Goal: Task Accomplishment & Management: Manage account settings

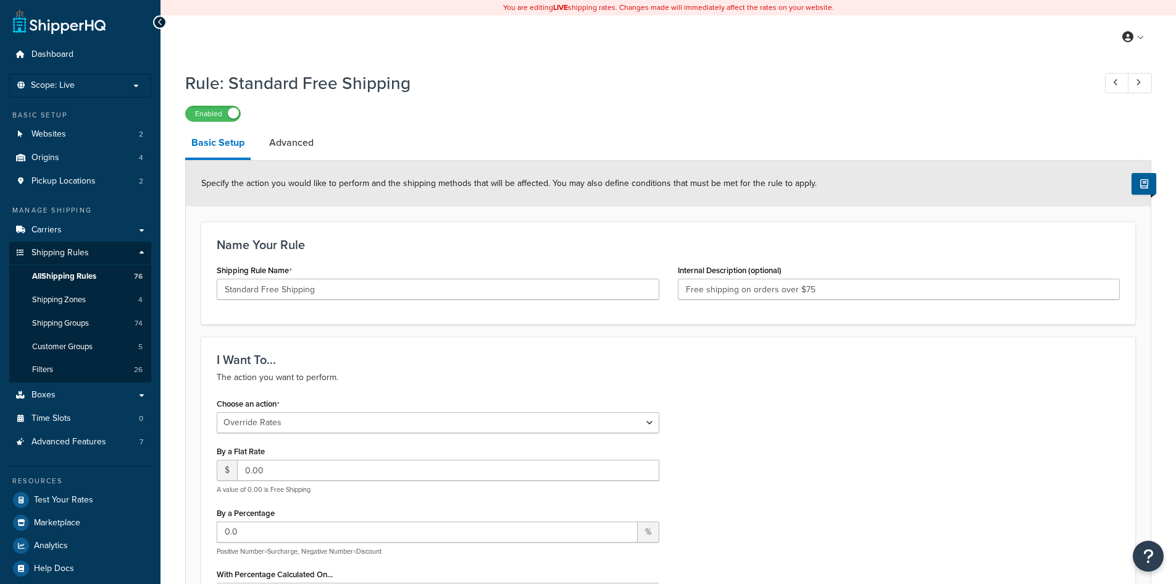
select select "OVERRIDE"
click at [67, 249] on span "Shipping Rules" at bounding box center [59, 253] width 57 height 10
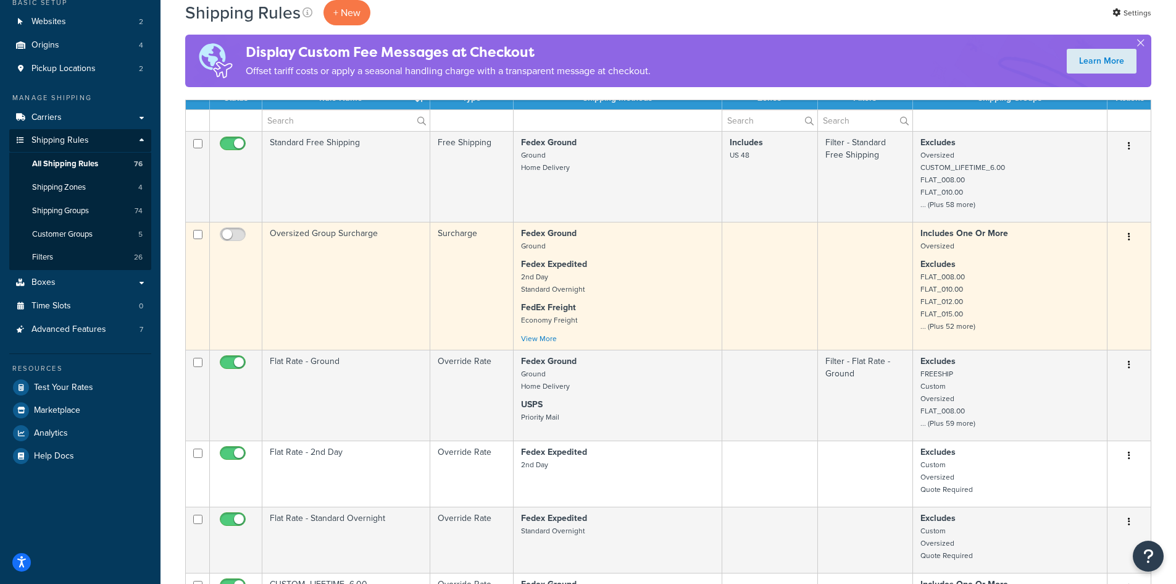
scroll to position [185, 0]
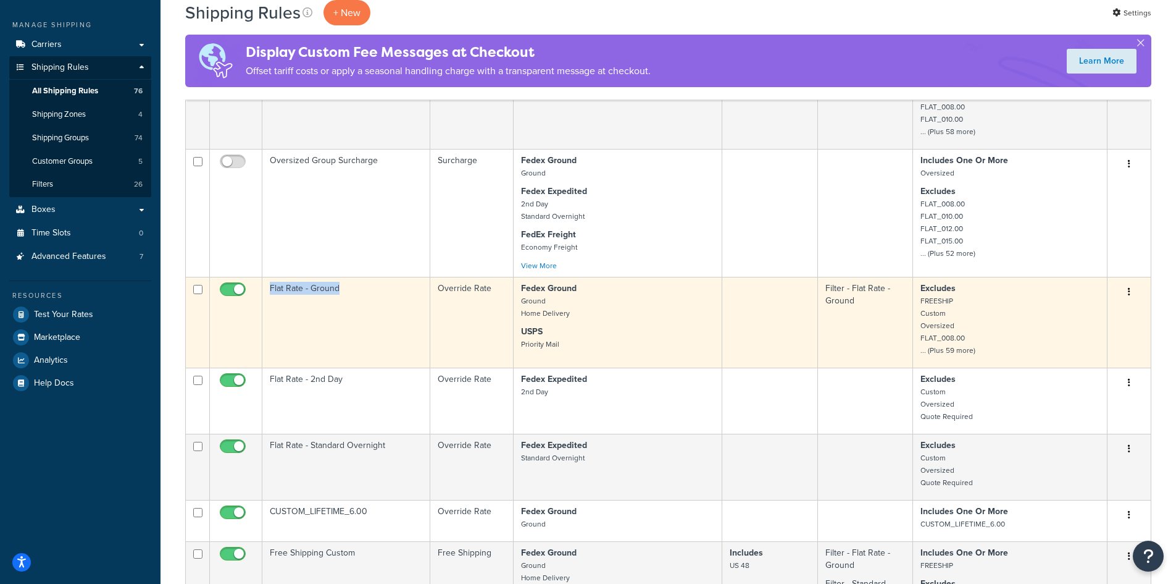
drag, startPoint x: 361, startPoint y: 293, endPoint x: 269, endPoint y: 291, distance: 92.0
click at [269, 291] on td "Flat Rate - Ground" at bounding box center [346, 322] width 168 height 91
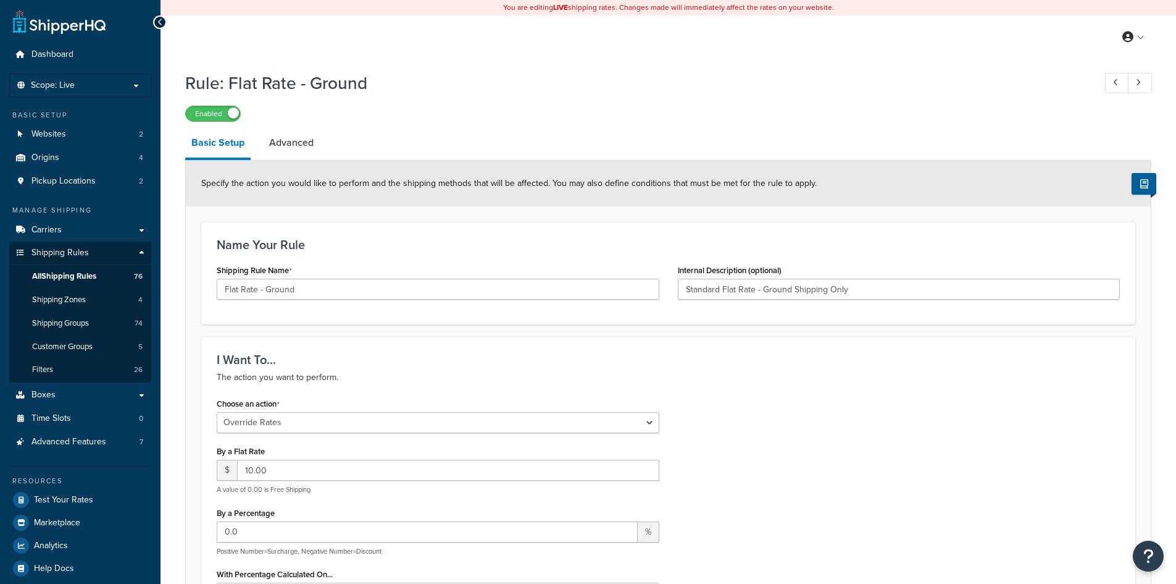
select select "OVERRIDE"
select select "LOCATION"
drag, startPoint x: 295, startPoint y: 83, endPoint x: 231, endPoint y: 85, distance: 63.6
click at [231, 85] on h1 "Rule: Flat Rate - Ground" at bounding box center [633, 83] width 897 height 24
copy h1 "Flat Rate - Ground"
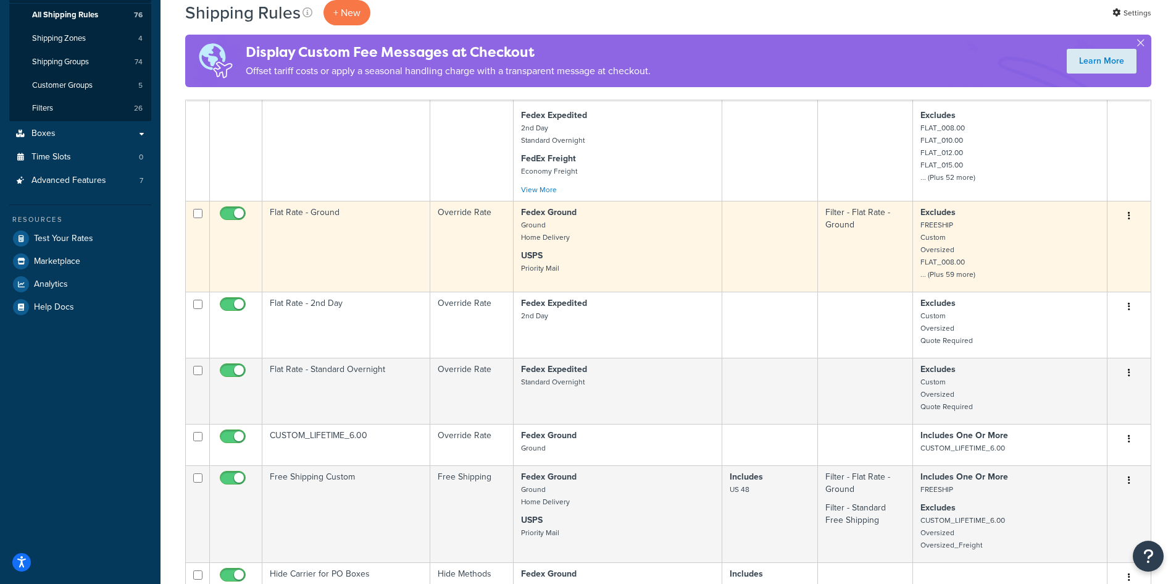
scroll to position [366, 0]
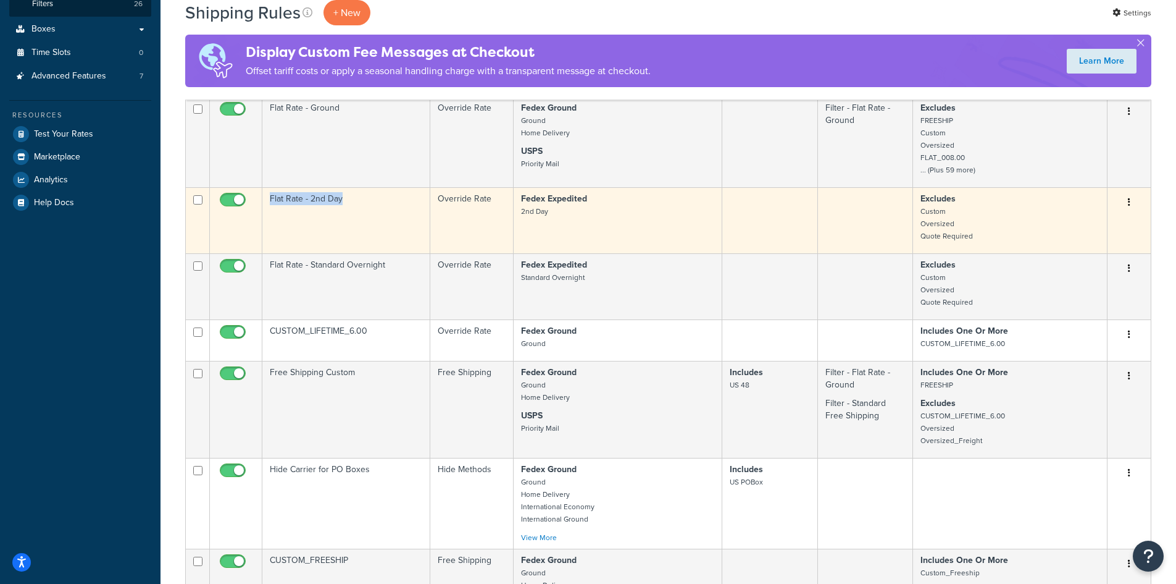
drag, startPoint x: 360, startPoint y: 199, endPoint x: 267, endPoint y: 199, distance: 92.6
click at [267, 199] on td "Flat Rate - 2nd Day" at bounding box center [346, 220] width 168 height 66
copy td "Flat Rate - 2nd Day"
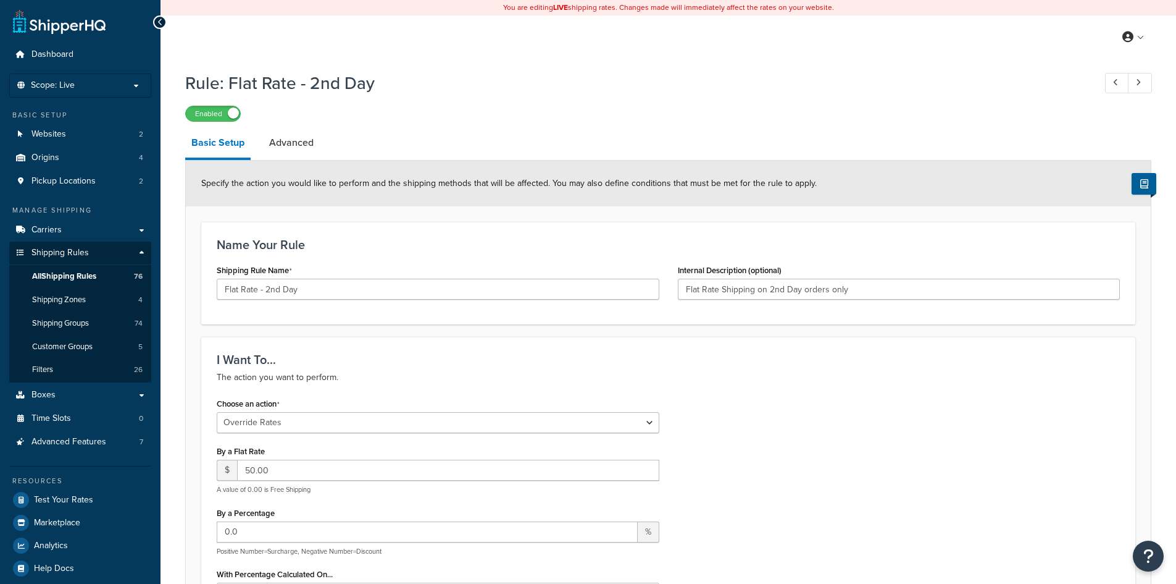
select select "OVERRIDE"
select select "LOCATION"
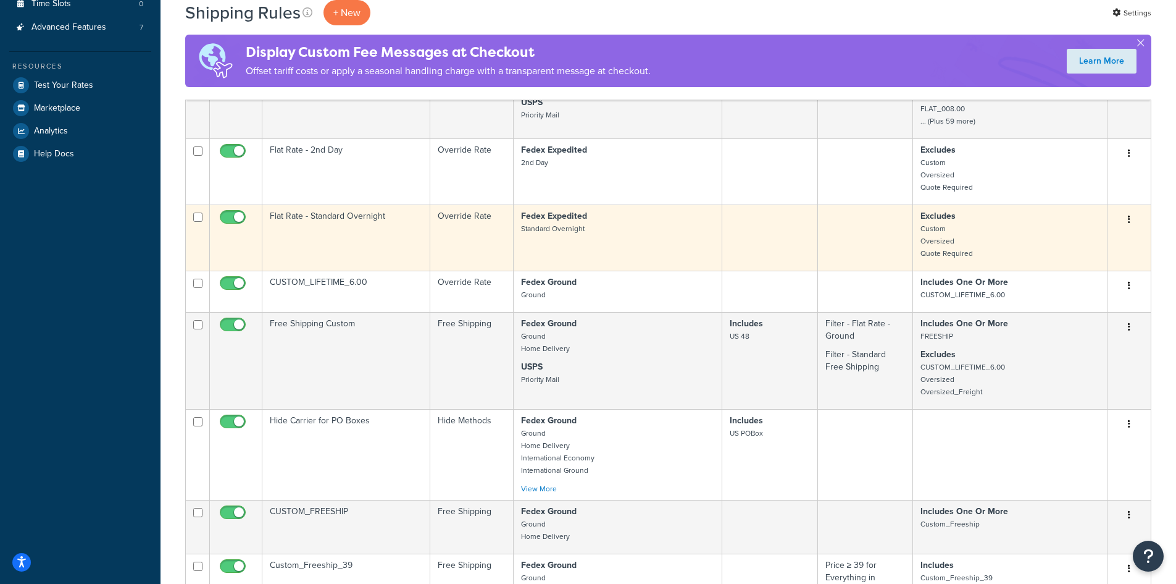
scroll to position [428, 0]
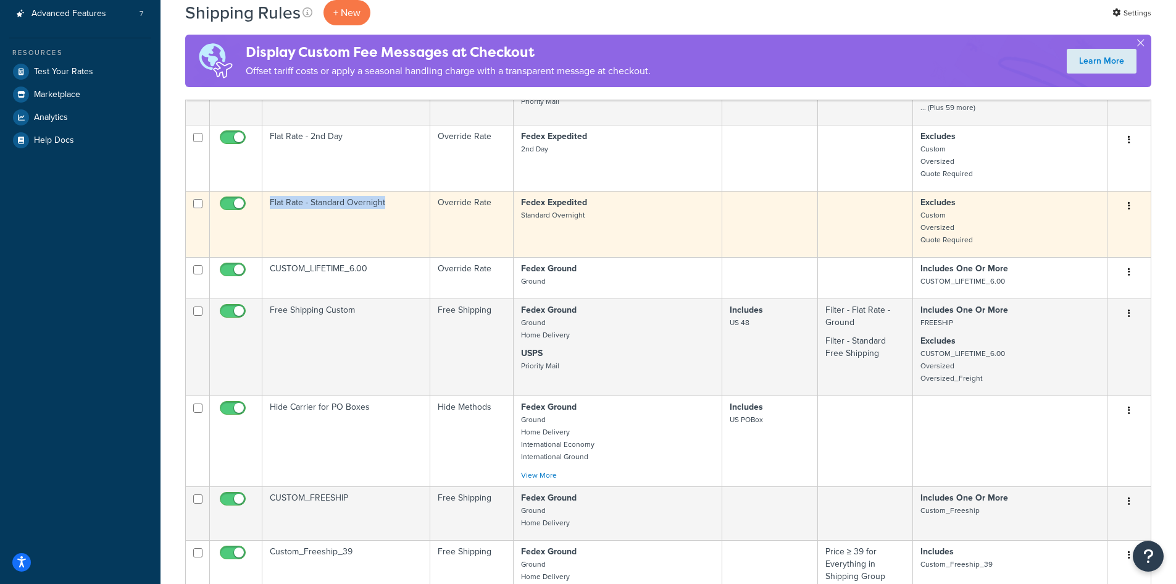
drag, startPoint x: 396, startPoint y: 203, endPoint x: 265, endPoint y: 199, distance: 131.6
click at [265, 199] on td "Flat Rate - Standard Overnight" at bounding box center [346, 224] width 168 height 66
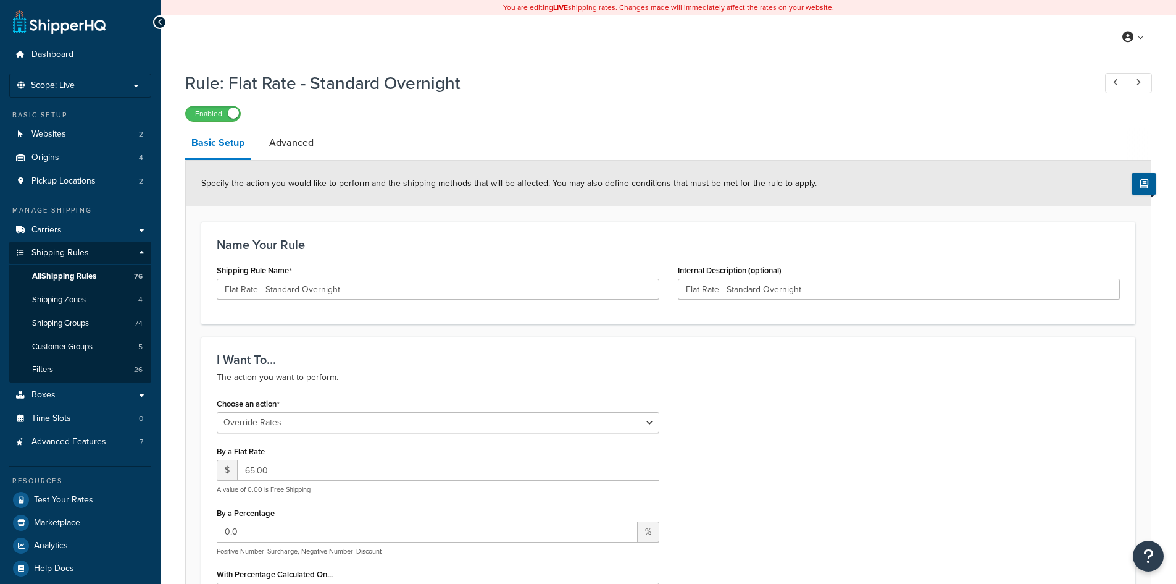
select select "OVERRIDE"
select select "LOCATION"
drag, startPoint x: 474, startPoint y: 85, endPoint x: 240, endPoint y: 87, distance: 234.7
click at [230, 87] on h1 "Rule: Flat Rate - Standard Overnight" at bounding box center [633, 83] width 897 height 24
copy h1 "Flat Rate - Standard Overnight"
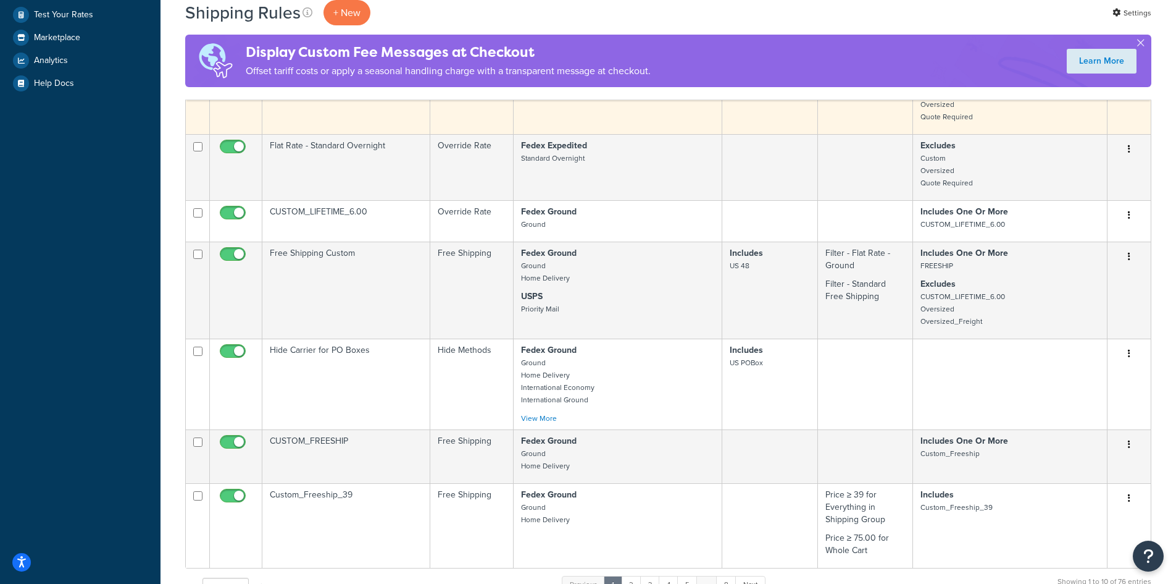
scroll to position [490, 0]
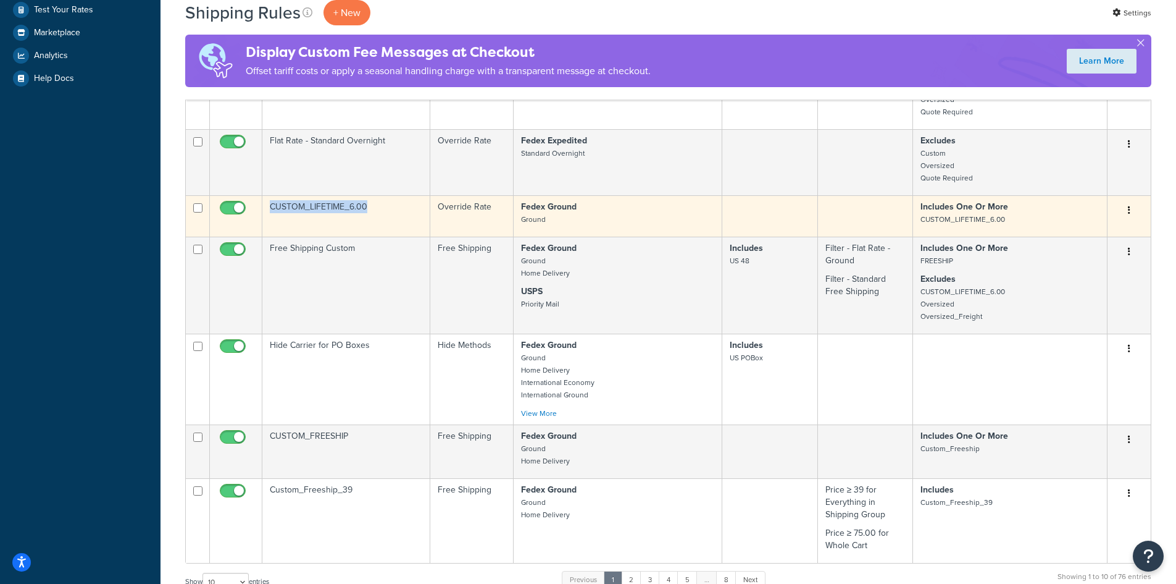
drag, startPoint x: 378, startPoint y: 205, endPoint x: 272, endPoint y: 209, distance: 105.7
click at [265, 207] on td "CUSTOM_LIFETIME_6.00" at bounding box center [346, 215] width 168 height 41
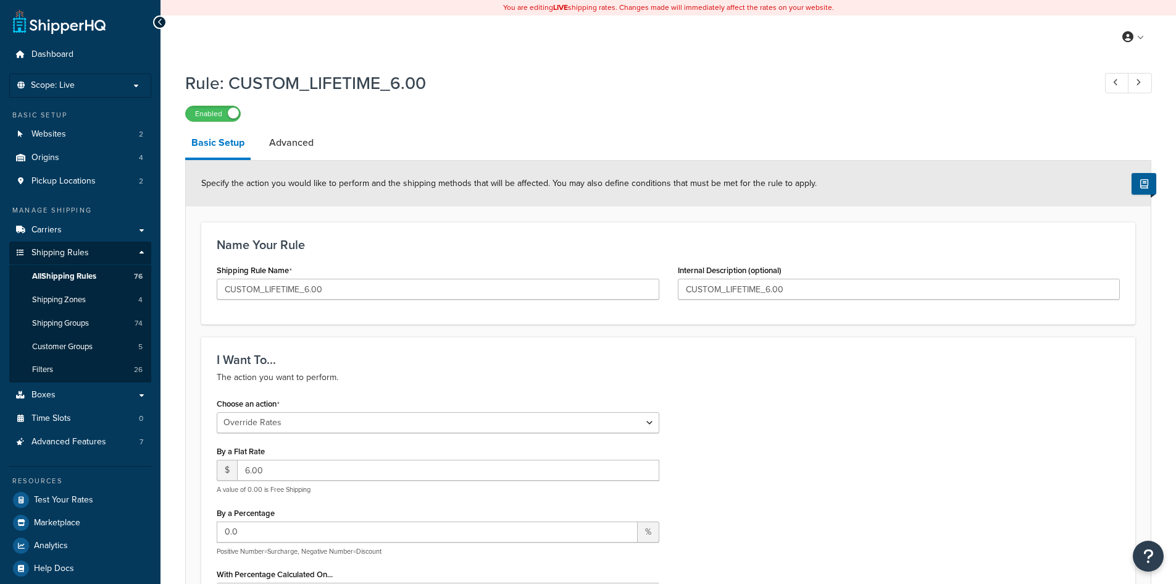
select select "OVERRIDE"
select select "LOCATION"
drag, startPoint x: 376, startPoint y: 88, endPoint x: 228, endPoint y: 88, distance: 147.6
click at [228, 88] on h1 "Rule: CUSTOM_LIFETIME_6.00" at bounding box center [633, 83] width 897 height 24
copy h1 "CUSTOM_LIFETIME_6.00"
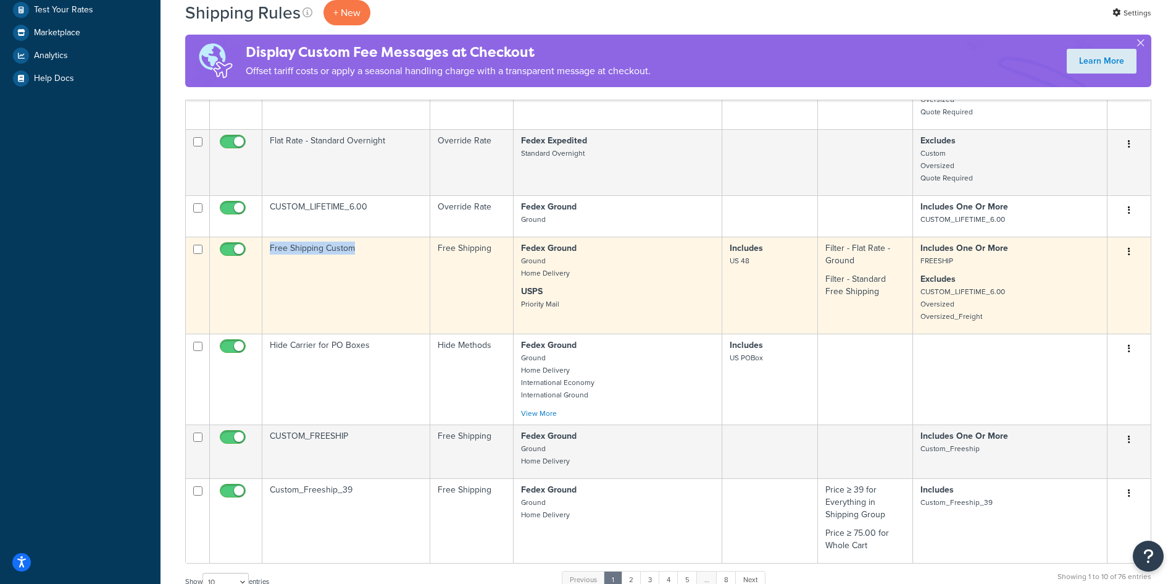
drag, startPoint x: 362, startPoint y: 251, endPoint x: 268, endPoint y: 251, distance: 94.5
click at [268, 251] on td "Free Shipping Custom" at bounding box center [346, 285] width 168 height 97
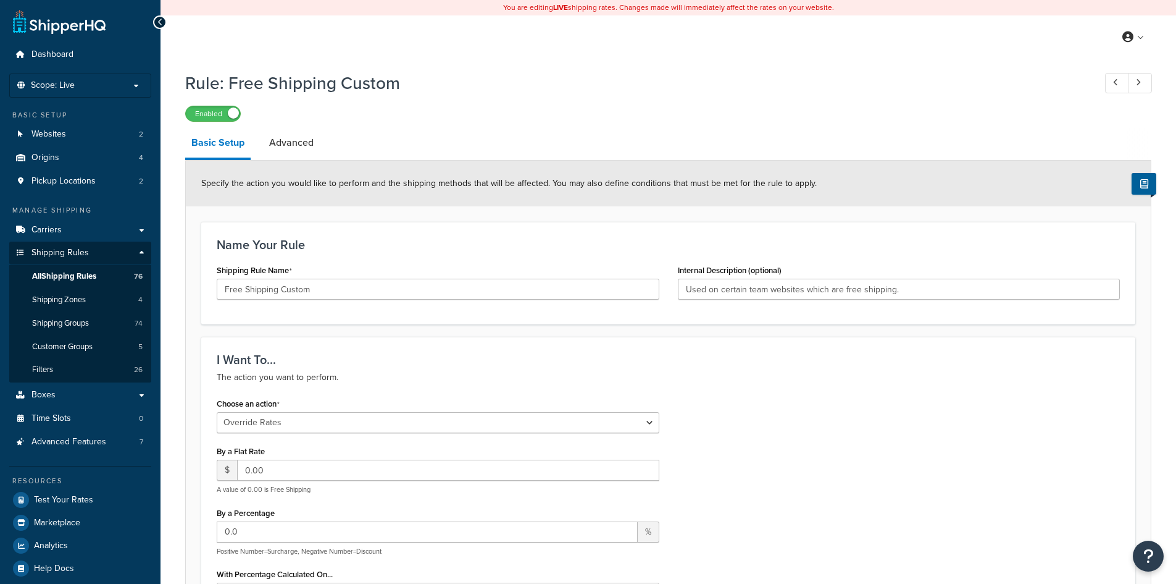
select select "OVERRIDE"
select select "SHIPPING_GROUP"
drag, startPoint x: 319, startPoint y: 82, endPoint x: 228, endPoint y: 86, distance: 91.5
click at [228, 86] on h1 "Rule: Free Shipping Custom" at bounding box center [633, 83] width 897 height 24
copy h1 "Free Shipping Custom"
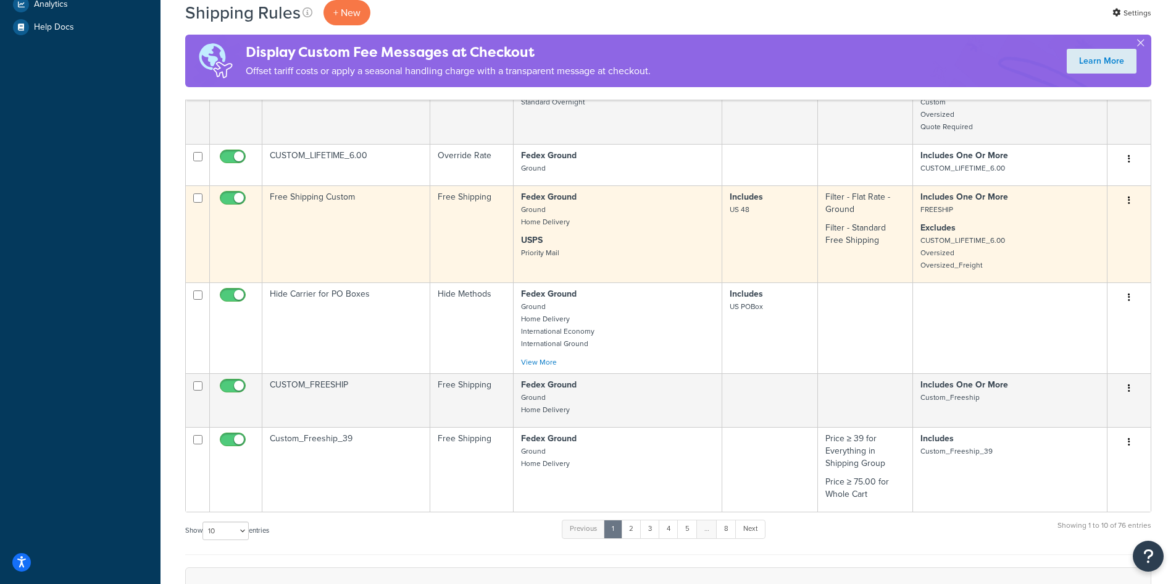
scroll to position [613, 0]
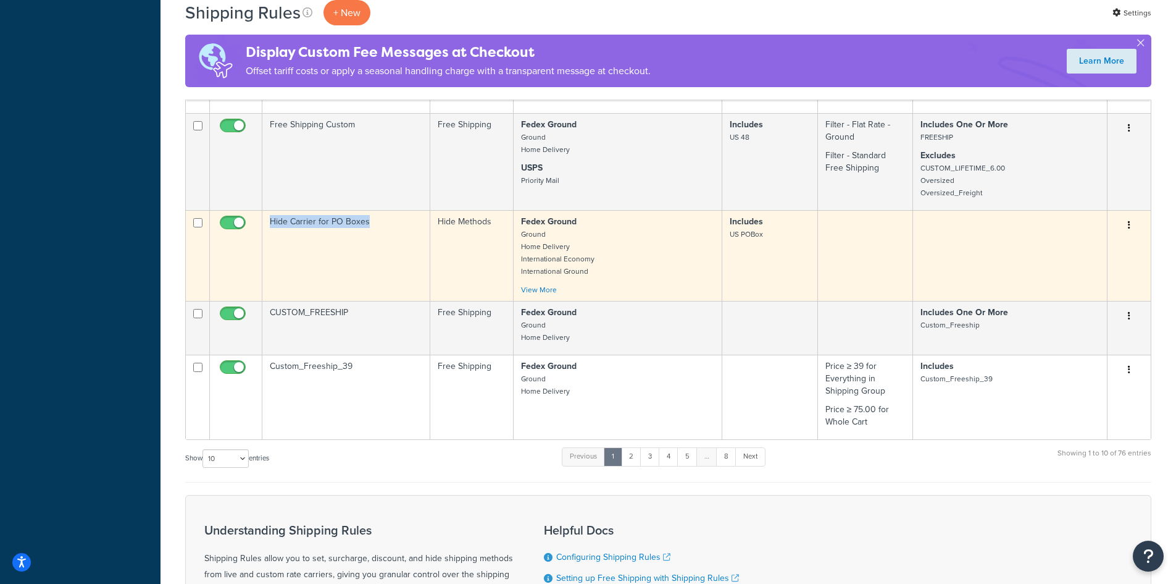
drag, startPoint x: 385, startPoint y: 225, endPoint x: 267, endPoint y: 226, distance: 117.3
click at [267, 225] on td "Hide Carrier for PO Boxes" at bounding box center [346, 255] width 168 height 91
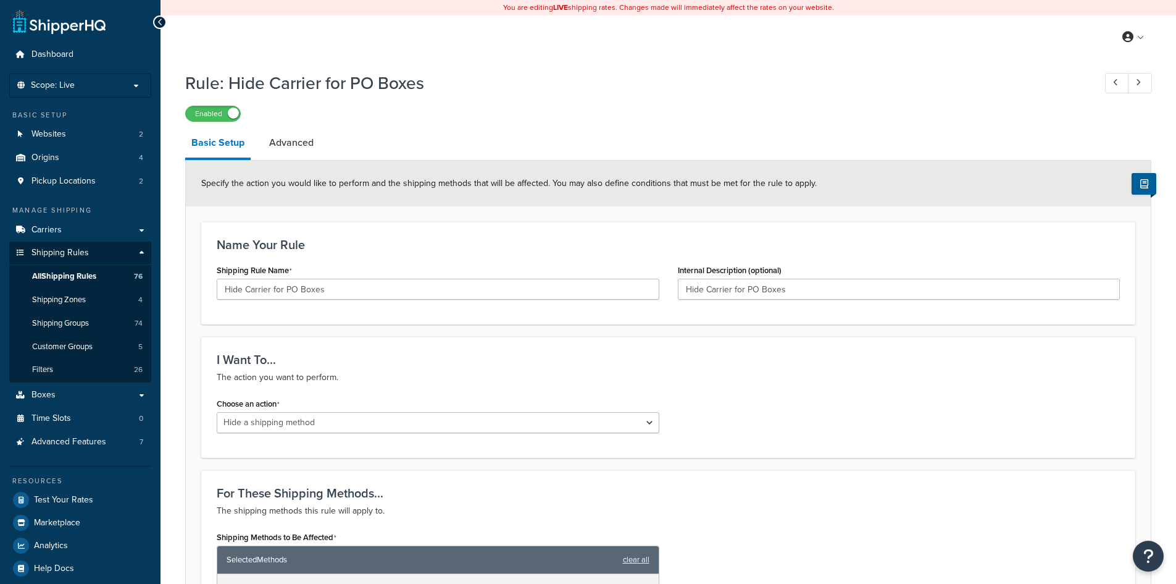
select select "HIDE"
drag, startPoint x: 432, startPoint y: 94, endPoint x: 232, endPoint y: 91, distance: 200.1
click at [232, 91] on h1 "Rule: Hide Carrier for PO Boxes" at bounding box center [633, 83] width 897 height 24
copy h1 "Hide Carrier for PO Boxes"
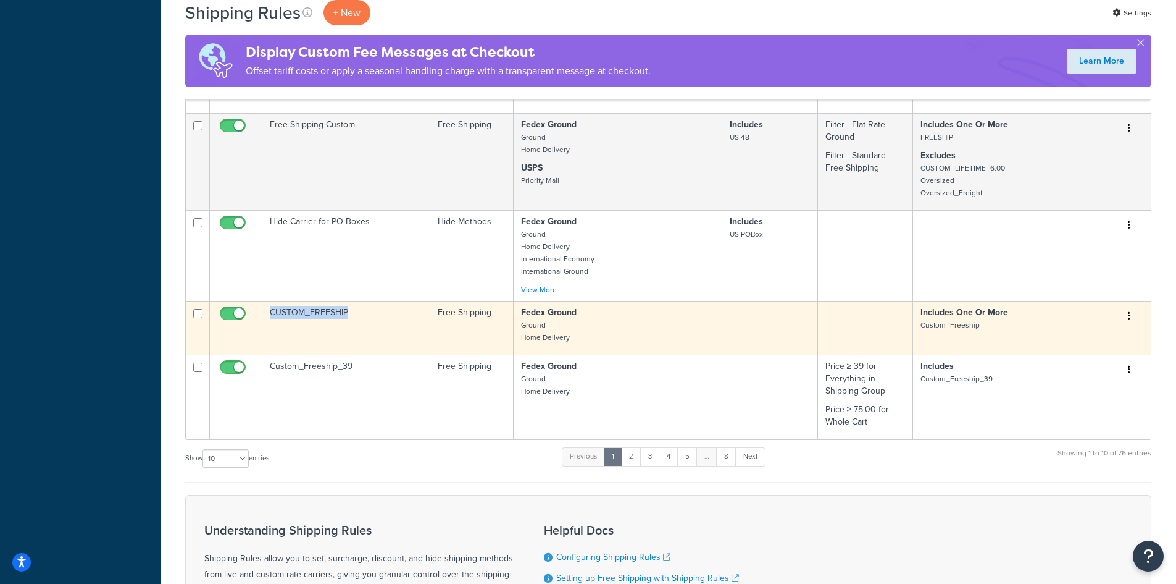
drag, startPoint x: 365, startPoint y: 311, endPoint x: 277, endPoint y: 319, distance: 88.6
click at [262, 313] on tr "CUSTOM_FREESHIP Free Shipping Fedex Ground Ground Home Delivery Includes One Or…" at bounding box center [668, 328] width 965 height 54
copy tr "CUSTOM_FREESHIP"
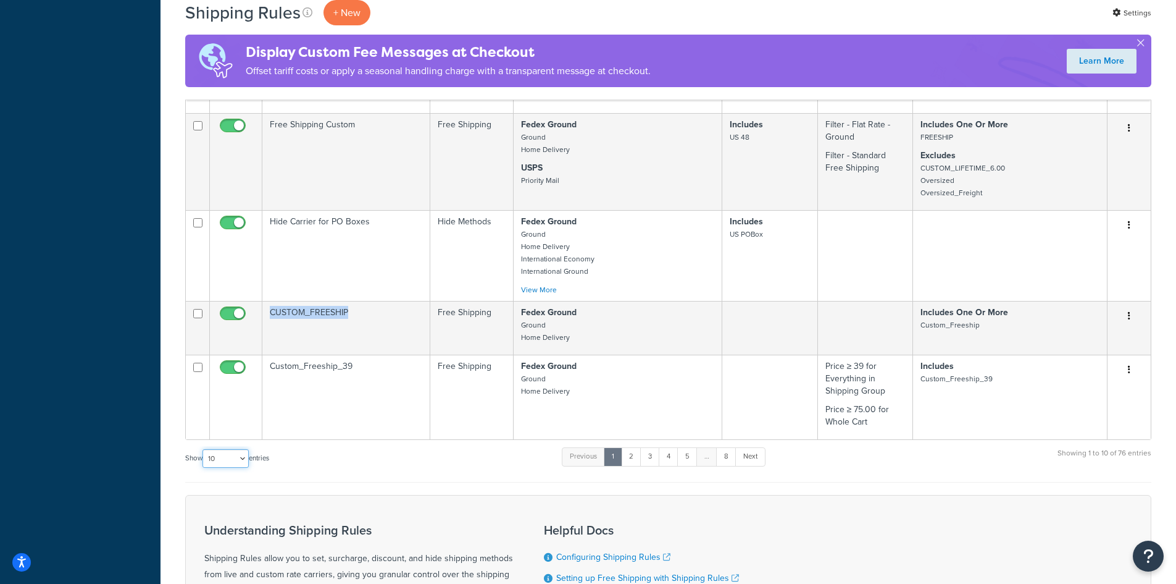
click at [226, 457] on select "10 15 25 50 100 1000" at bounding box center [226, 458] width 46 height 19
select select "100"
click at [204, 450] on select "10 15 25 50 100 1000" at bounding box center [226, 458] width 46 height 19
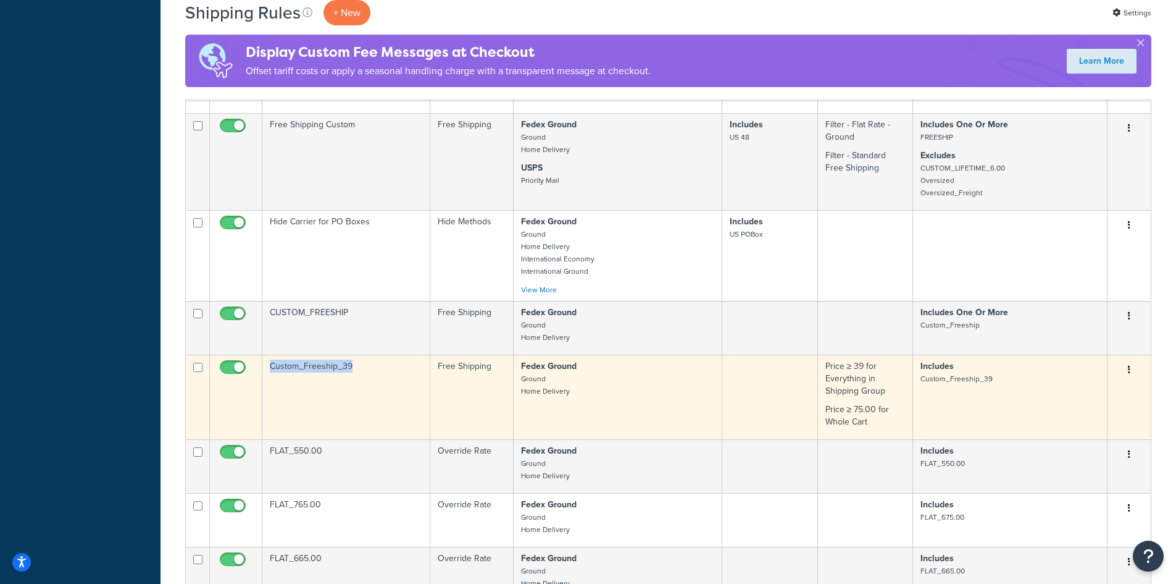
drag, startPoint x: 367, startPoint y: 367, endPoint x: 282, endPoint y: 371, distance: 85.9
click at [262, 368] on tr "Custom_Freeship_39 Free Shipping Fedex Ground Ground Home Delivery Price ≥ 39 f…" at bounding box center [668, 396] width 965 height 85
copy tr "Custom_Freeship_39"
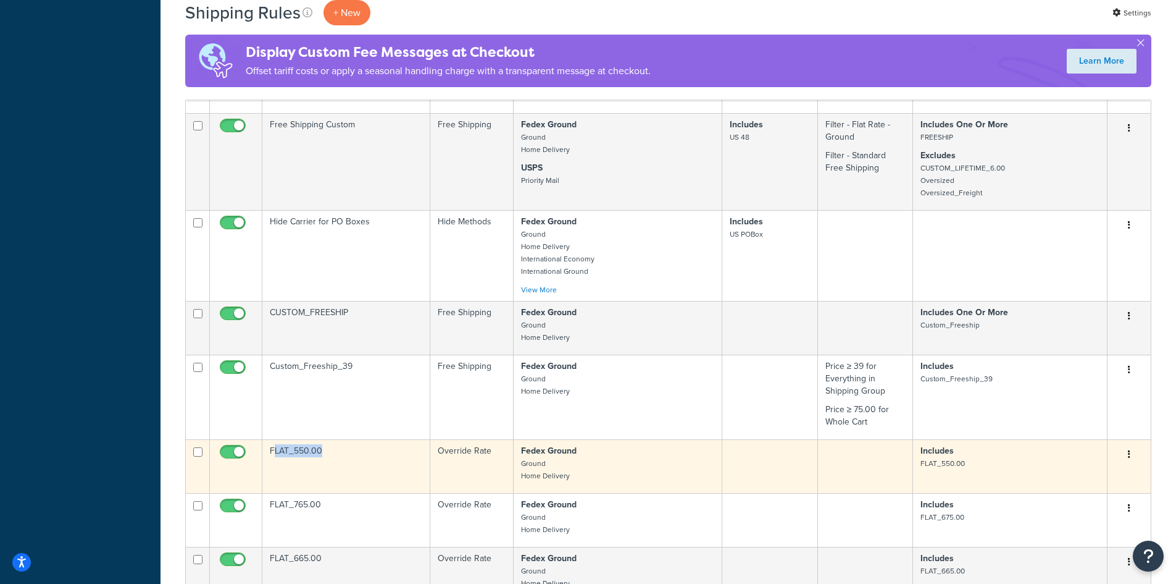
drag, startPoint x: 351, startPoint y: 440, endPoint x: 274, endPoint y: 448, distance: 77.6
click at [274, 448] on td "FLAT_550.00" at bounding box center [346, 466] width 168 height 54
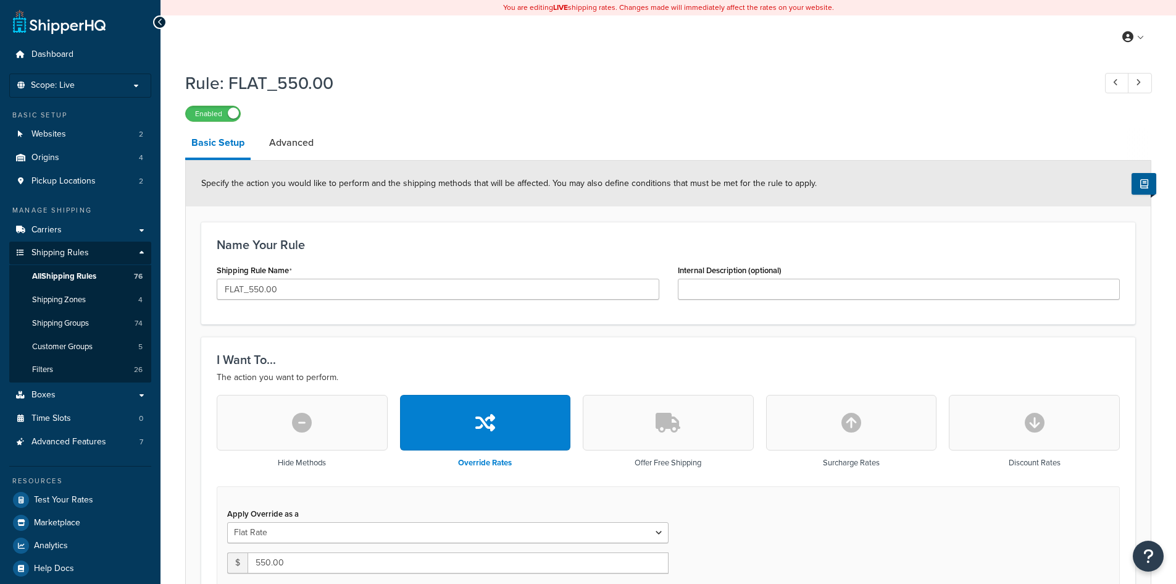
select select "ITEM"
drag, startPoint x: 347, startPoint y: 84, endPoint x: 227, endPoint y: 81, distance: 119.8
click at [227, 81] on h1 "Rule: FLAT_550.00" at bounding box center [633, 83] width 897 height 24
copy h1 "FLAT_550.00"
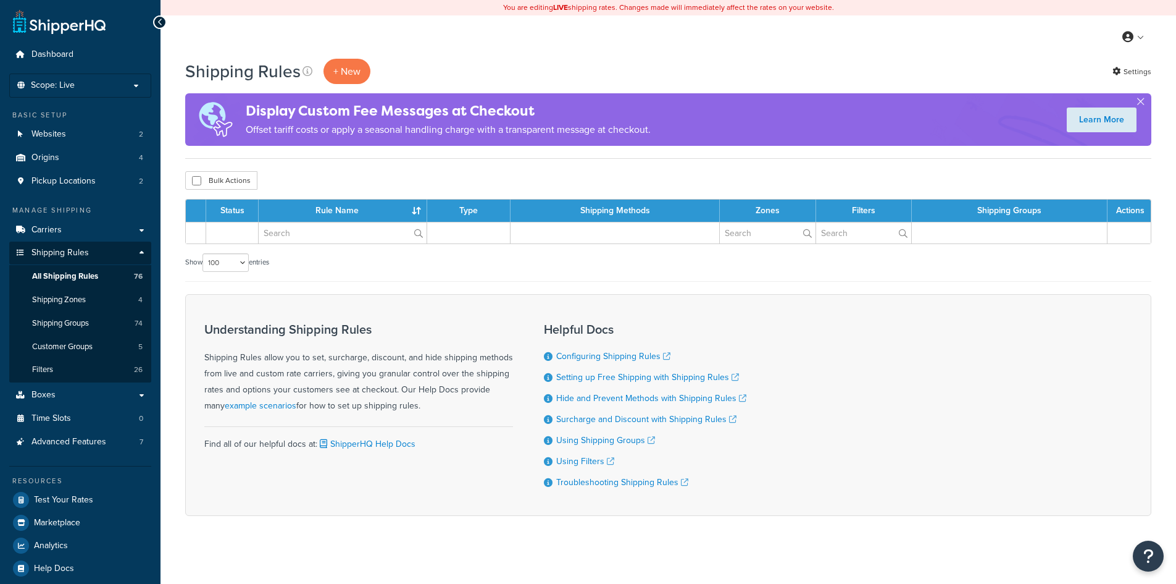
select select "100"
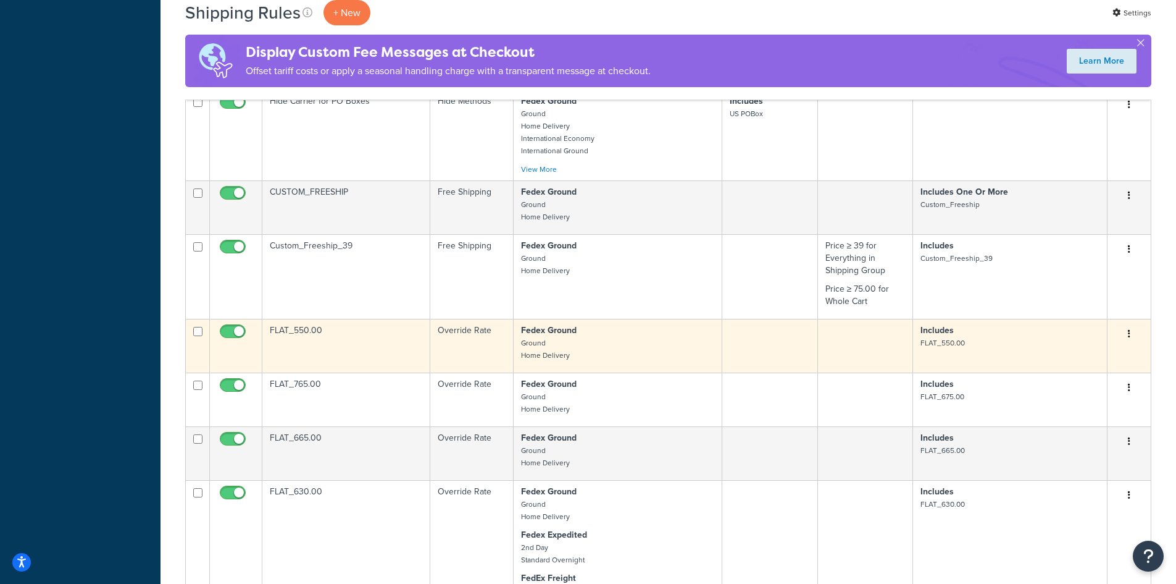
scroll to position [798, 0]
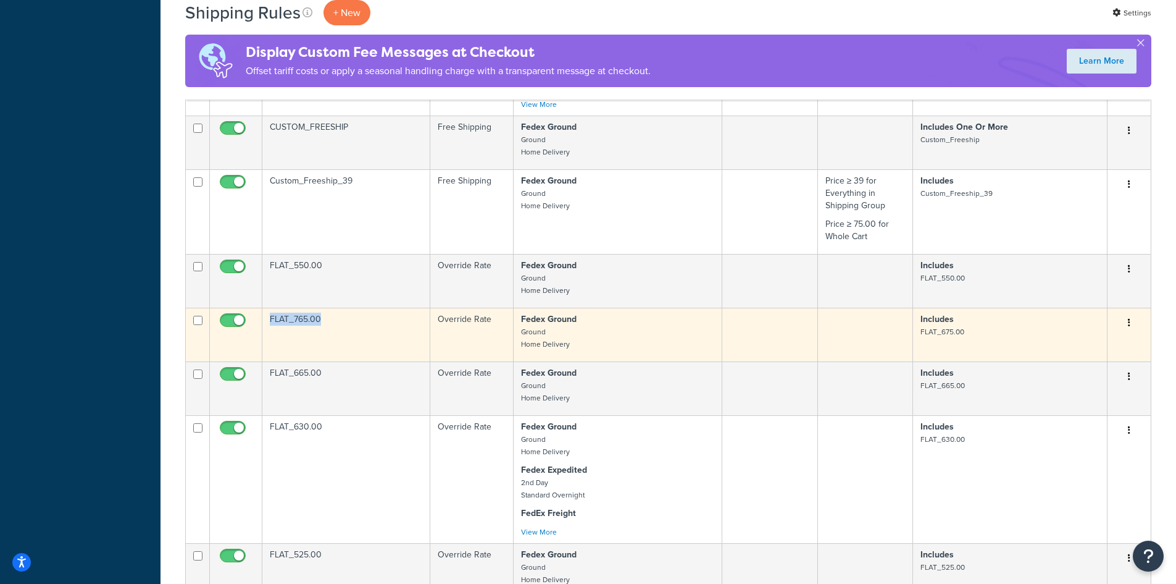
drag, startPoint x: 334, startPoint y: 322, endPoint x: 268, endPoint y: 325, distance: 66.1
click at [268, 325] on td "FLAT_765.00" at bounding box center [346, 335] width 168 height 54
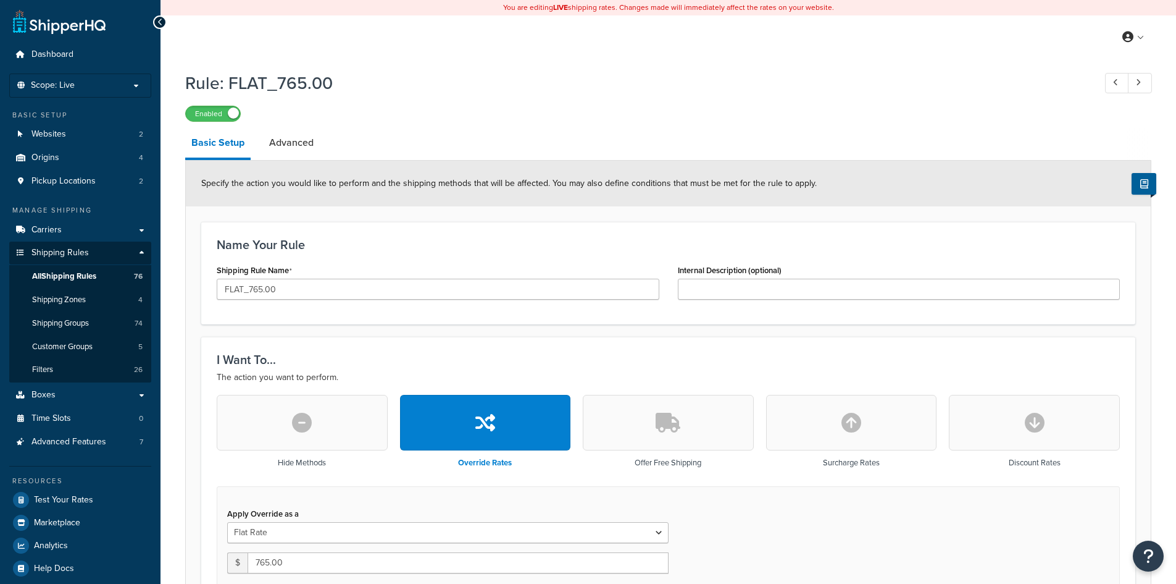
select select "ITEM"
drag, startPoint x: 351, startPoint y: 86, endPoint x: 228, endPoint y: 88, distance: 122.3
click at [228, 88] on h1 "Rule: FLAT_765.00" at bounding box center [633, 83] width 897 height 24
copy h1 "FLAT_765.00"
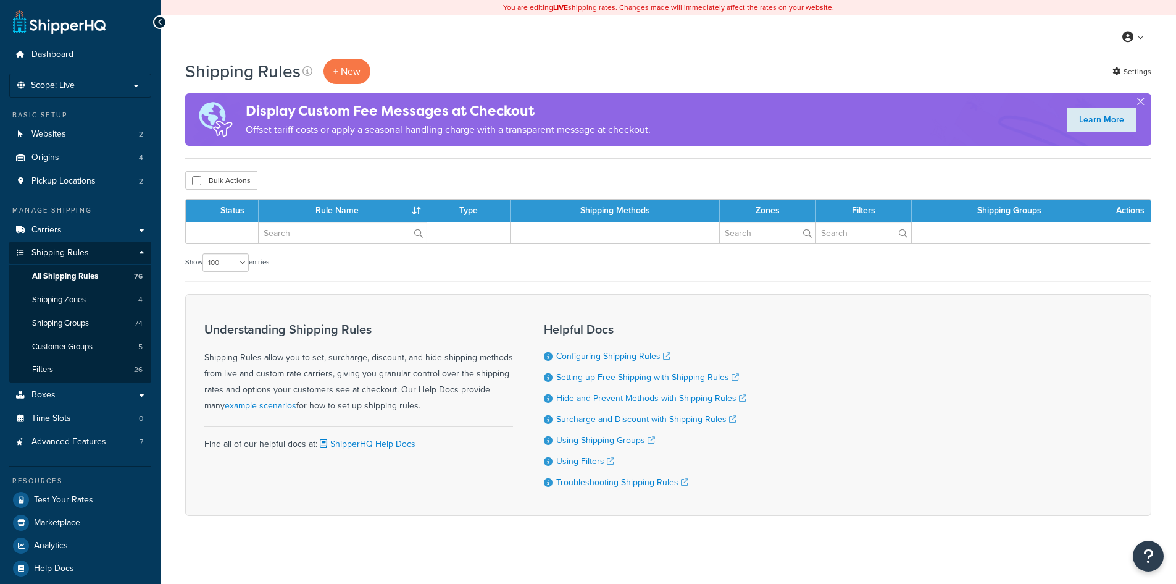
select select "100"
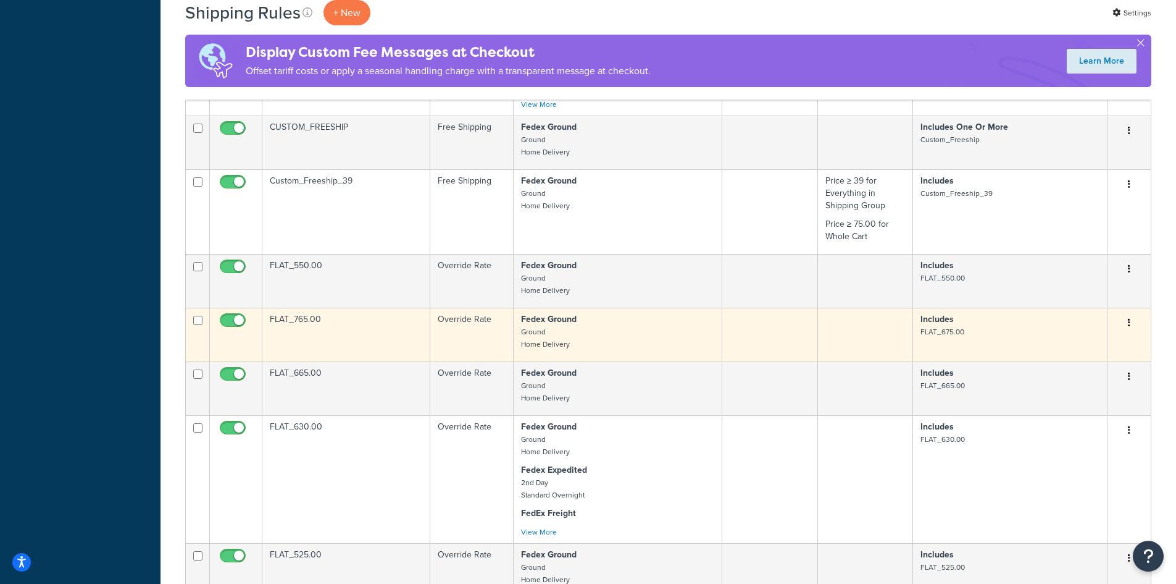
scroll to position [860, 0]
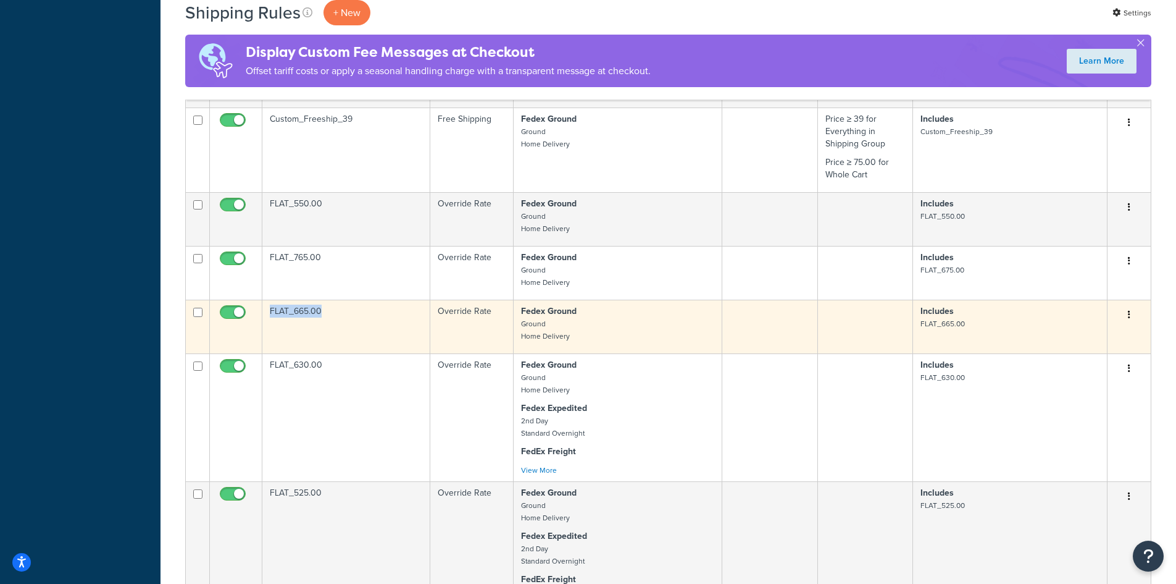
drag, startPoint x: 330, startPoint y: 313, endPoint x: 263, endPoint y: 315, distance: 66.7
click at [263, 315] on td "FLAT_665.00" at bounding box center [346, 326] width 168 height 54
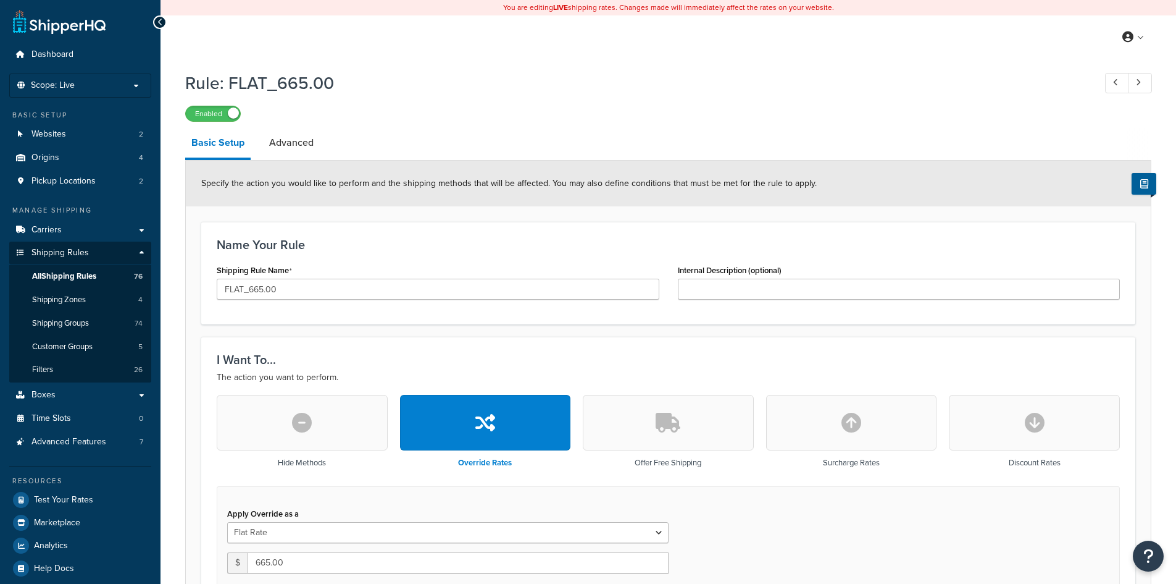
select select "ITEM"
drag, startPoint x: 308, startPoint y: 80, endPoint x: 232, endPoint y: 85, distance: 76.1
click at [232, 85] on h1 "Rule: FLAT_665.00" at bounding box center [633, 83] width 897 height 24
copy h1 "FLAT_665.00"
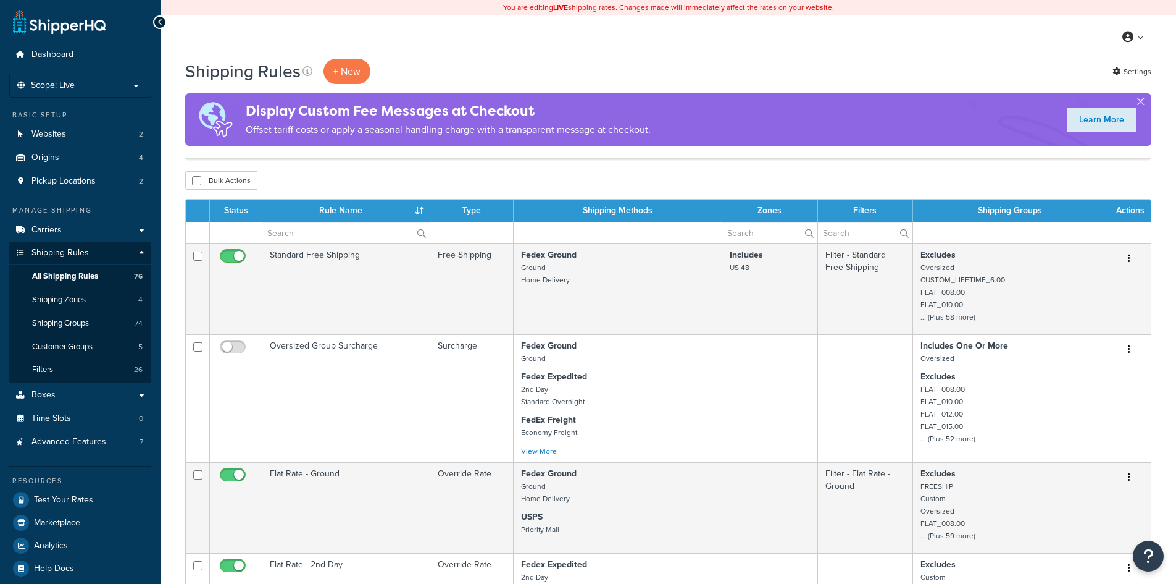
select select "100"
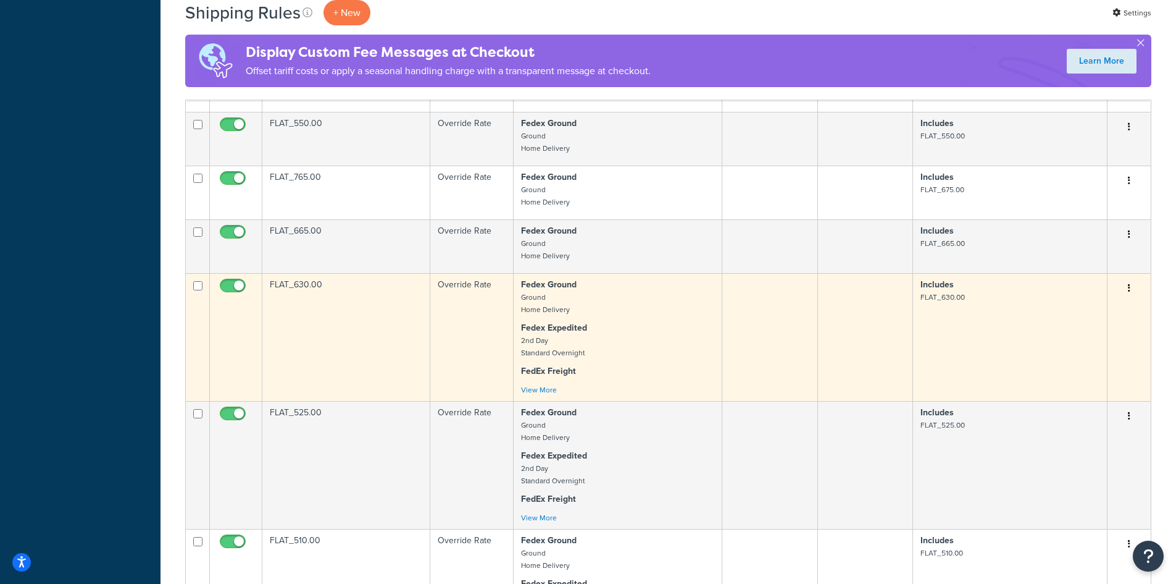
scroll to position [1045, 0]
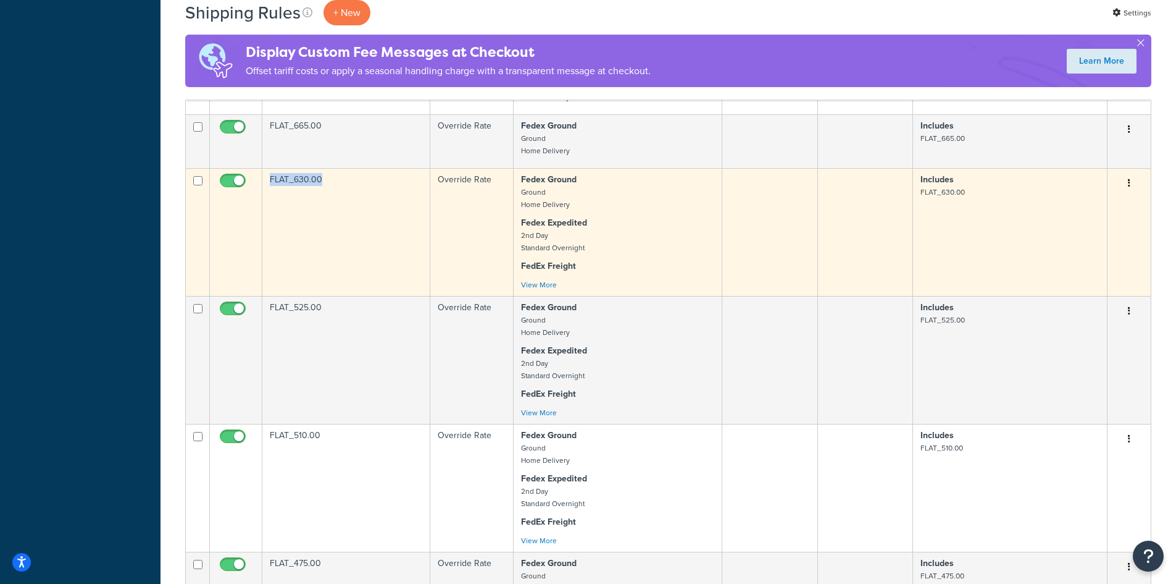
drag, startPoint x: 329, startPoint y: 178, endPoint x: 266, endPoint y: 178, distance: 63.0
click at [266, 178] on td "FLAT_630.00" at bounding box center [346, 232] width 168 height 128
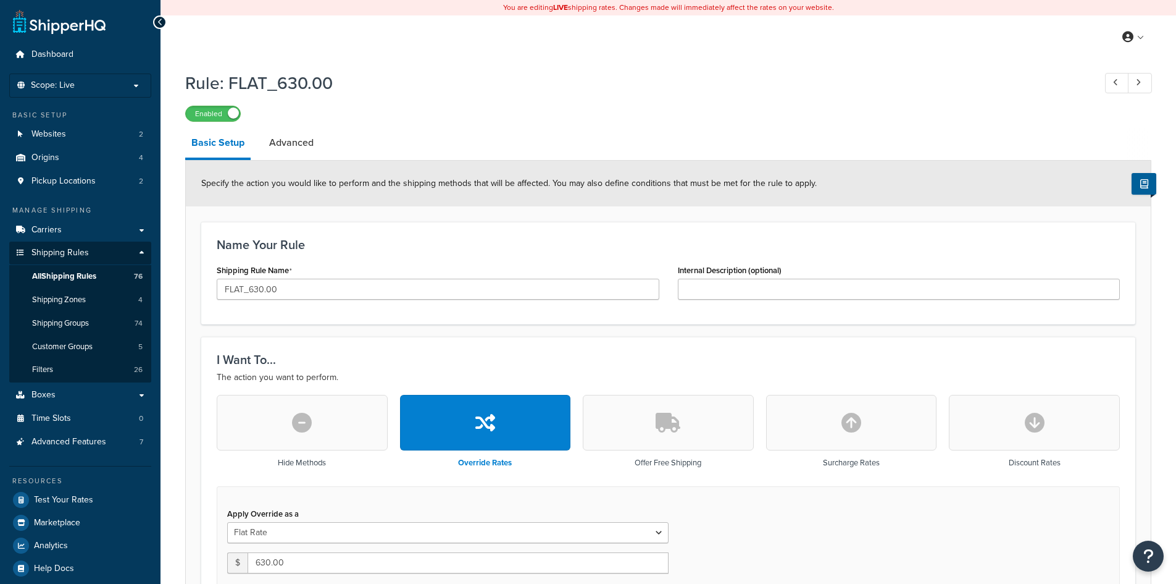
select select "ITEM"
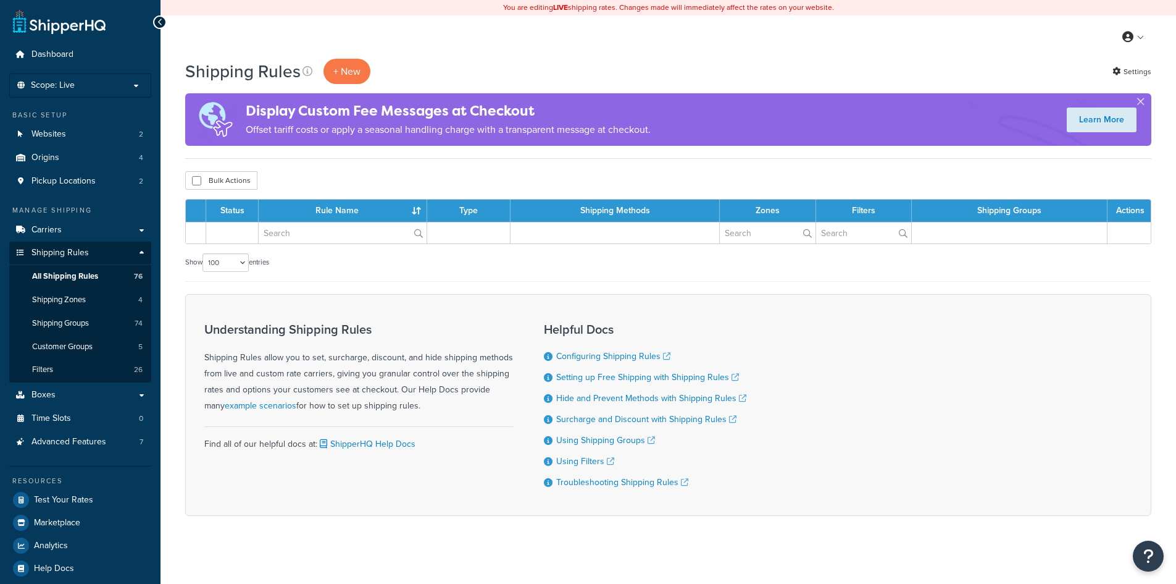
select select "100"
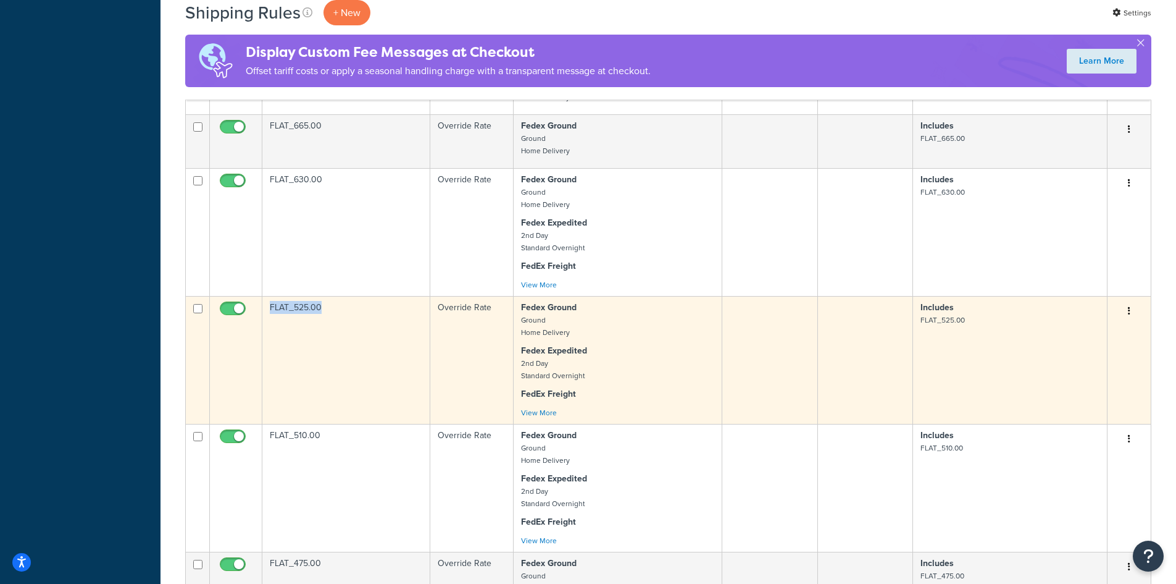
drag, startPoint x: 309, startPoint y: 310, endPoint x: 270, endPoint y: 310, distance: 38.9
click at [270, 310] on td "FLAT_525.00" at bounding box center [346, 360] width 168 height 128
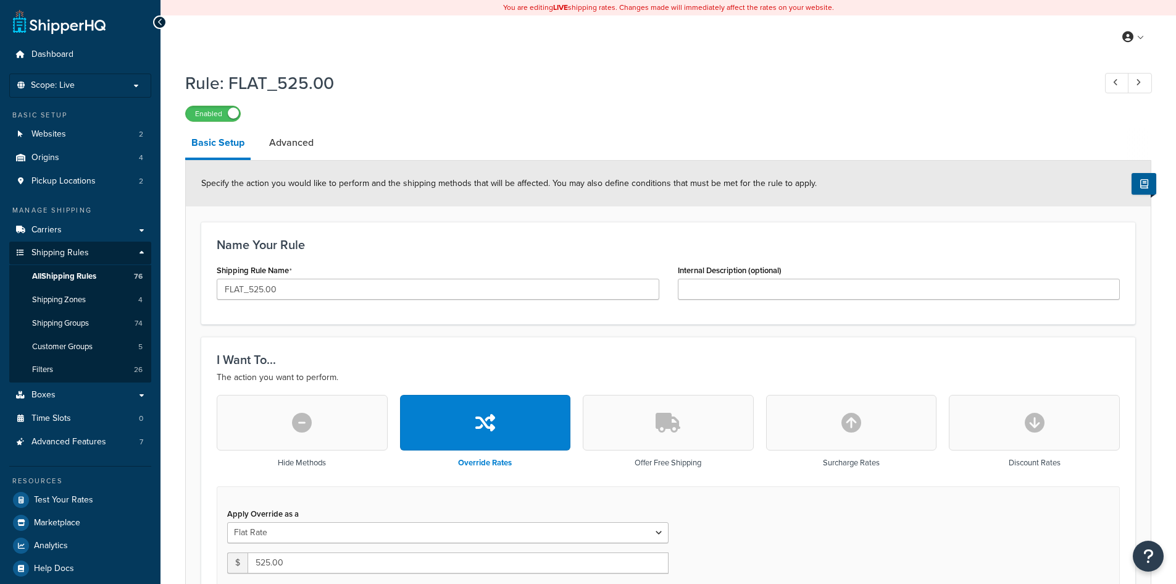
select select "ITEM"
drag, startPoint x: 310, startPoint y: 82, endPoint x: 233, endPoint y: 86, distance: 76.7
click at [229, 85] on h1 "Rule: FLAT_525.00" at bounding box center [633, 83] width 897 height 24
copy h1 "FLAT_525.00"
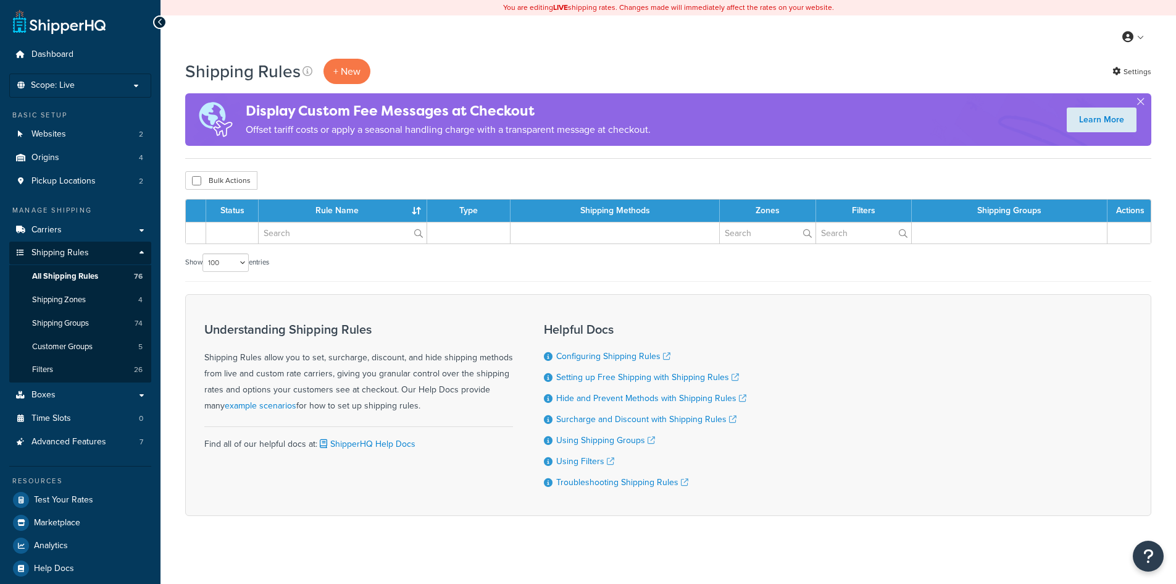
select select "100"
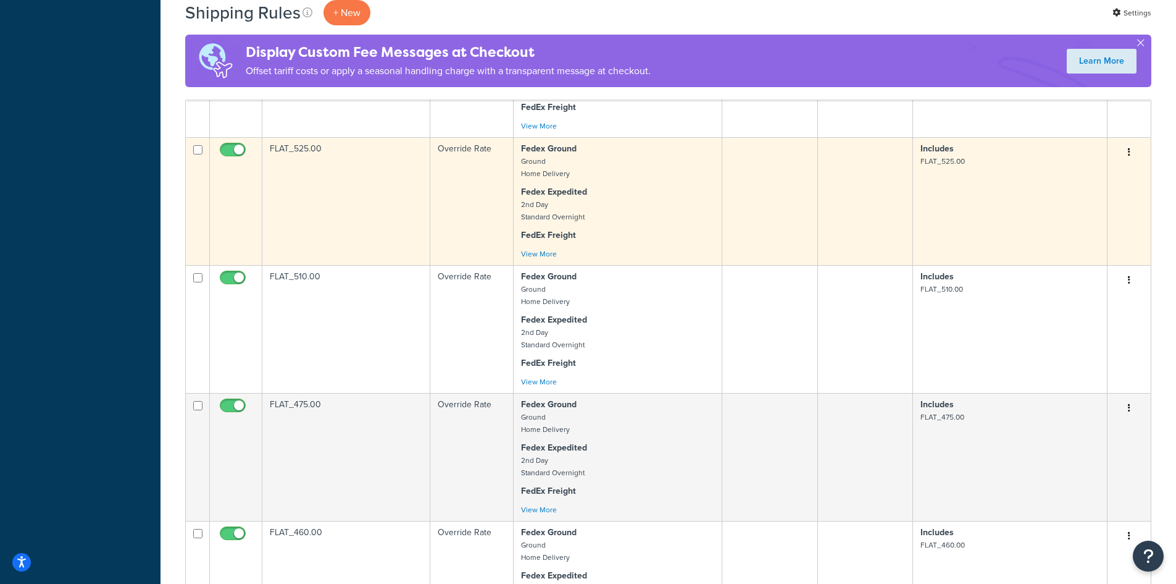
scroll to position [1292, 0]
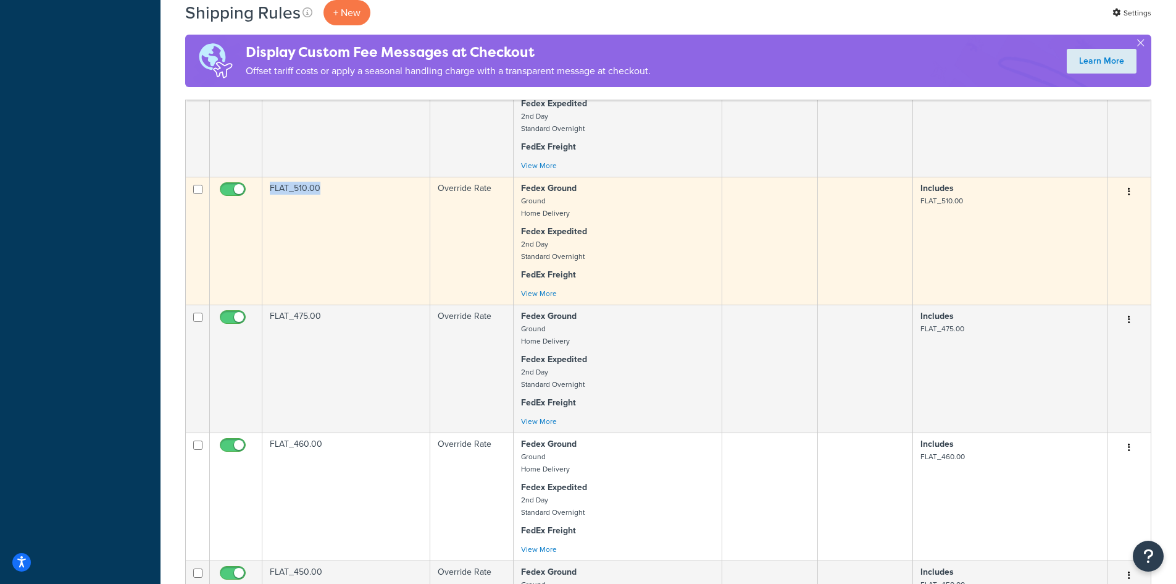
drag, startPoint x: 330, startPoint y: 187, endPoint x: 266, endPoint y: 190, distance: 64.3
click at [266, 189] on td "FLAT_510.00" at bounding box center [346, 241] width 168 height 128
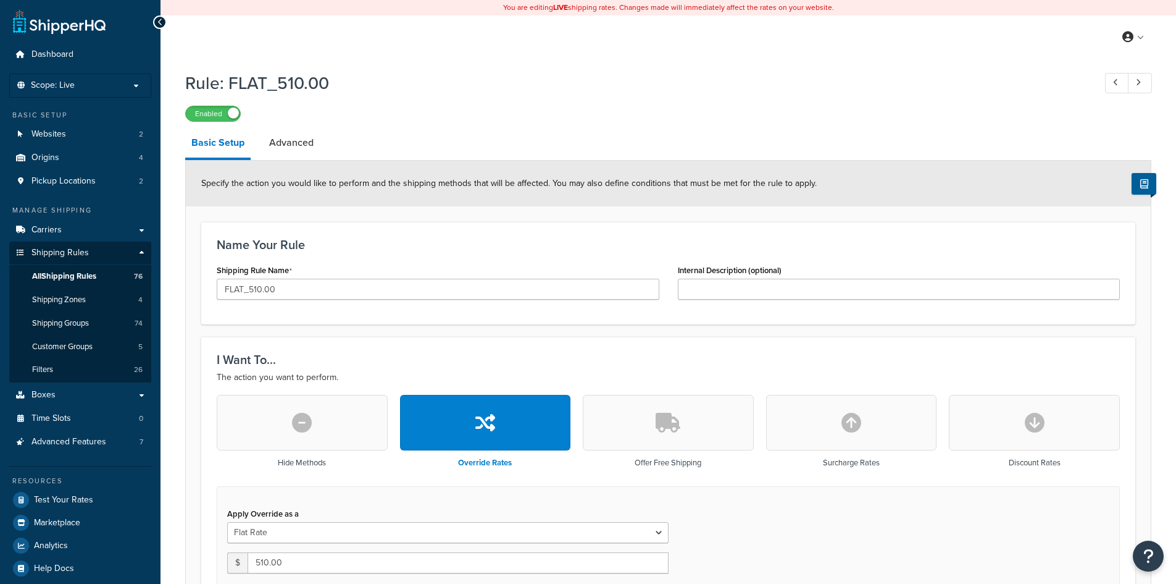
select select "ITEM"
drag, startPoint x: 343, startPoint y: 80, endPoint x: 229, endPoint y: 89, distance: 113.9
click at [229, 89] on h1 "Rule: FLAT_510.00" at bounding box center [633, 83] width 897 height 24
copy h1 "FLAT_510.00"
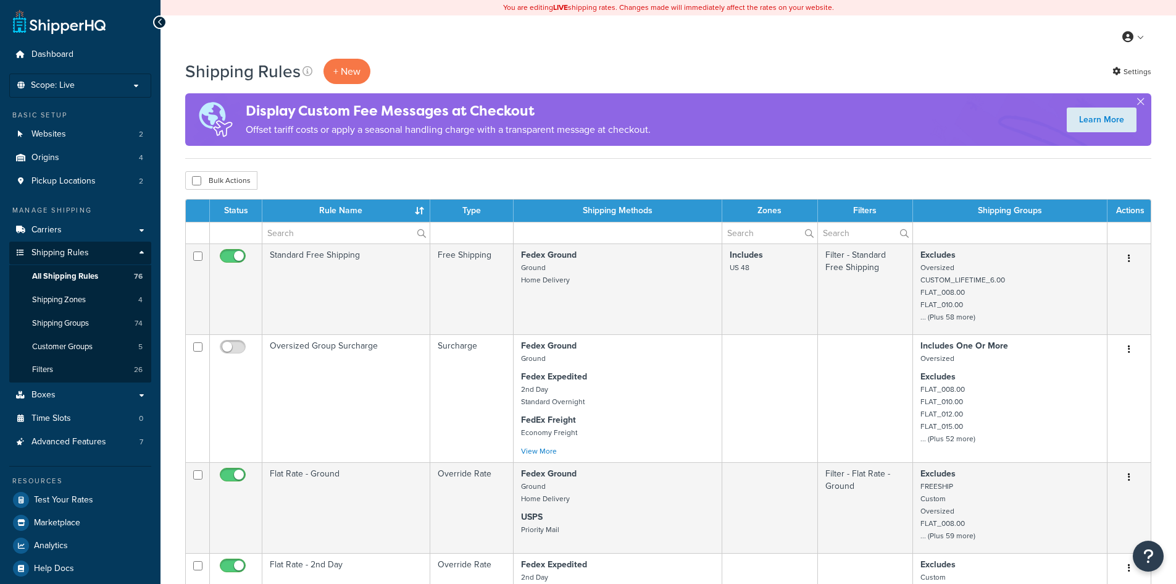
select select "100"
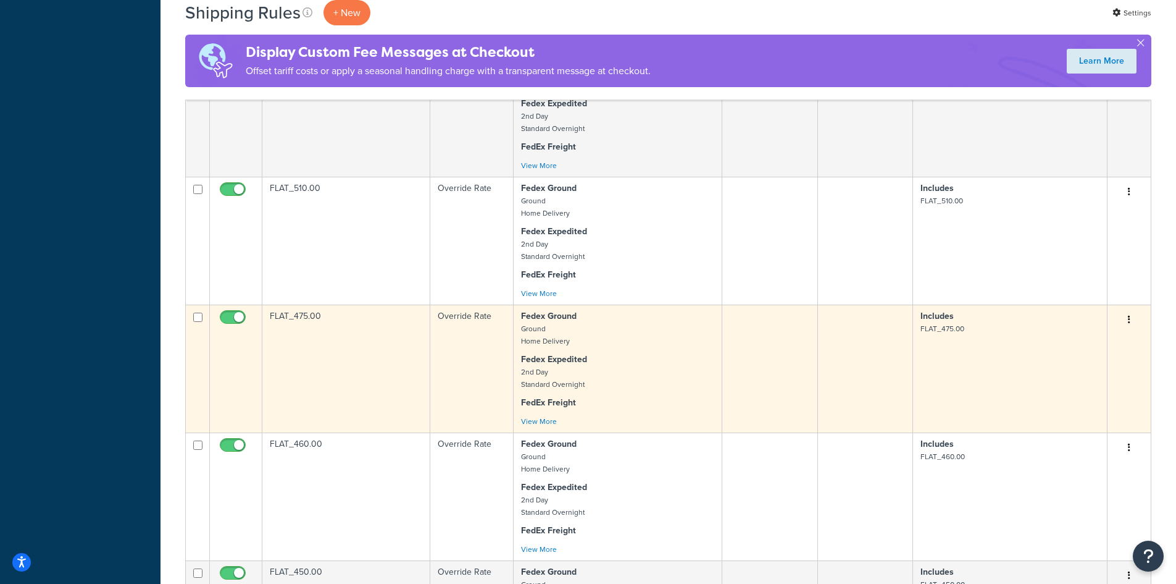
scroll to position [1478, 0]
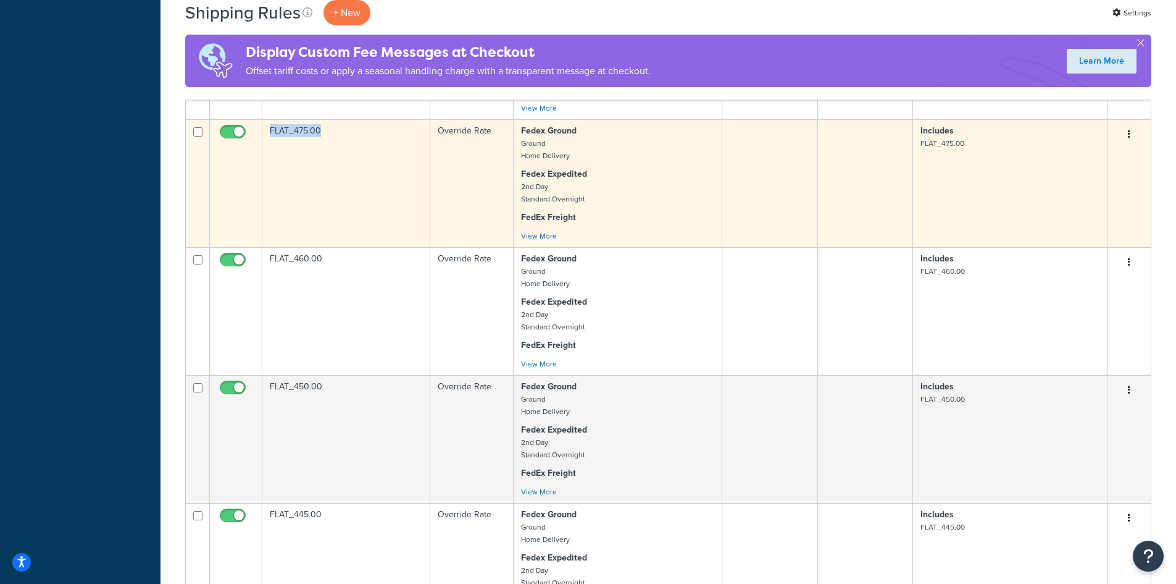
drag, startPoint x: 334, startPoint y: 131, endPoint x: 267, endPoint y: 132, distance: 66.7
click at [267, 132] on td "FLAT_475.00" at bounding box center [346, 183] width 168 height 128
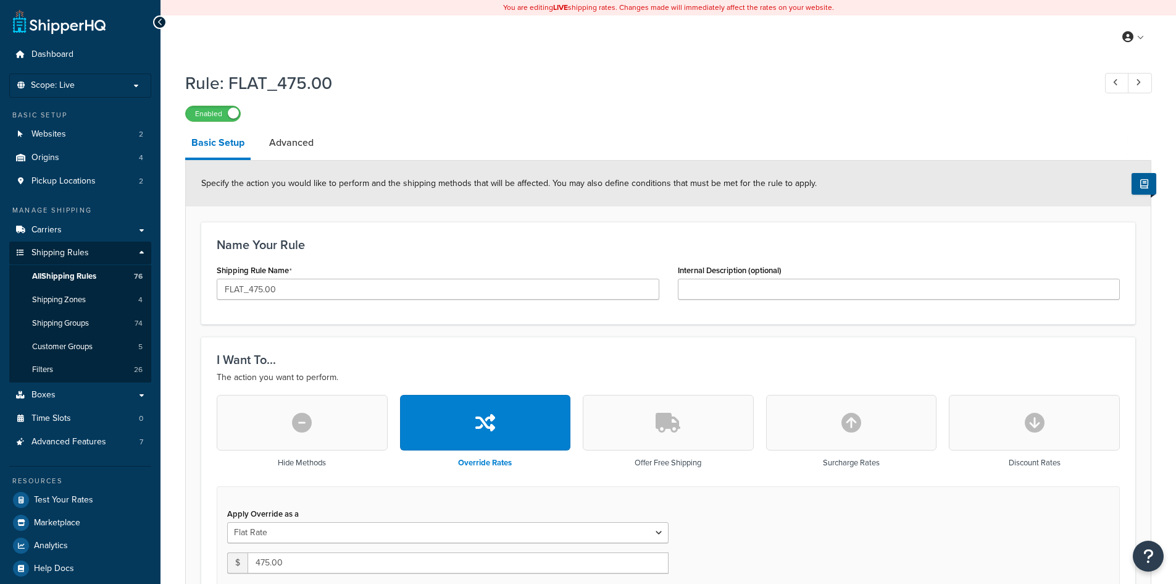
select select "ITEM"
drag, startPoint x: 345, startPoint y: 82, endPoint x: 225, endPoint y: 80, distance: 119.8
click at [225, 80] on h1 "Rule: FLAT_475.00" at bounding box center [633, 83] width 897 height 24
copy h1 "FLAT_475.00"
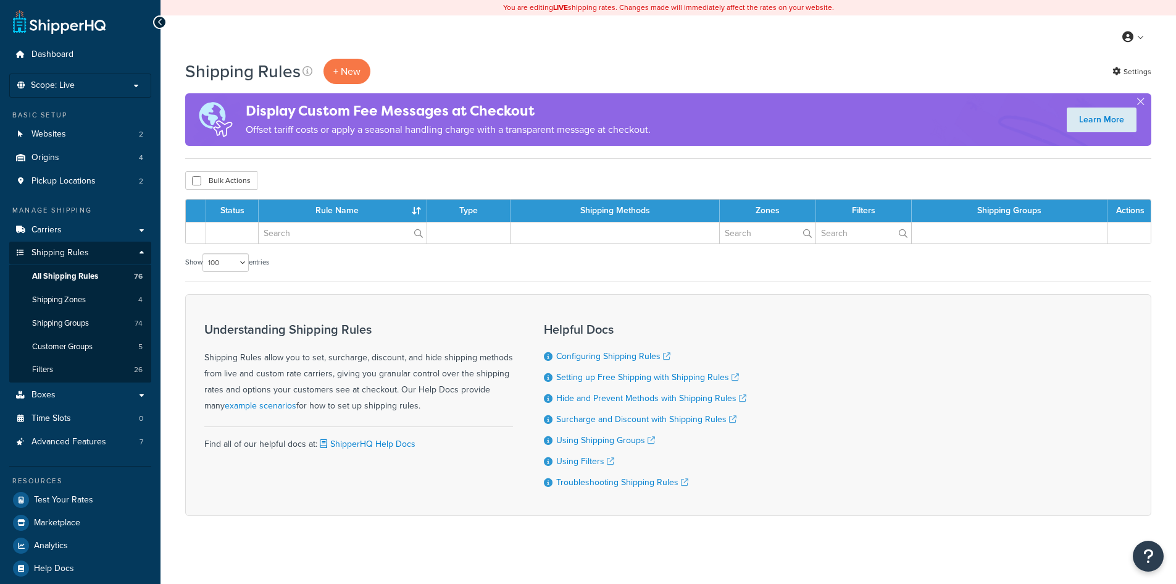
select select "100"
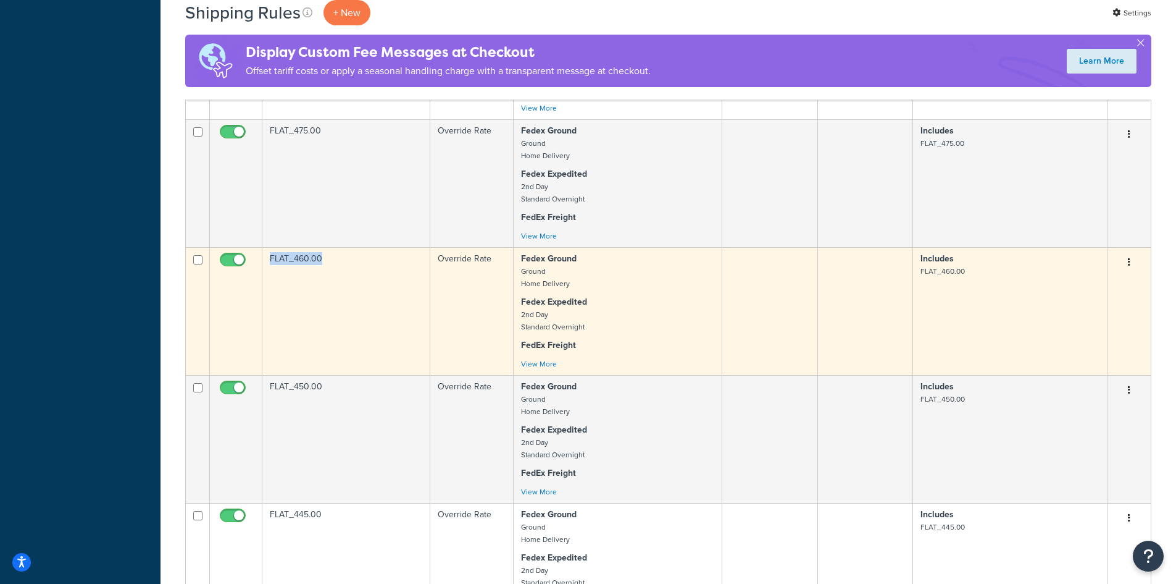
drag, startPoint x: 335, startPoint y: 254, endPoint x: 264, endPoint y: 258, distance: 71.1
click at [264, 258] on td "FLAT_460.00" at bounding box center [346, 311] width 168 height 128
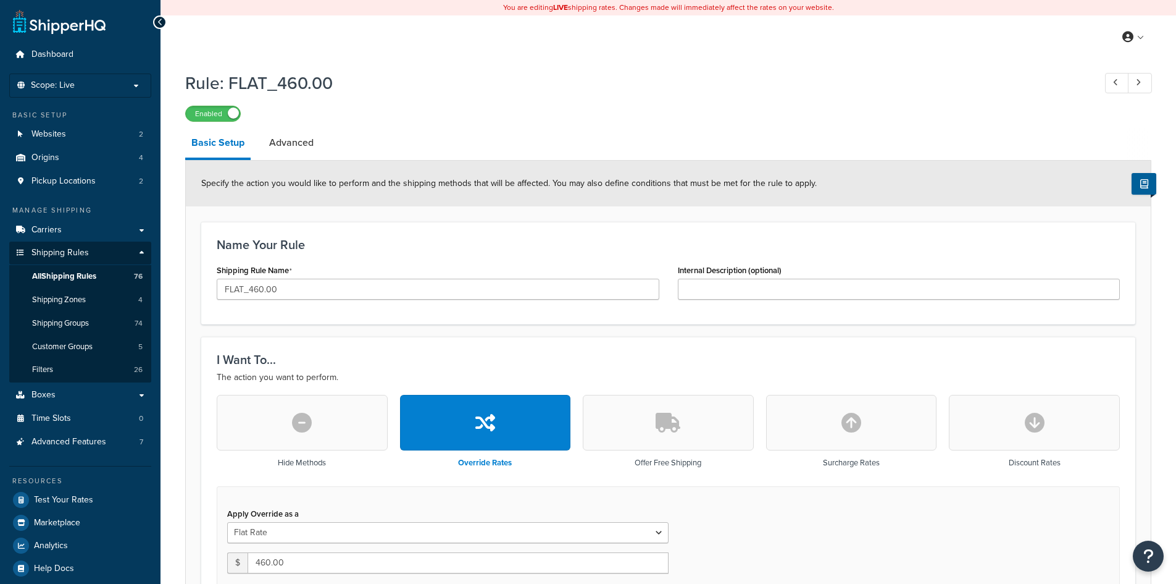
select select "ITEM"
drag, startPoint x: 388, startPoint y: 96, endPoint x: 227, endPoint y: 86, distance: 160.9
click at [227, 86] on div "Rule: FLAT_460.00 Enabled" at bounding box center [668, 93] width 966 height 57
copy h1 "FLAT_460.00"
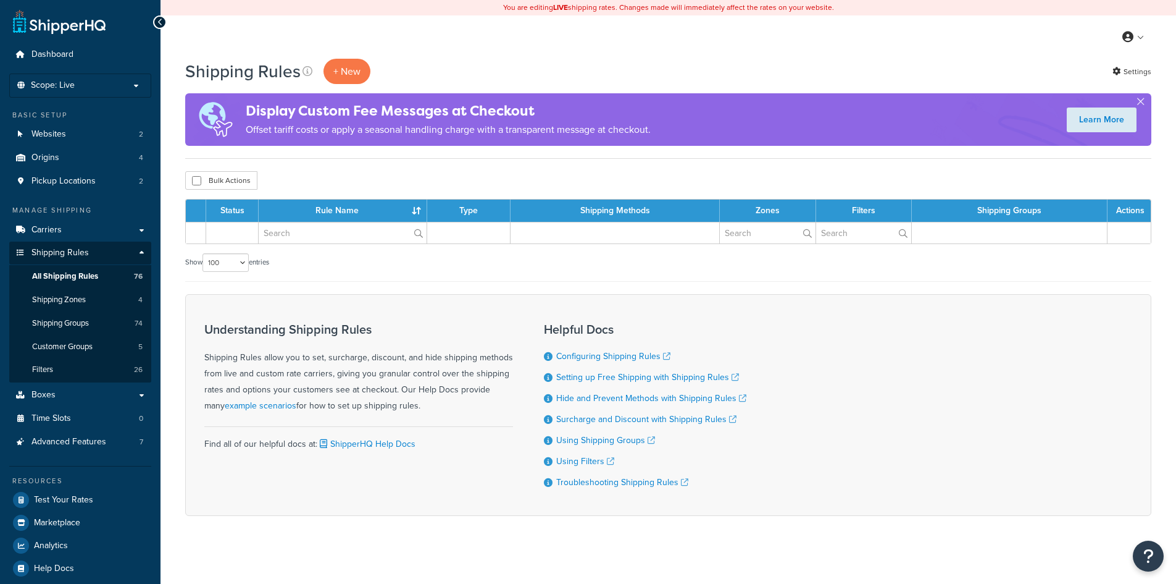
select select "100"
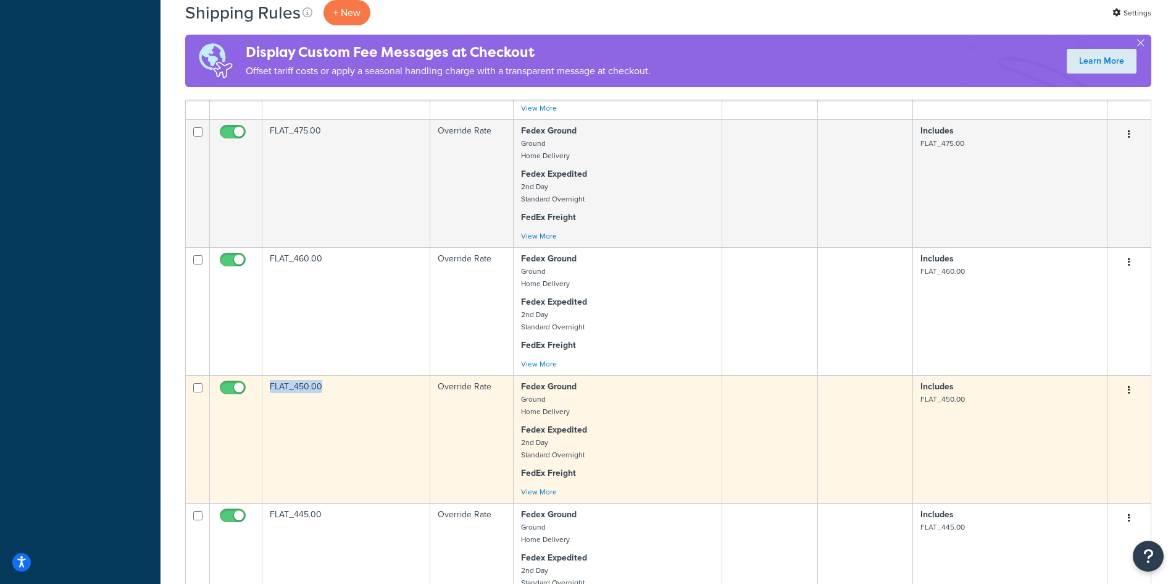
drag, startPoint x: 334, startPoint y: 388, endPoint x: 272, endPoint y: 387, distance: 61.8
click at [266, 386] on td "FLAT_450.00" at bounding box center [346, 439] width 168 height 128
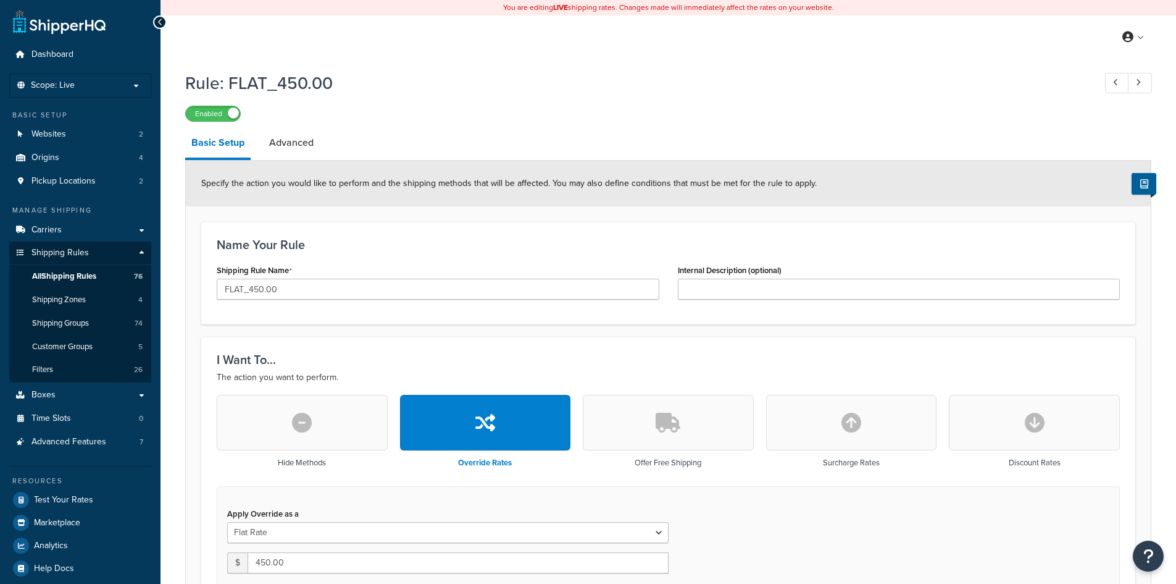
select select "ITEM"
drag, startPoint x: 0, startPoint y: 0, endPoint x: 223, endPoint y: 86, distance: 238.9
click at [223, 86] on h1 "Rule: FLAT_450.00" at bounding box center [633, 83] width 897 height 24
click at [362, 88] on h1 "Rule: FLAT_450.00" at bounding box center [633, 83] width 897 height 24
drag, startPoint x: 348, startPoint y: 88, endPoint x: 349, endPoint y: 98, distance: 9.3
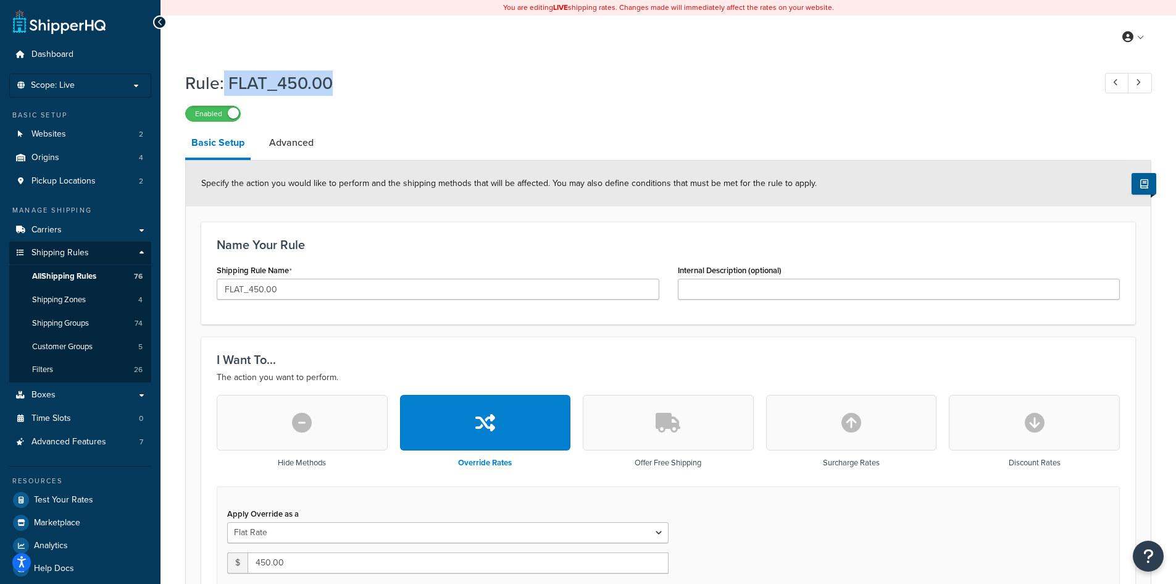
click at [348, 89] on h1 "Rule: FLAT_450.00" at bounding box center [633, 83] width 897 height 24
click at [322, 106] on div "Enabled" at bounding box center [668, 112] width 966 height 17
drag, startPoint x: 345, startPoint y: 85, endPoint x: 227, endPoint y: 85, distance: 117.3
click at [227, 85] on h1 "Rule: FLAT_450.00" at bounding box center [633, 83] width 897 height 24
copy h1 "FLAT_450.00"
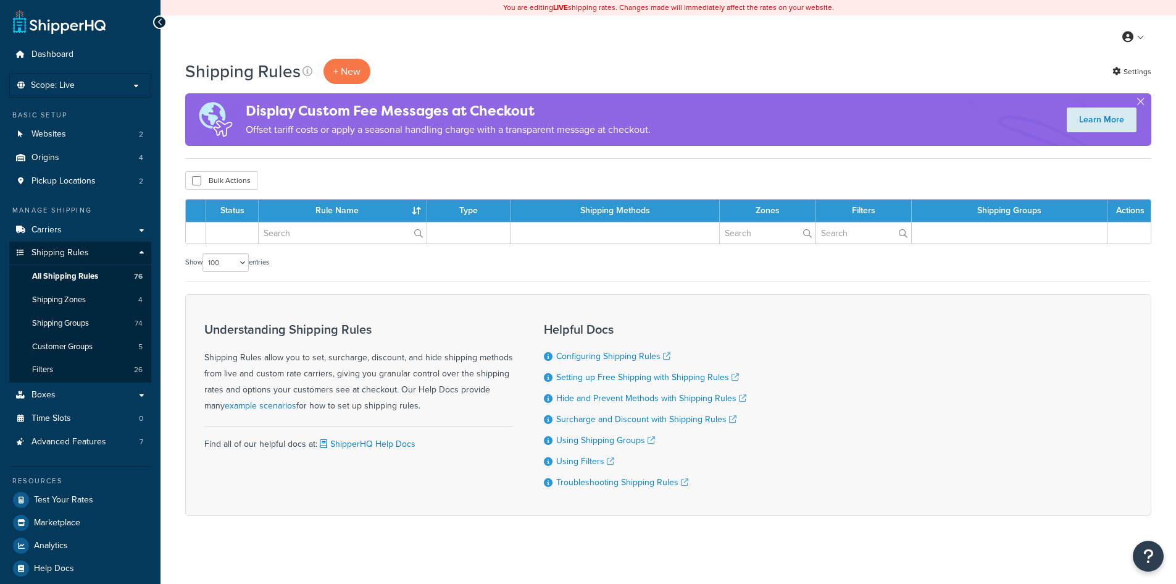
select select "100"
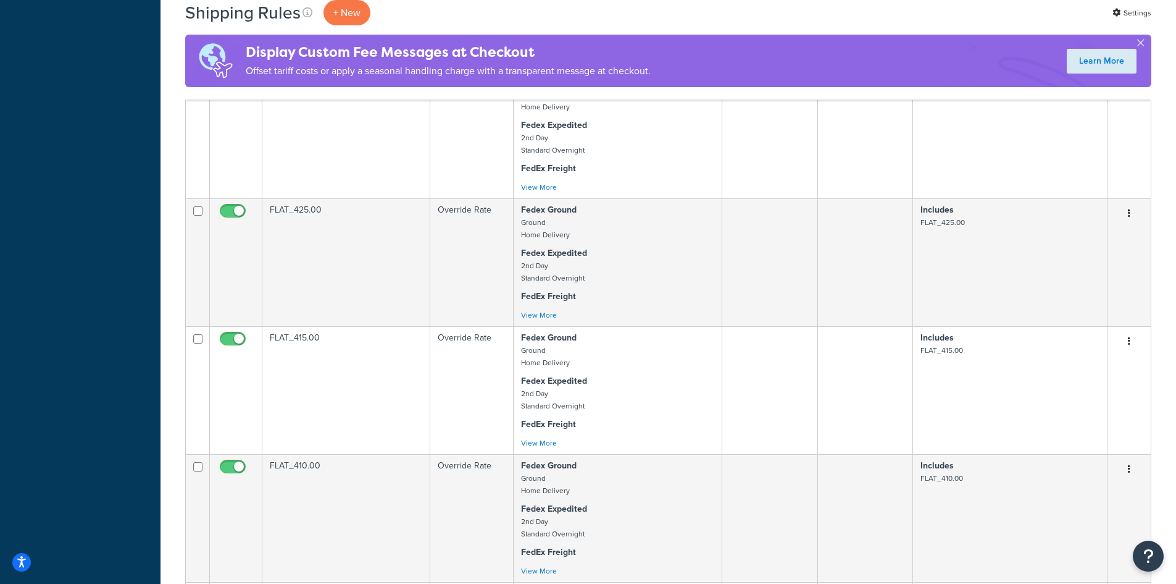
scroll to position [1725, 0]
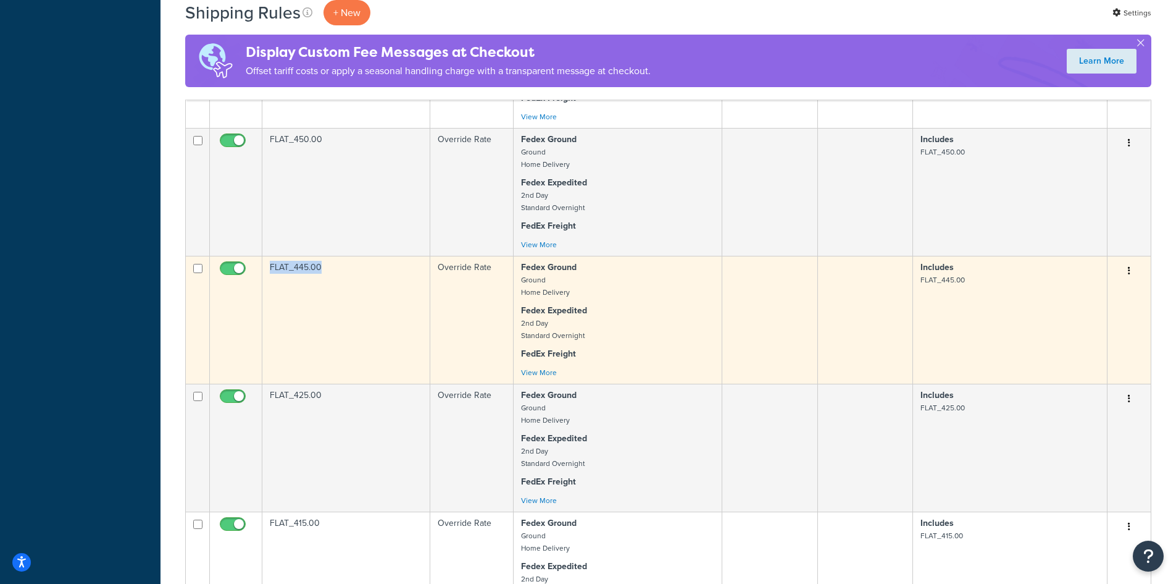
drag, startPoint x: 338, startPoint y: 263, endPoint x: 256, endPoint y: 263, distance: 82.1
click at [256, 263] on tr "FLAT_445.00 Override Rate Fedex Ground Ground Home Delivery Fedex Expedited 2nd…" at bounding box center [668, 320] width 965 height 128
copy tr "FLAT_445.00"
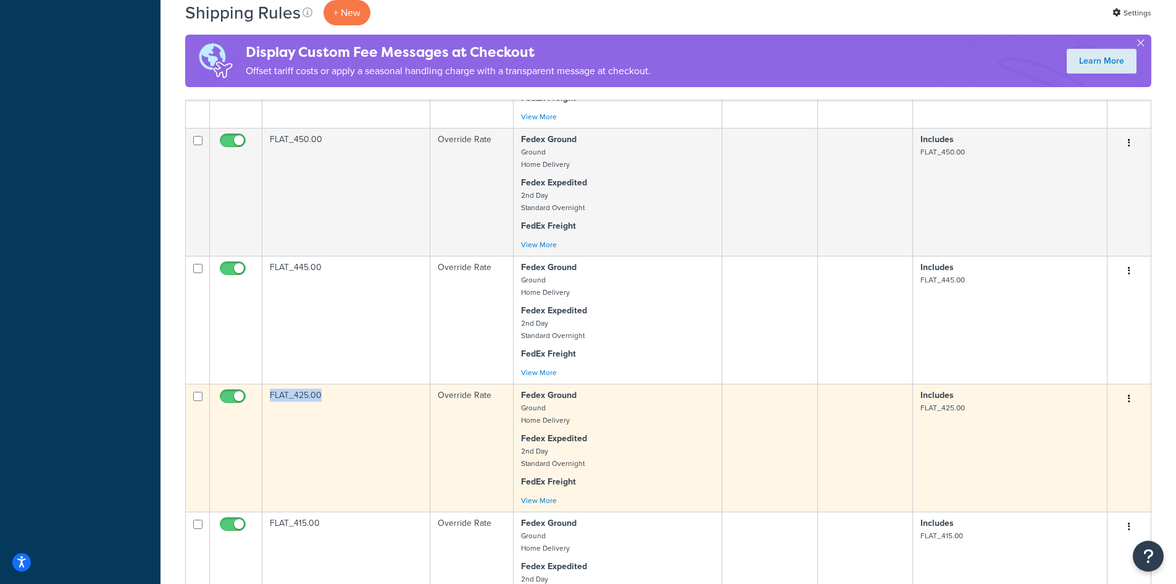
drag, startPoint x: 340, startPoint y: 393, endPoint x: 256, endPoint y: 393, distance: 83.4
click at [256, 393] on tr "FLAT_425.00 Override Rate Fedex Ground Ground Home Delivery Fedex Expedited 2nd…" at bounding box center [668, 447] width 965 height 128
copy tr "FLAT_425.00"
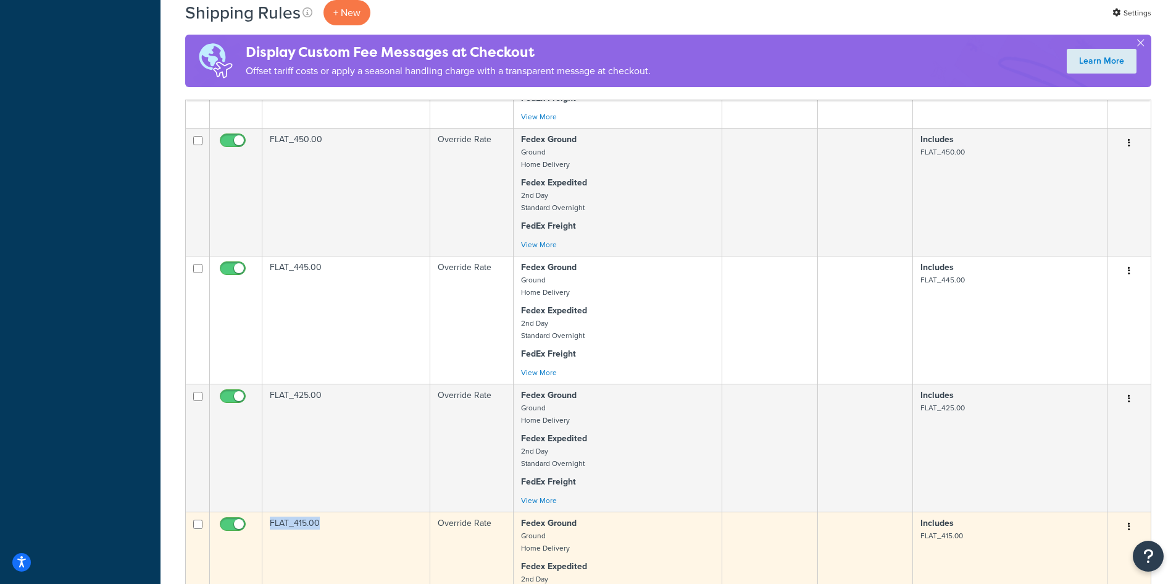
drag, startPoint x: 332, startPoint y: 522, endPoint x: 255, endPoint y: 522, distance: 77.2
click at [255, 522] on tr "FLAT_415.00 Override Rate Fedex Ground Ground Home Delivery Fedex Expedited 2nd…" at bounding box center [668, 575] width 965 height 128
copy tr "FLAT_415.00"
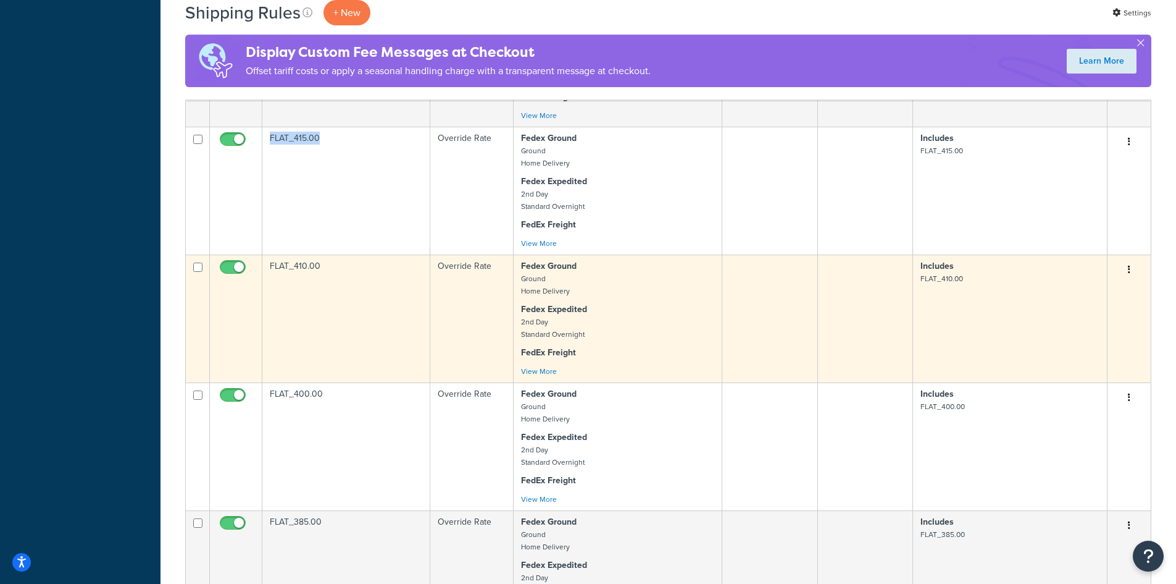
scroll to position [2033, 0]
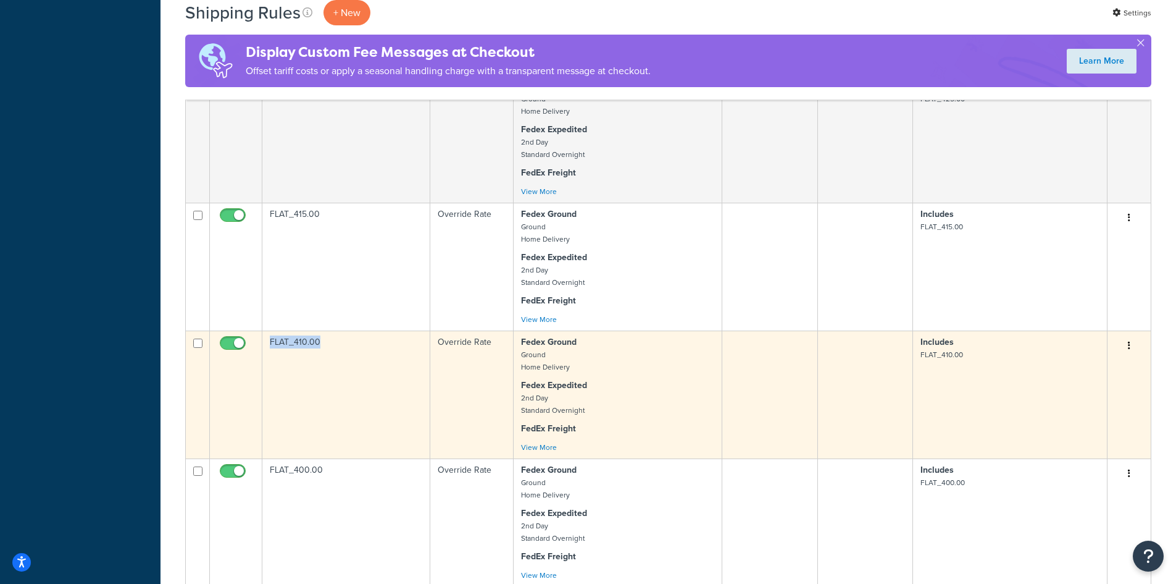
drag, startPoint x: 325, startPoint y: 343, endPoint x: 267, endPoint y: 341, distance: 58.1
click at [267, 341] on td "FLAT_410.00" at bounding box center [346, 394] width 168 height 128
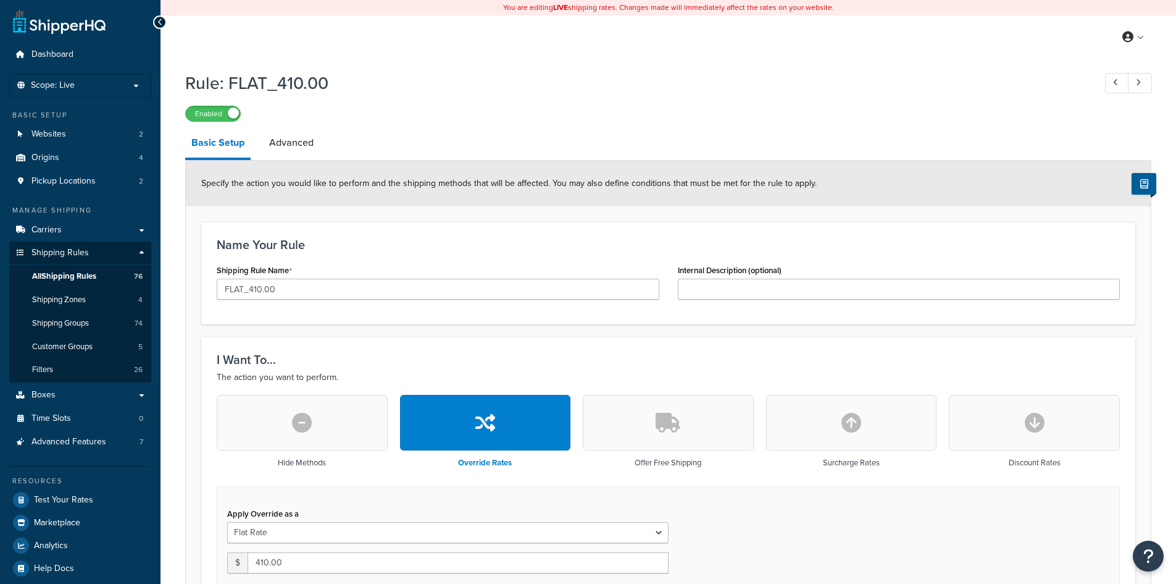
select select "ITEM"
drag, startPoint x: 337, startPoint y: 83, endPoint x: 229, endPoint y: 83, distance: 107.4
click at [229, 83] on h1 "Rule: FLAT_410.00" at bounding box center [633, 83] width 897 height 24
copy h1 "FLAT_410.00"
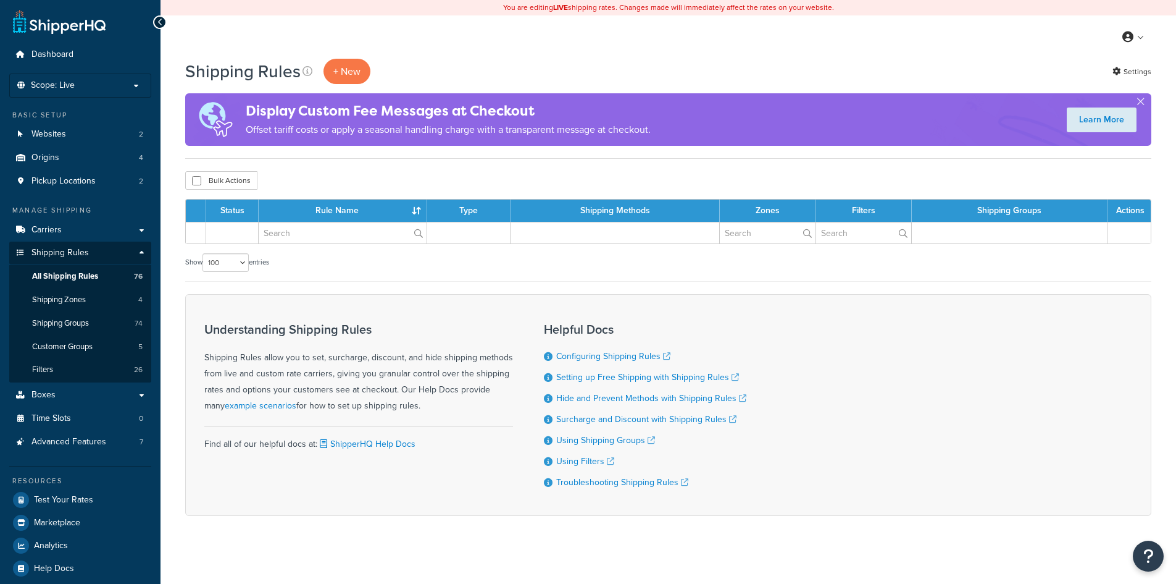
select select "100"
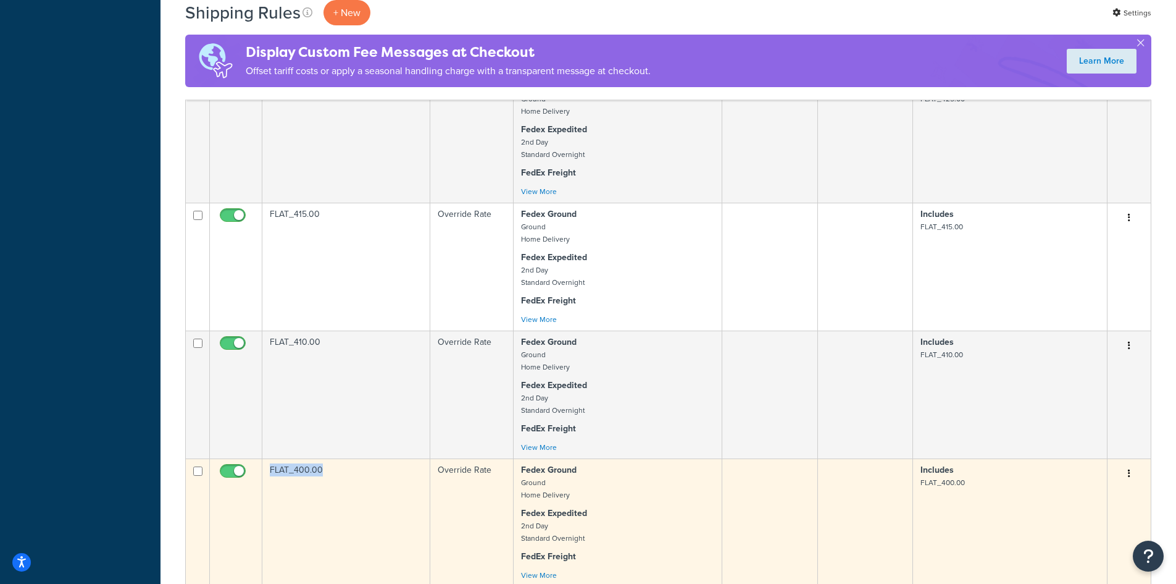
drag, startPoint x: 338, startPoint y: 469, endPoint x: 269, endPoint y: 471, distance: 68.6
click at [269, 471] on td "FLAT_400.00" at bounding box center [346, 522] width 168 height 128
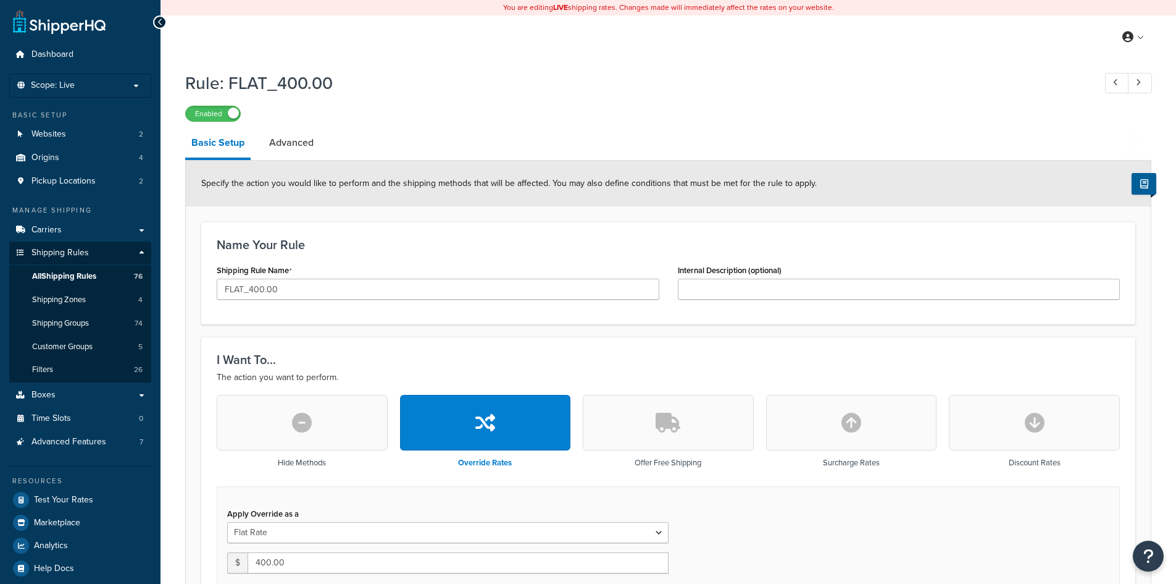
select select "ITEM"
drag, startPoint x: 0, startPoint y: 0, endPoint x: 232, endPoint y: 80, distance: 244.9
click at [232, 80] on h1 "Rule: FLAT_400.00" at bounding box center [633, 83] width 897 height 24
copy h1 "FLAT_400.00"
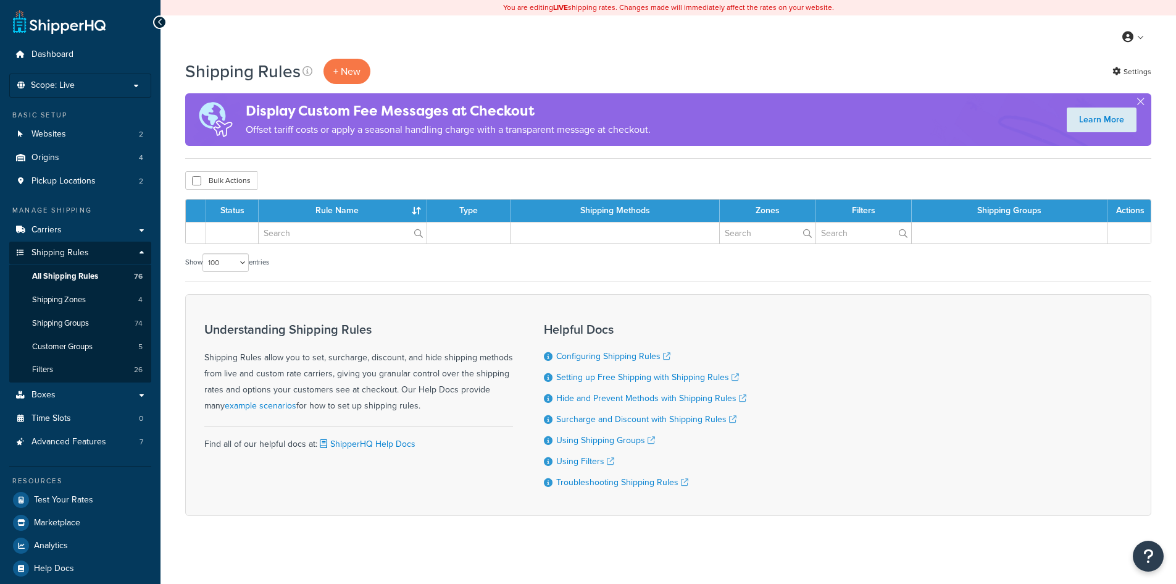
select select "100"
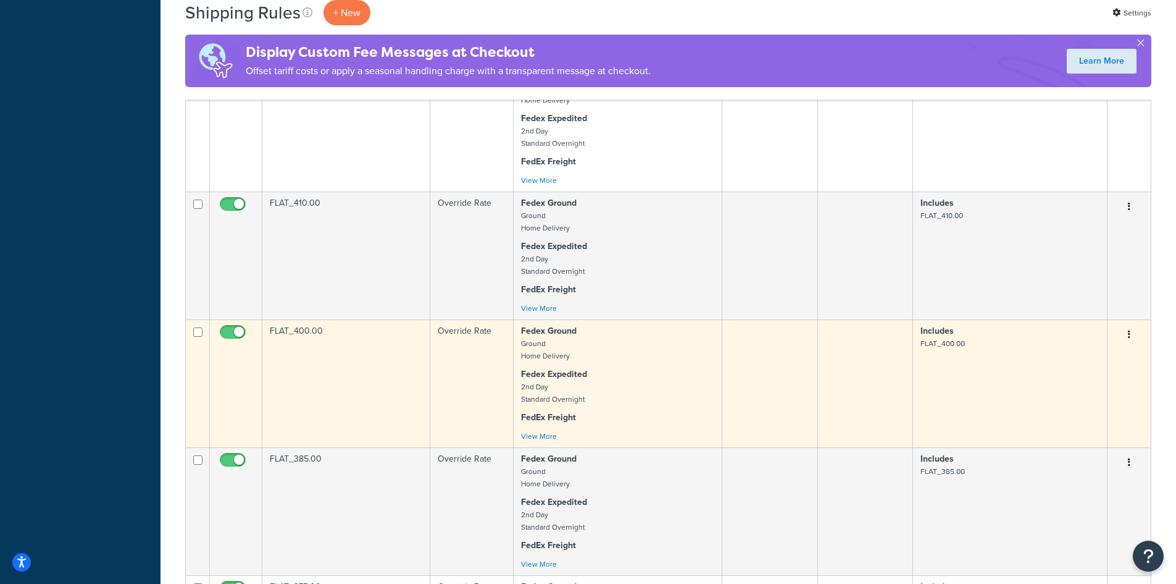
scroll to position [2419, 0]
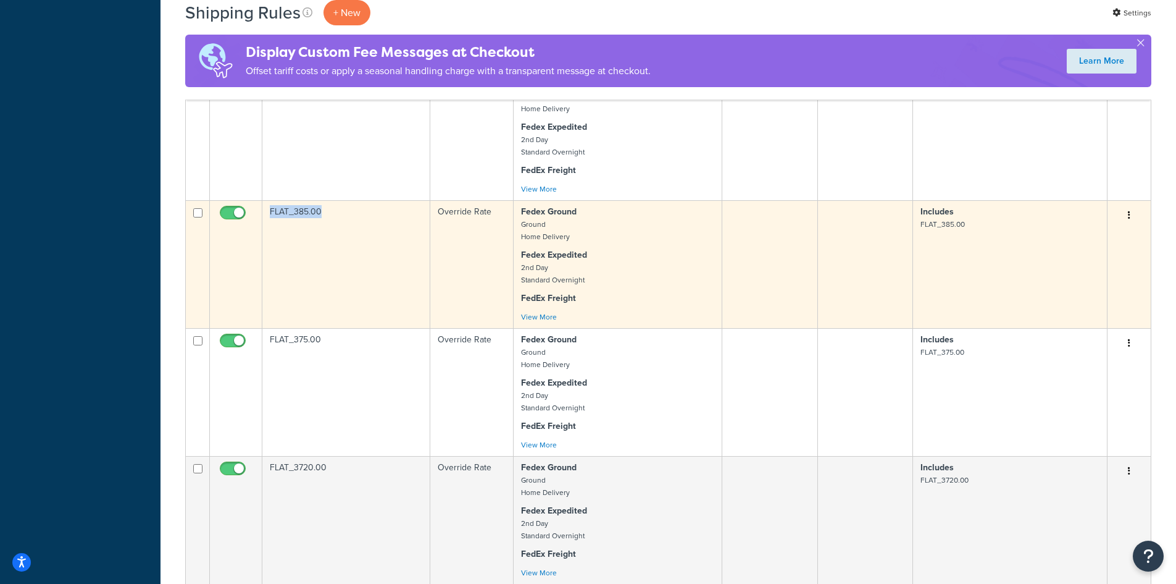
drag, startPoint x: 336, startPoint y: 212, endPoint x: 270, endPoint y: 212, distance: 65.5
click at [270, 212] on td "FLAT_385.00" at bounding box center [346, 264] width 168 height 128
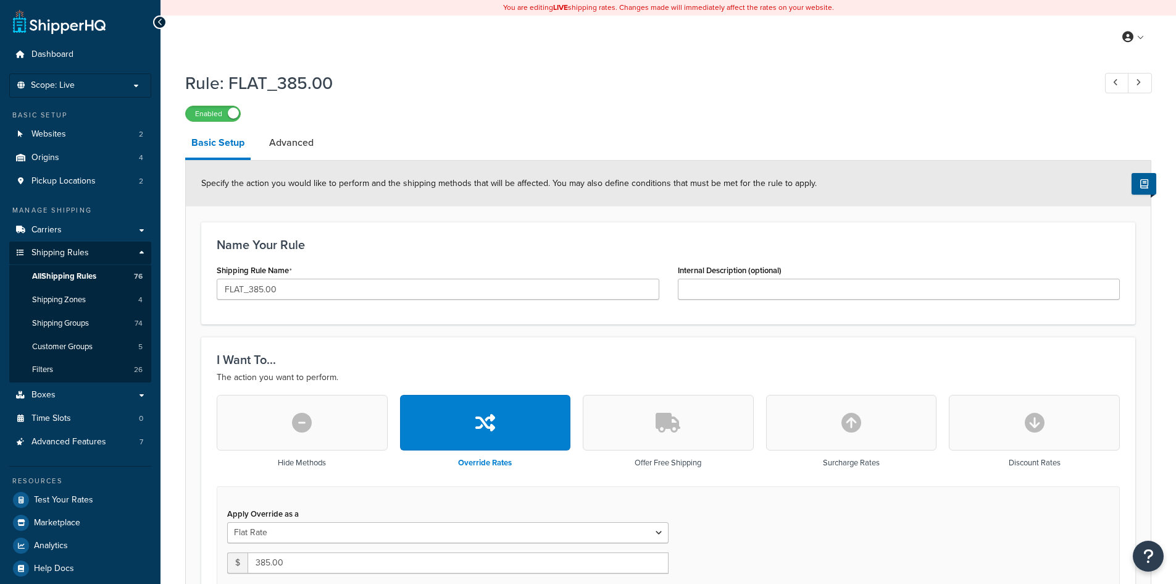
select select "ITEM"
drag, startPoint x: 343, startPoint y: 78, endPoint x: 227, endPoint y: 91, distance: 116.7
click at [227, 91] on h1 "Rule: FLAT_385.00" at bounding box center [633, 83] width 897 height 24
copy h1 "FLAT_385.00"
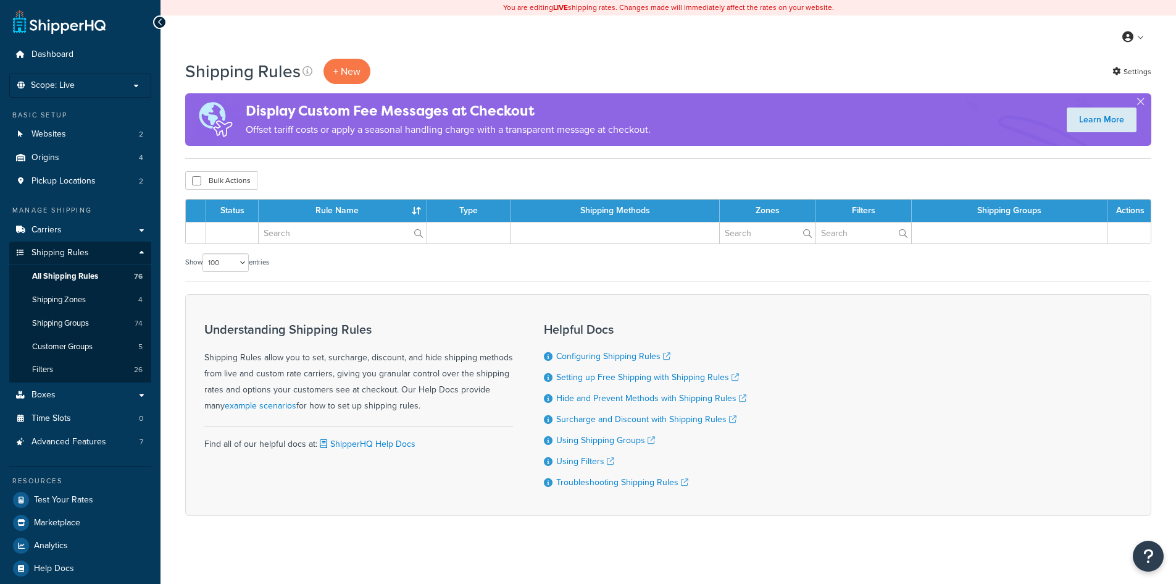
select select "100"
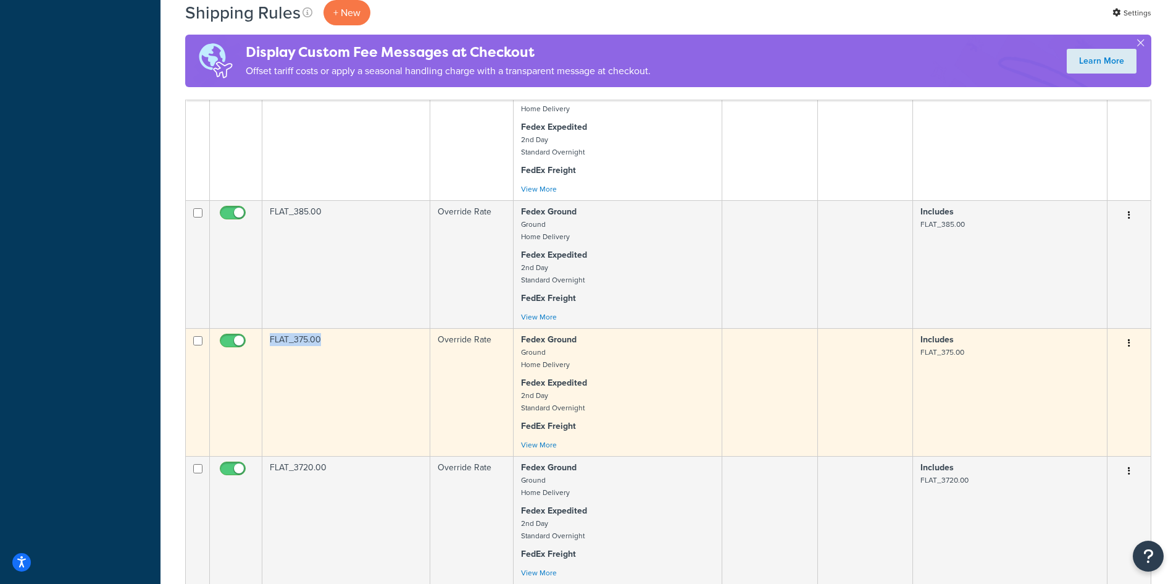
drag, startPoint x: 338, startPoint y: 341, endPoint x: 257, endPoint y: 343, distance: 81.5
click at [257, 343] on tr "FLAT_375.00 Override Rate Fedex Ground Ground Home Delivery Fedex Expedited 2nd…" at bounding box center [668, 392] width 965 height 128
copy tr "FLAT_375.00"
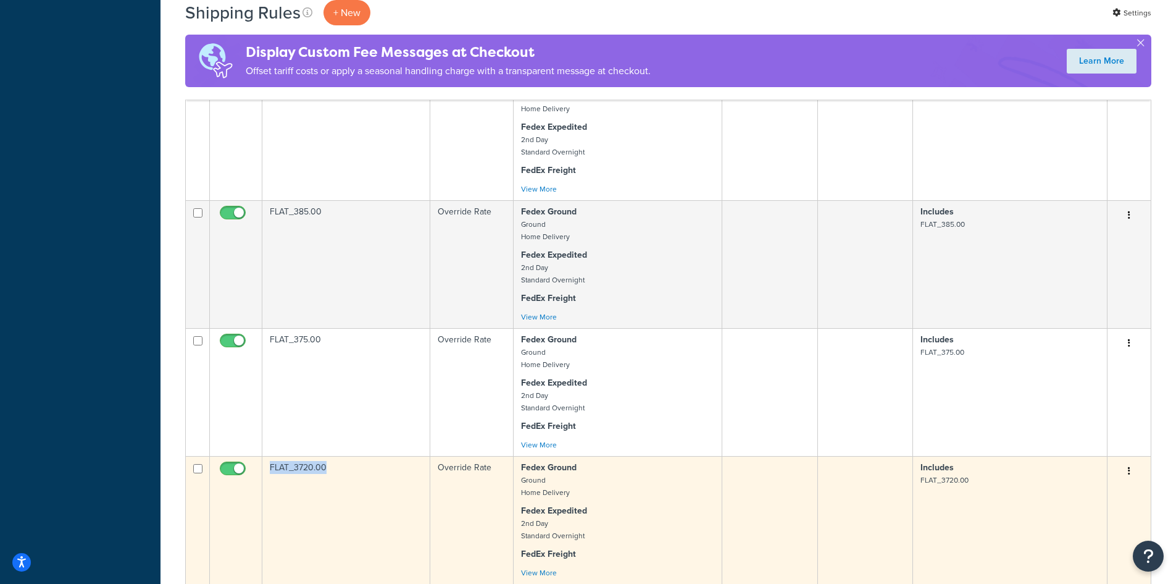
drag, startPoint x: 335, startPoint y: 466, endPoint x: 248, endPoint y: 472, distance: 87.9
click at [248, 472] on tr "FLAT_3720.00 Override Rate Fedex Ground Ground Home Delivery Fedex Expedited 2n…" at bounding box center [668, 520] width 965 height 128
copy tr "FLAT_3720.00"
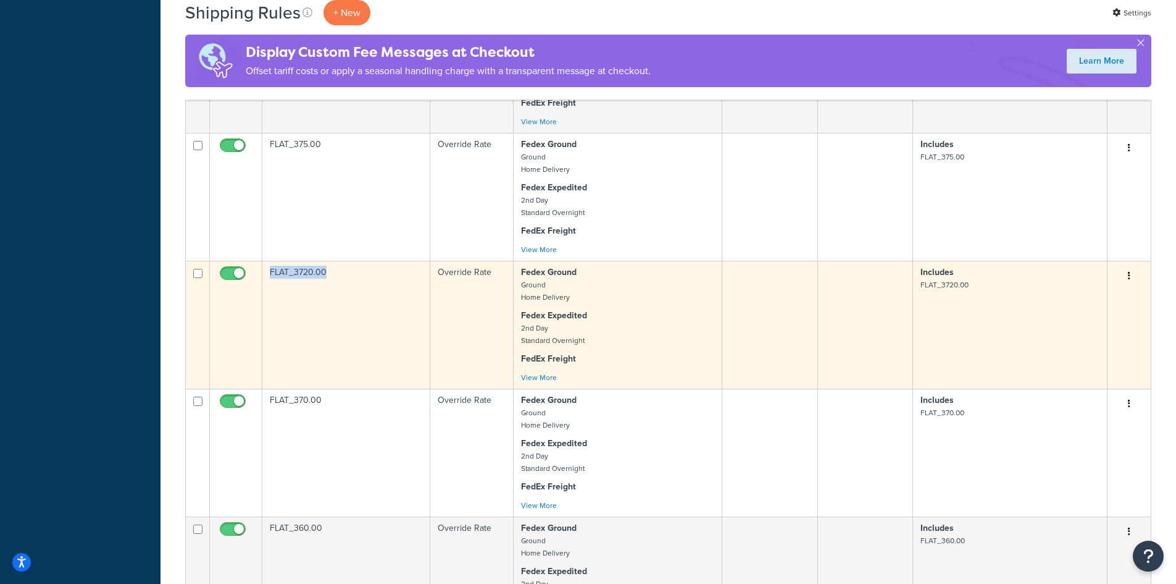
scroll to position [2728, 0]
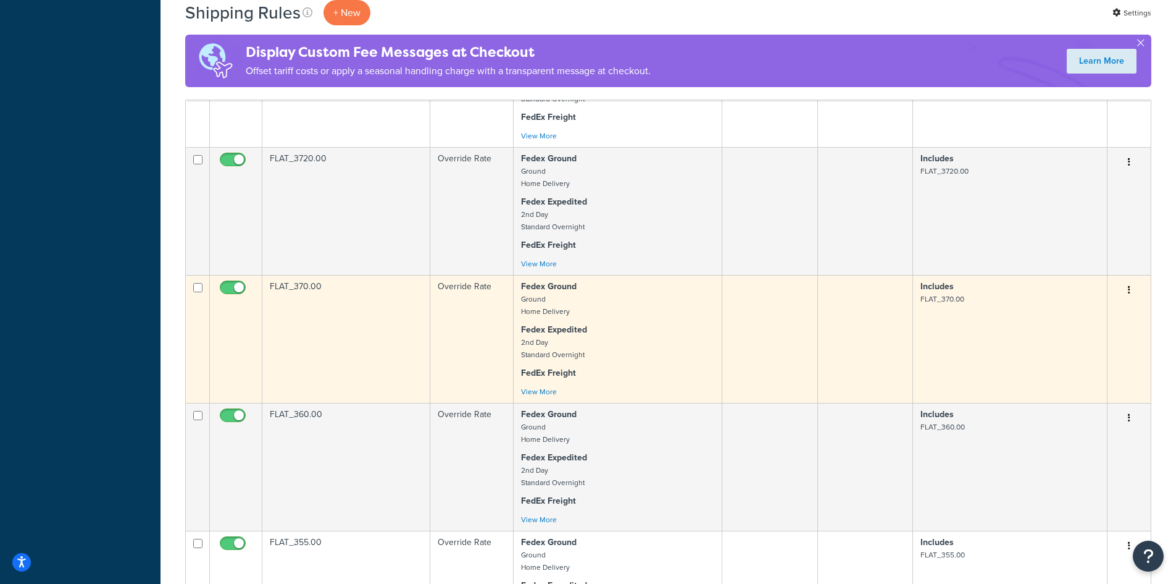
drag, startPoint x: 346, startPoint y: 288, endPoint x: 241, endPoint y: 281, distance: 105.8
click at [282, 284] on td "FLAT_370.00" at bounding box center [346, 339] width 168 height 128
click at [237, 281] on td at bounding box center [236, 339] width 52 height 128
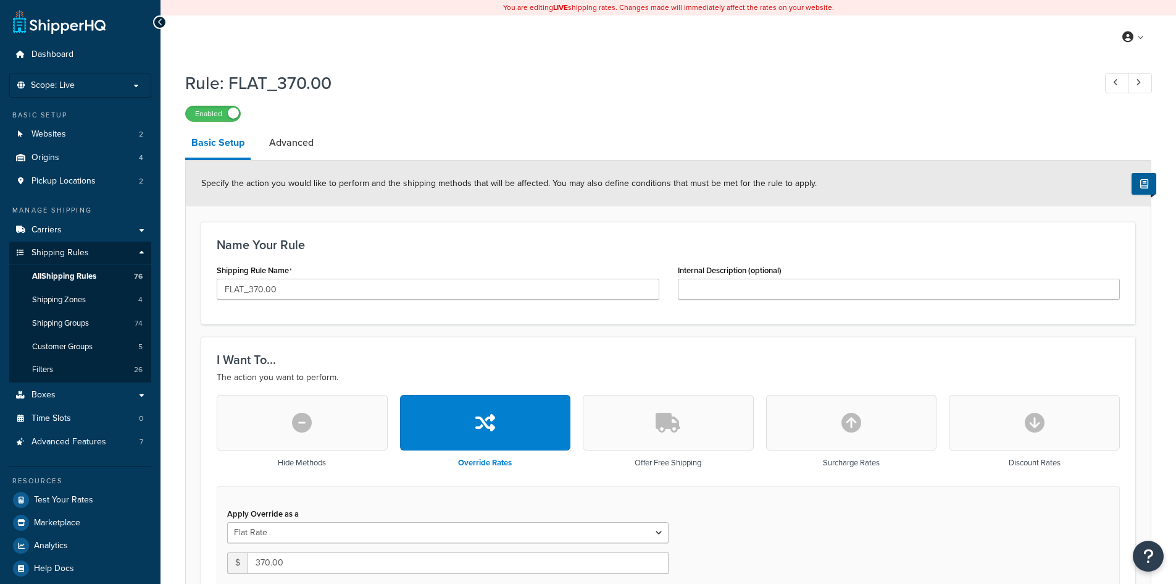
select select "ITEM"
drag, startPoint x: 355, startPoint y: 86, endPoint x: 228, endPoint y: 86, distance: 126.6
click at [228, 86] on h1 "Rule: FLAT_370.00" at bounding box center [633, 83] width 897 height 24
copy h1 "FLAT_370.00"
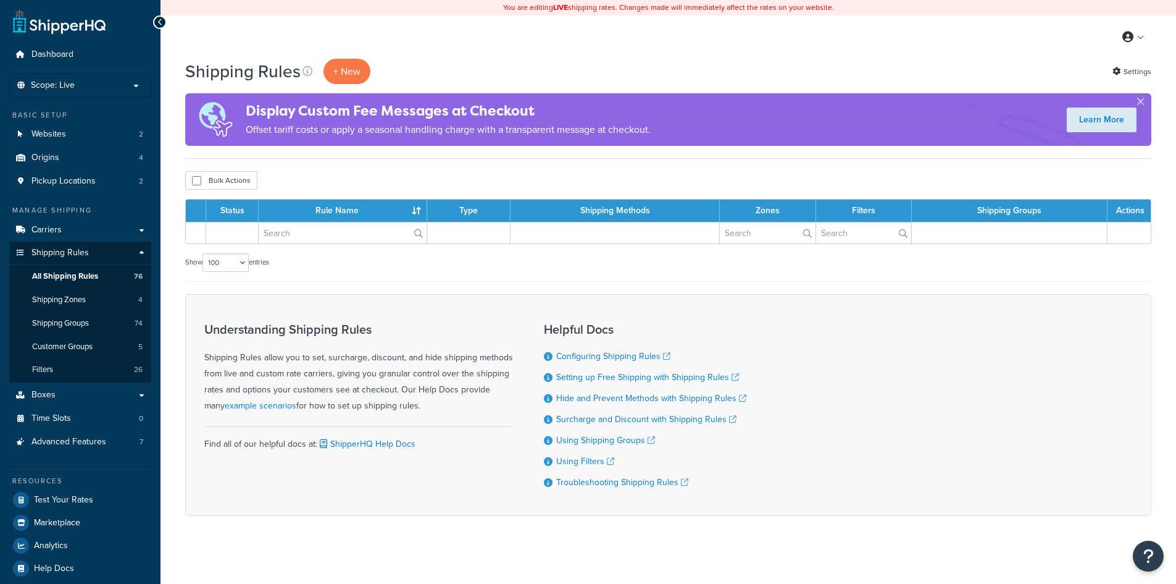
select select "100"
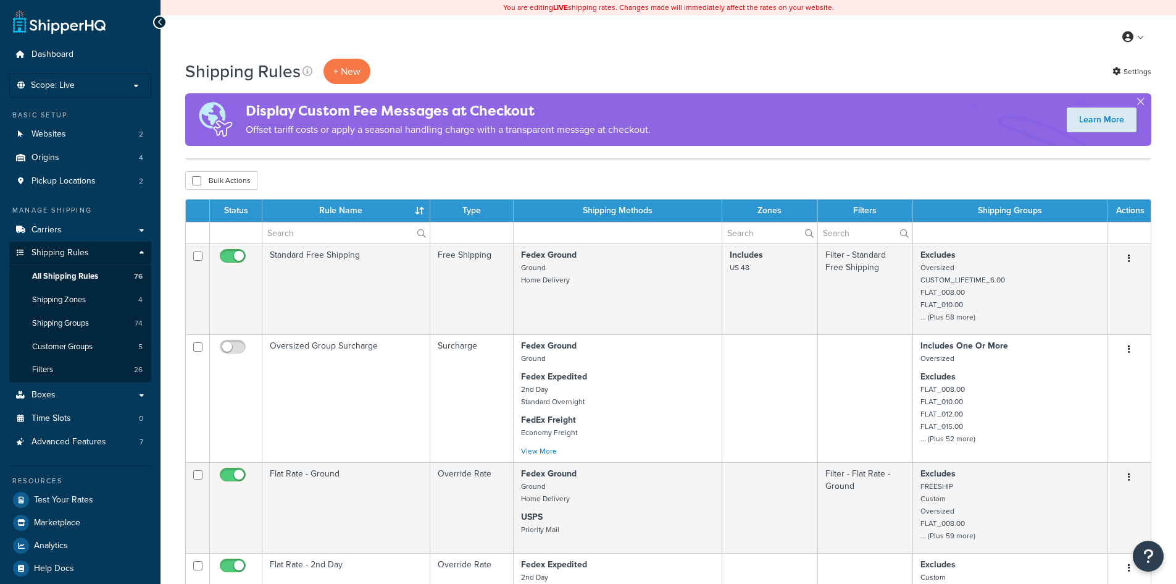
scroll to position [2728, 0]
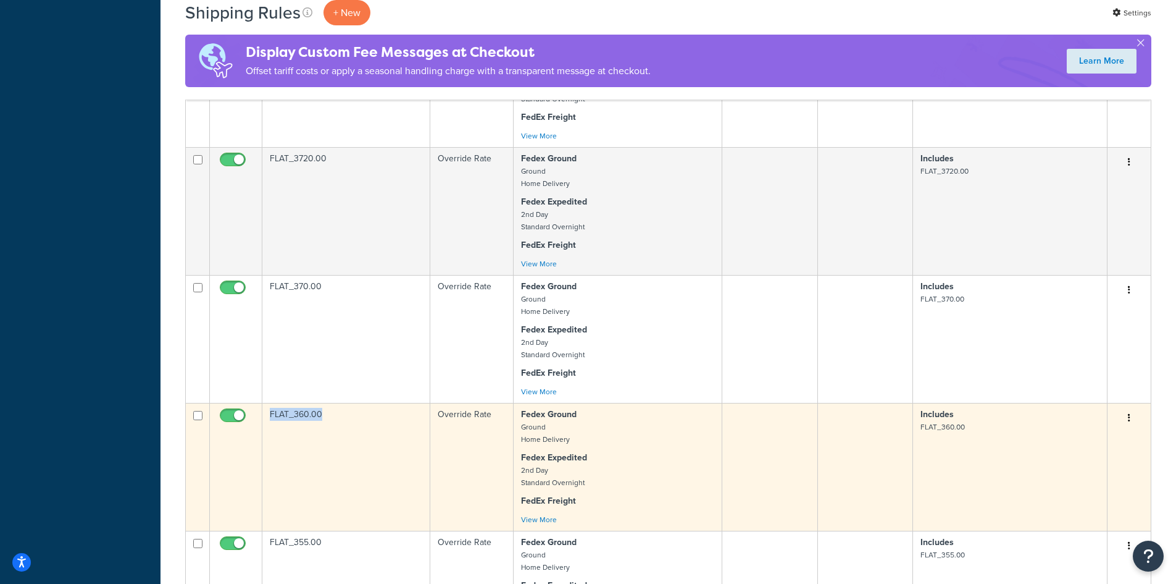
drag, startPoint x: 332, startPoint y: 420, endPoint x: 268, endPoint y: 422, distance: 64.2
click at [268, 421] on td "FLAT_360.00" at bounding box center [346, 467] width 168 height 128
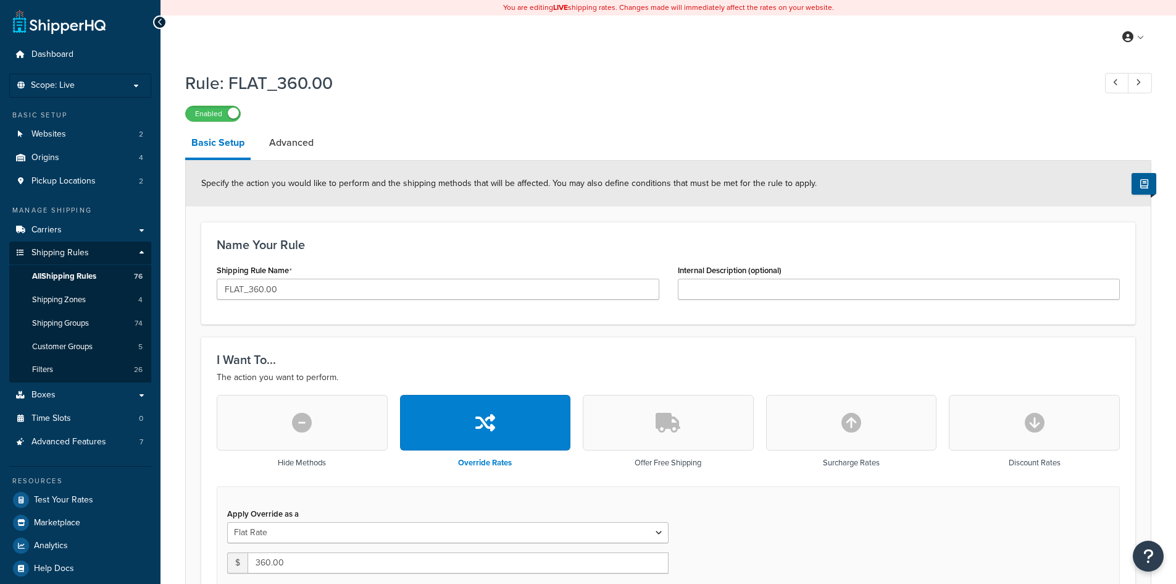
select select "ITEM"
drag, startPoint x: 0, startPoint y: 0, endPoint x: 228, endPoint y: 80, distance: 242.2
click at [228, 80] on h1 "Rule: FLAT_360.00" at bounding box center [633, 83] width 897 height 24
copy h1 "FLAT_360.00"
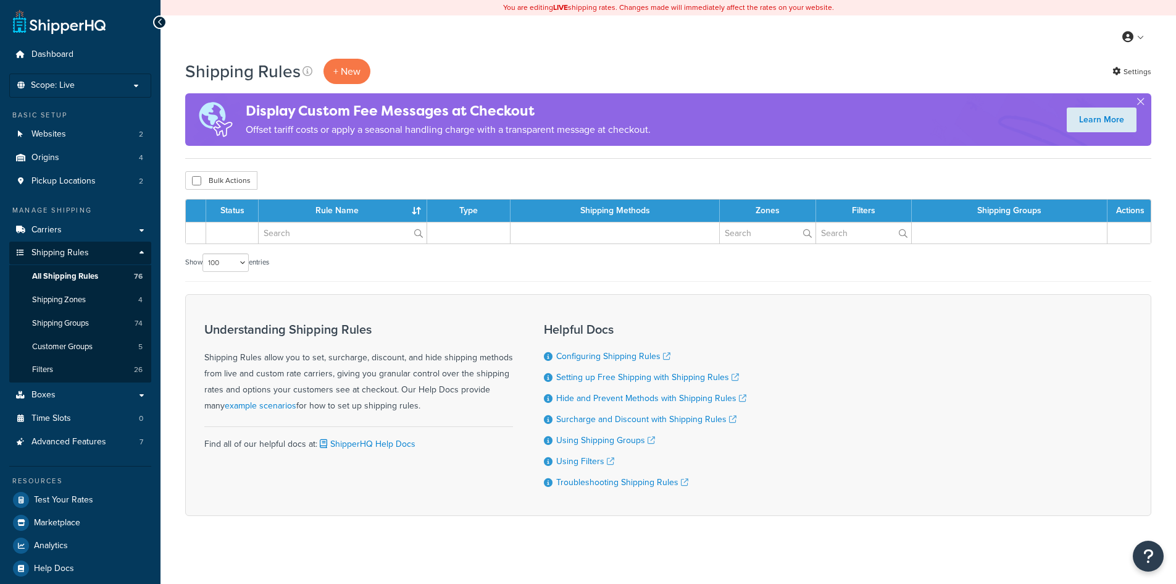
select select "100"
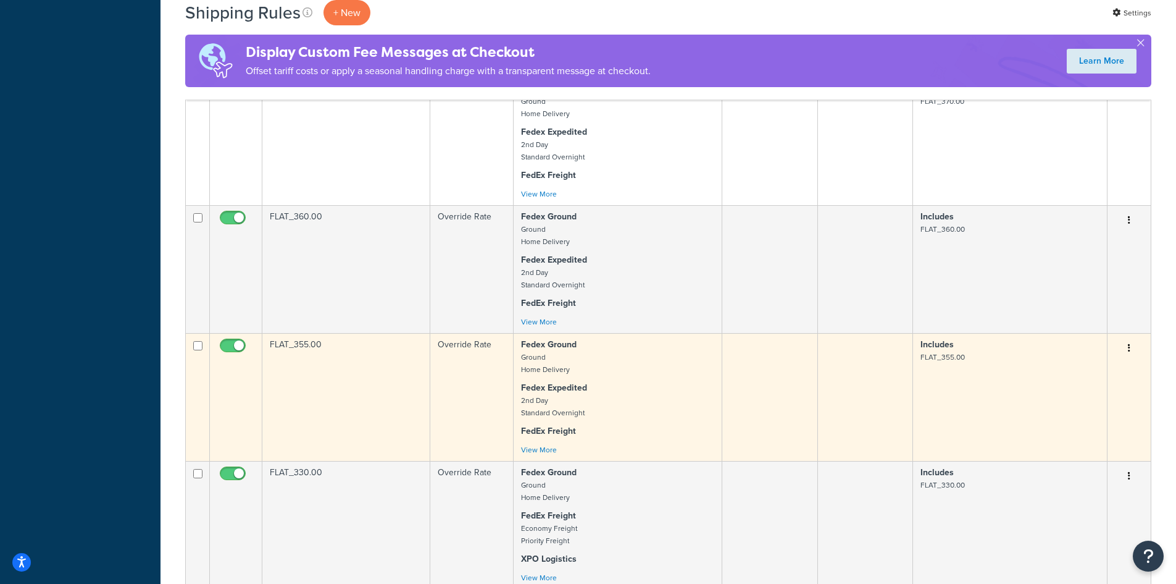
scroll to position [2975, 0]
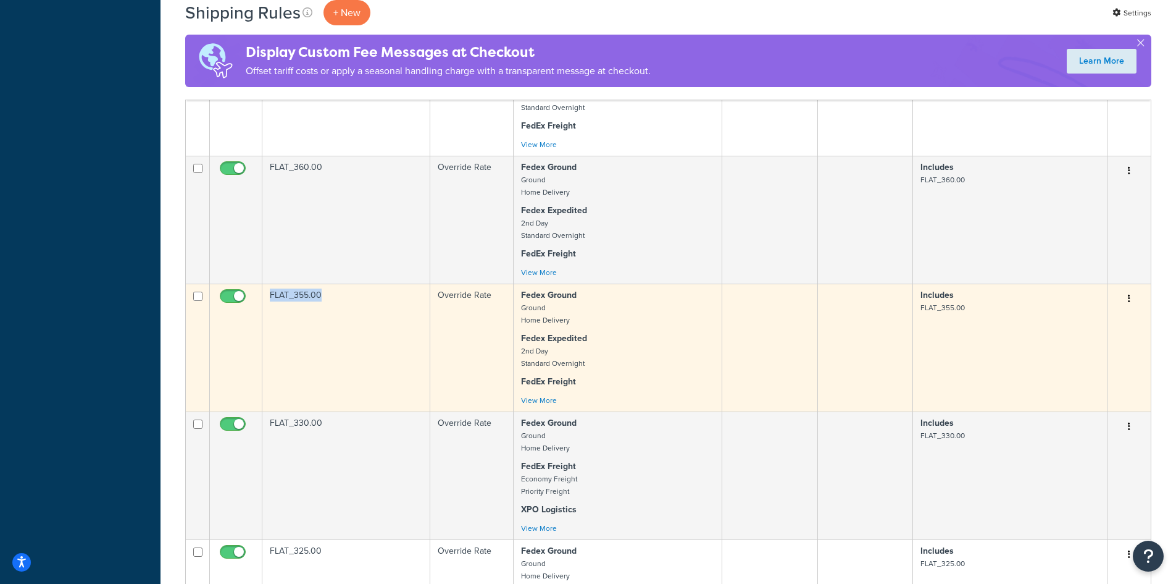
drag, startPoint x: 333, startPoint y: 299, endPoint x: 284, endPoint y: 300, distance: 49.4
click at [262, 297] on tr "FLAT_355.00 Override Rate Fedex Ground Ground Home Delivery Fedex Expedited 2nd…" at bounding box center [668, 347] width 965 height 128
copy tr "FLAT_355.00"
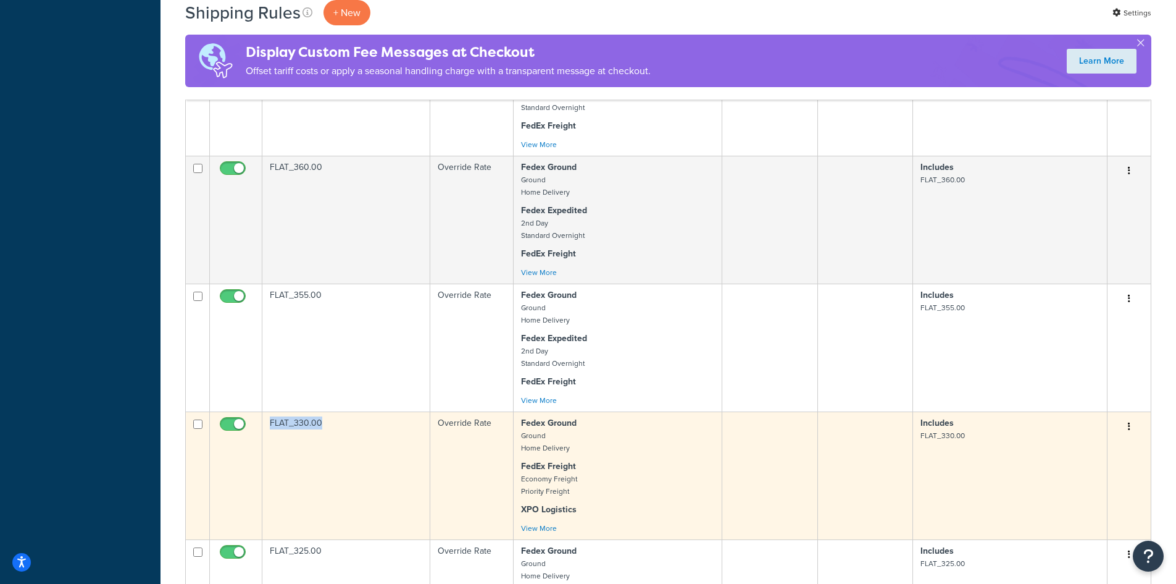
drag, startPoint x: 333, startPoint y: 422, endPoint x: 245, endPoint y: 422, distance: 88.3
click at [245, 422] on tr "FLAT_330.00 Override Rate Fedex Ground Ground Home Delivery FedEx Freight Econo…" at bounding box center [668, 475] width 965 height 128
copy tr "FLAT_330.00"
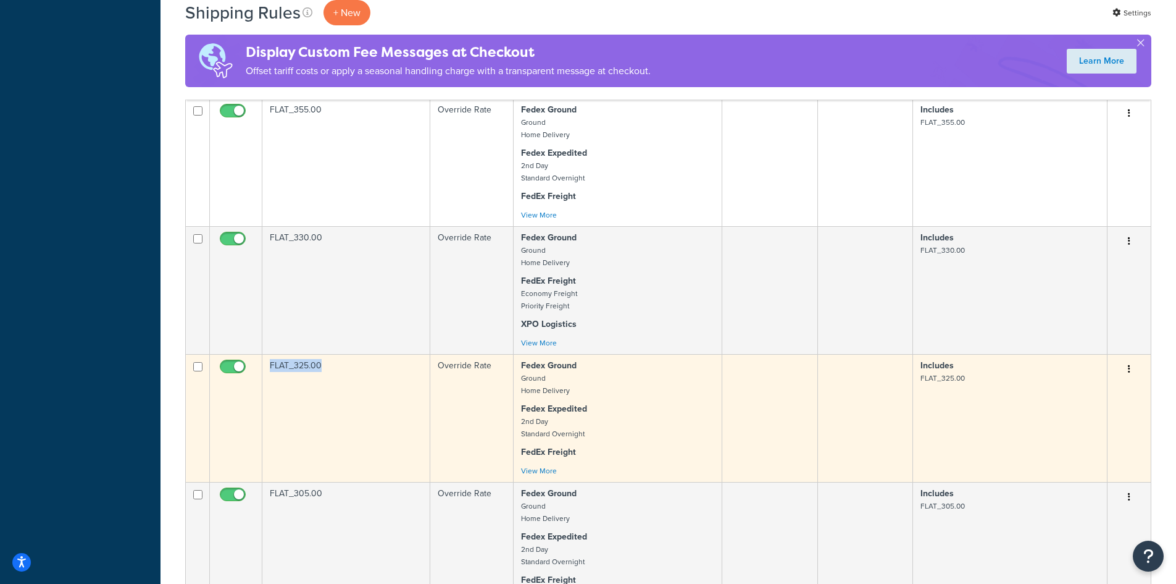
drag, startPoint x: 337, startPoint y: 365, endPoint x: 267, endPoint y: 367, distance: 70.4
click at [267, 367] on td "FLAT_325.00" at bounding box center [346, 418] width 168 height 128
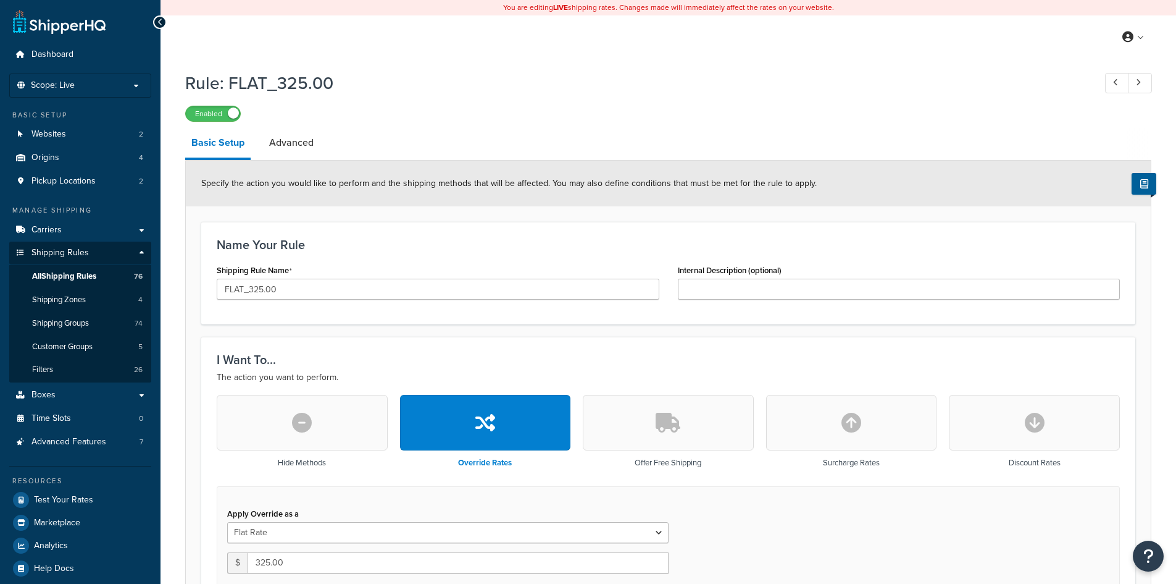
select select "ITEM"
drag, startPoint x: 0, startPoint y: 0, endPoint x: 228, endPoint y: 82, distance: 242.6
click at [228, 82] on h1 "Rule: FLAT_325.00" at bounding box center [633, 83] width 897 height 24
copy h1 "FLAT_325.00"
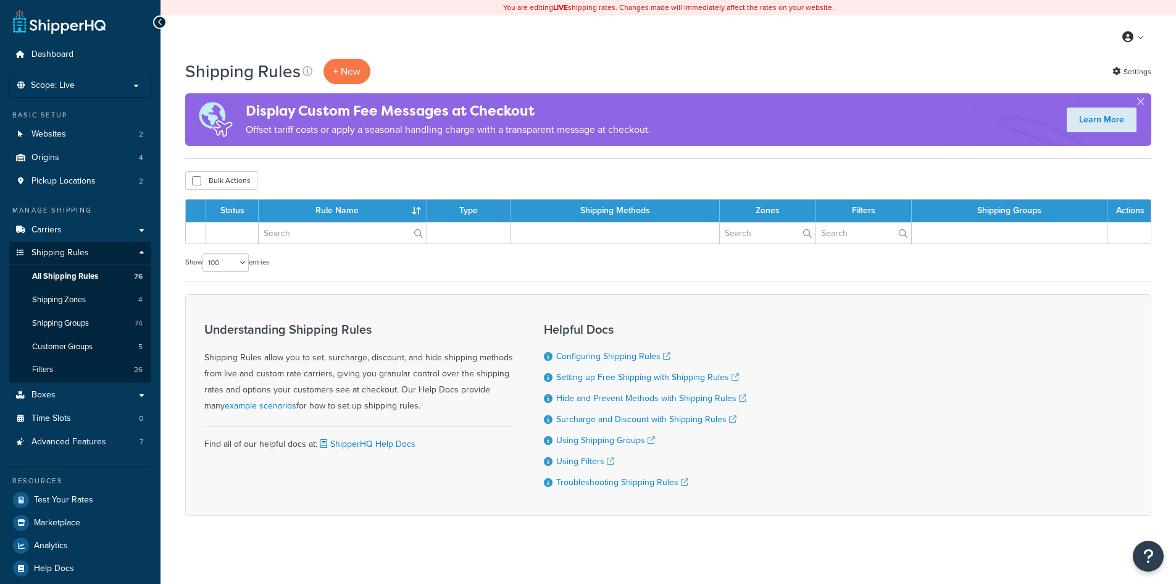
select select "100"
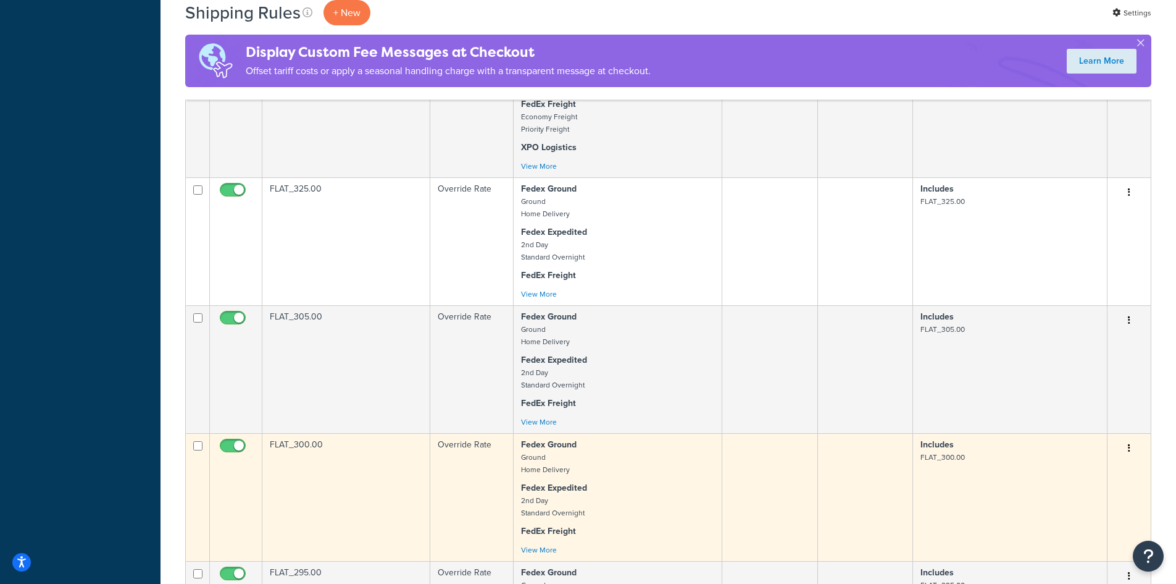
scroll to position [3407, 0]
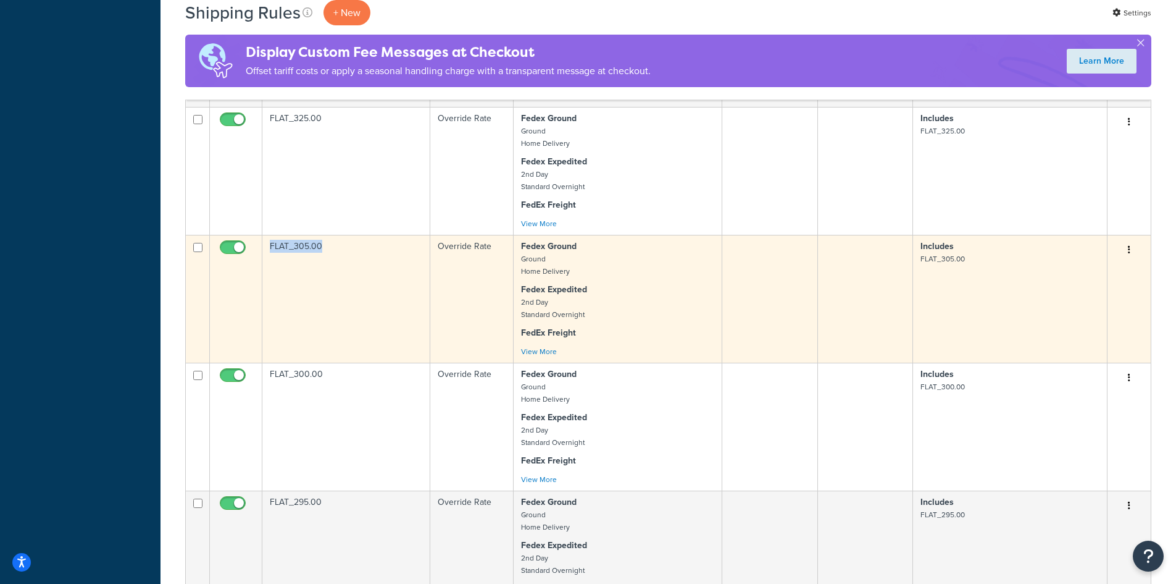
drag, startPoint x: 340, startPoint y: 251, endPoint x: 266, endPoint y: 251, distance: 74.7
click at [264, 251] on td "FLAT_305.00" at bounding box center [346, 299] width 168 height 128
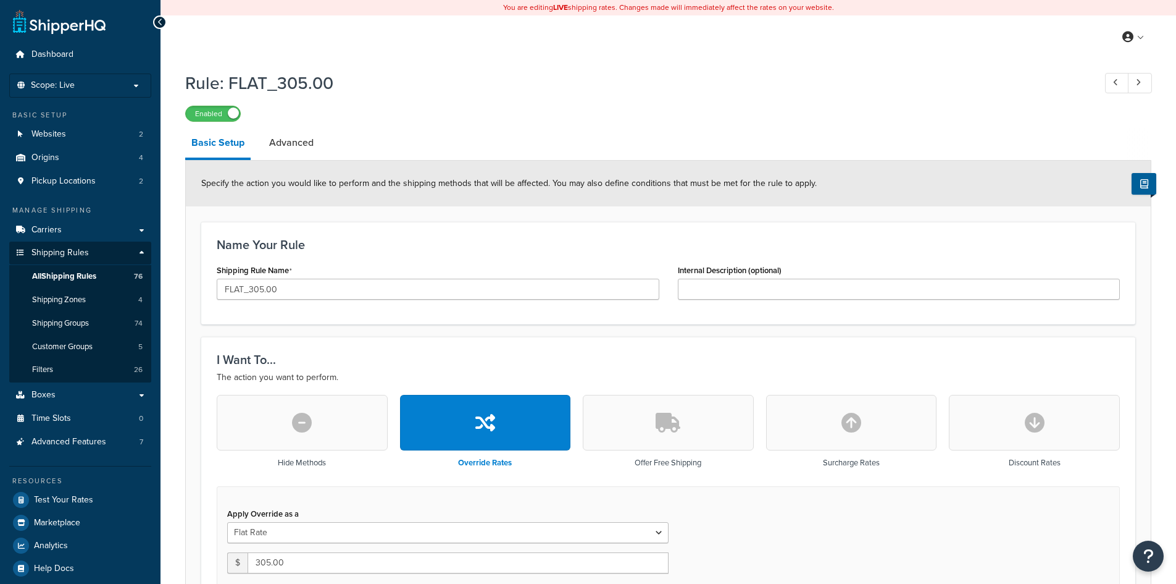
select select "ITEM"
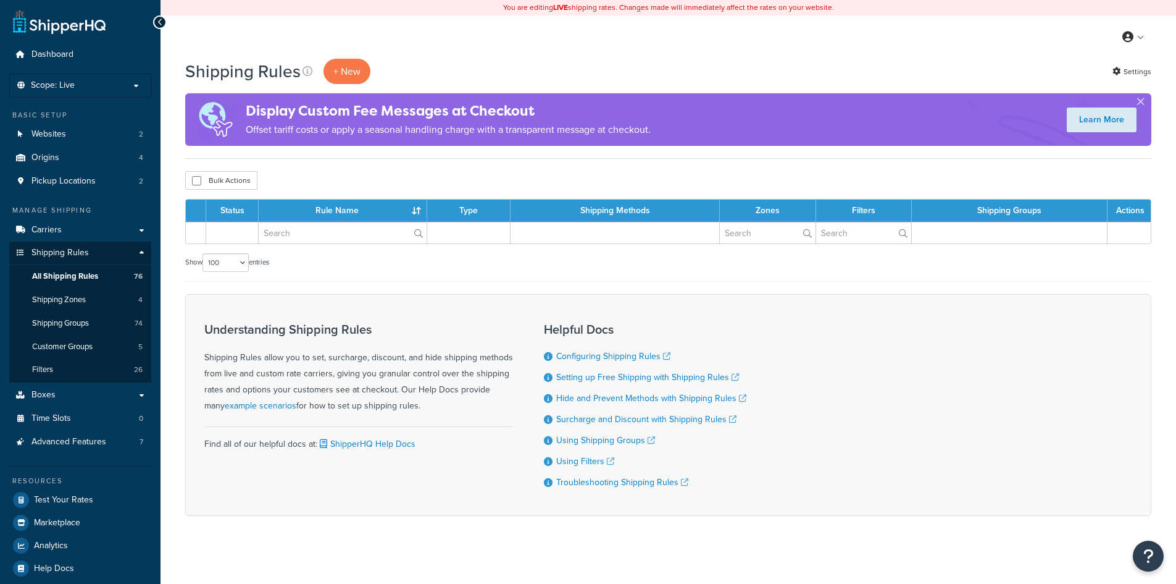
select select "100"
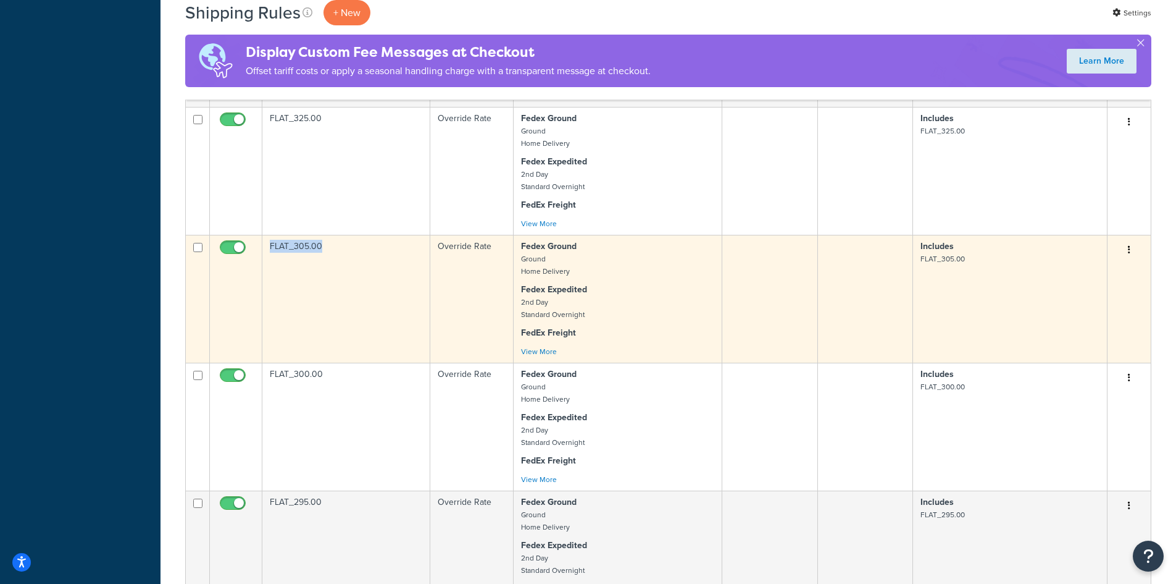
drag, startPoint x: 299, startPoint y: 243, endPoint x: 287, endPoint y: 246, distance: 12.6
click at [259, 242] on tr "FLAT_305.00 Override Rate Fedex Ground Ground Home Delivery Fedex Expedited 2nd…" at bounding box center [668, 299] width 965 height 128
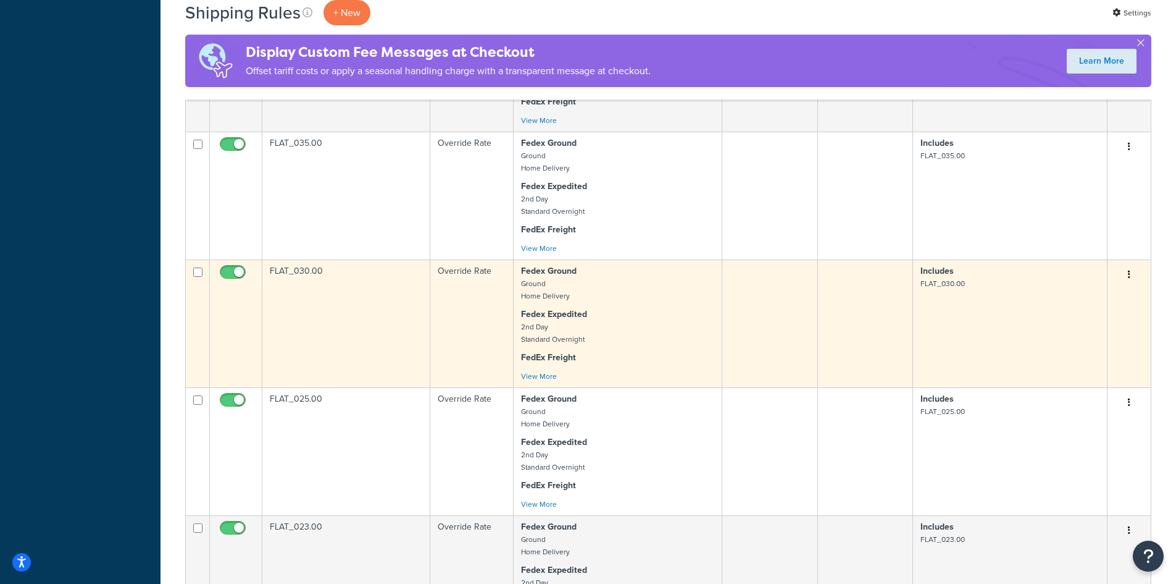
scroll to position [6186, 0]
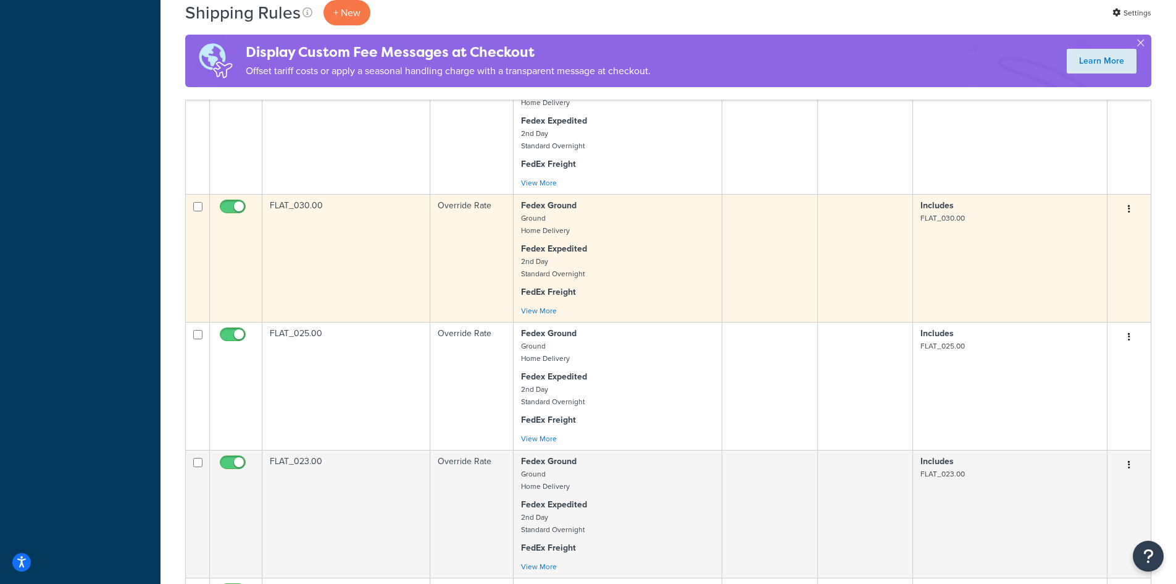
drag, startPoint x: 1151, startPoint y: 280, endPoint x: 1111, endPoint y: 259, distance: 45.6
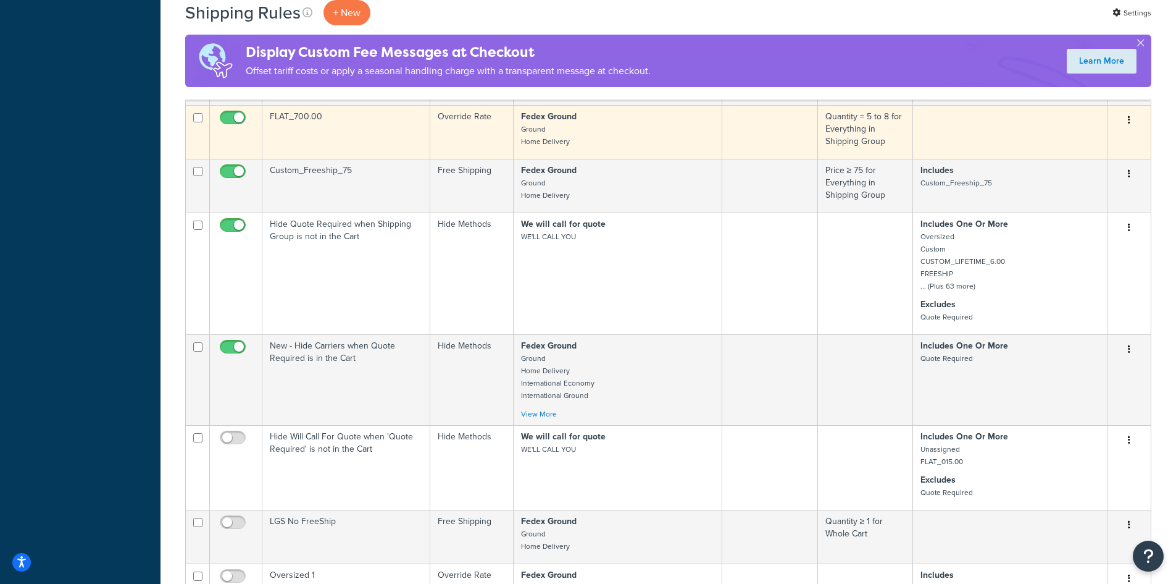
scroll to position [7730, 0]
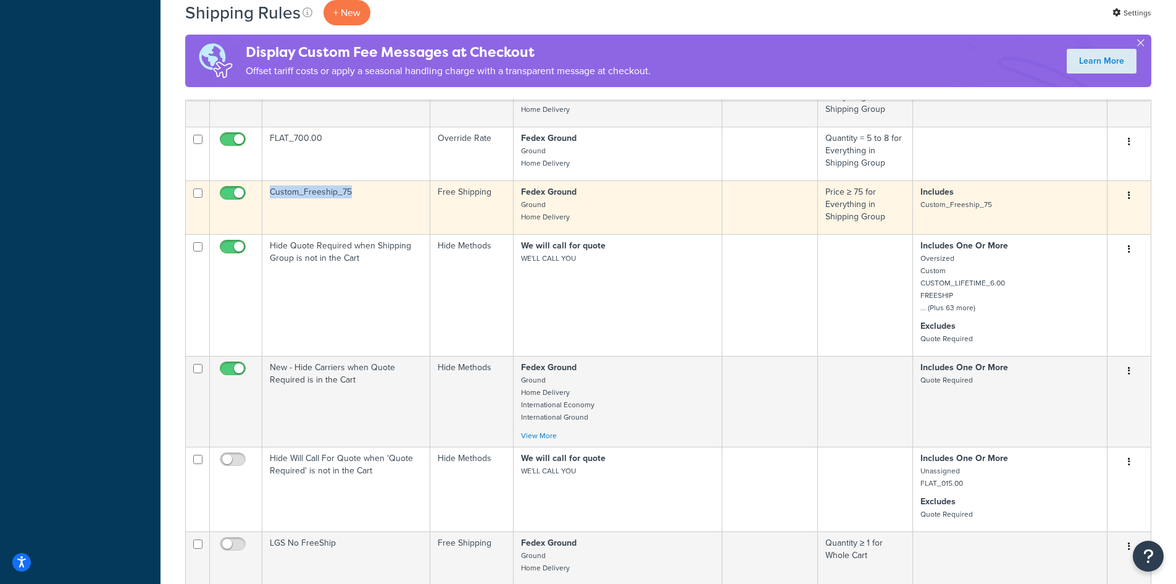
drag, startPoint x: 371, startPoint y: 190, endPoint x: 247, endPoint y: 190, distance: 124.1
click at [247, 190] on tr "Custom_Freeship_75 Free Shipping Fedex Ground Ground Home Delivery Price ≥ 75 f…" at bounding box center [668, 207] width 965 height 54
copy tr "Custom_Freeship_75"
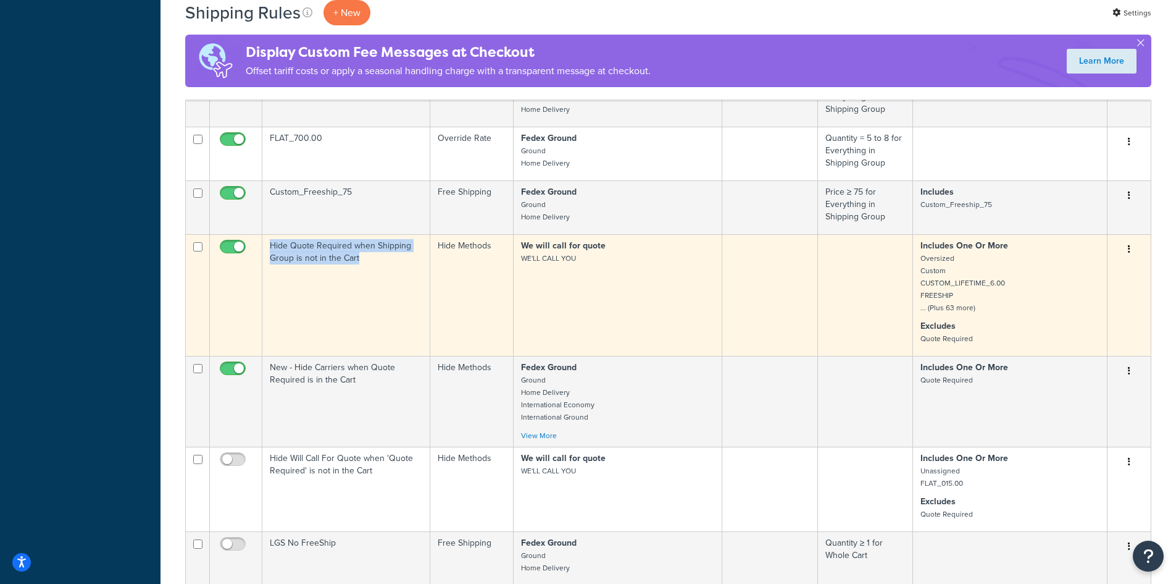
drag, startPoint x: 374, startPoint y: 259, endPoint x: 269, endPoint y: 248, distance: 105.6
click at [269, 248] on td "Hide Quote Required when Shipping Group is not in the Cart" at bounding box center [346, 295] width 168 height 122
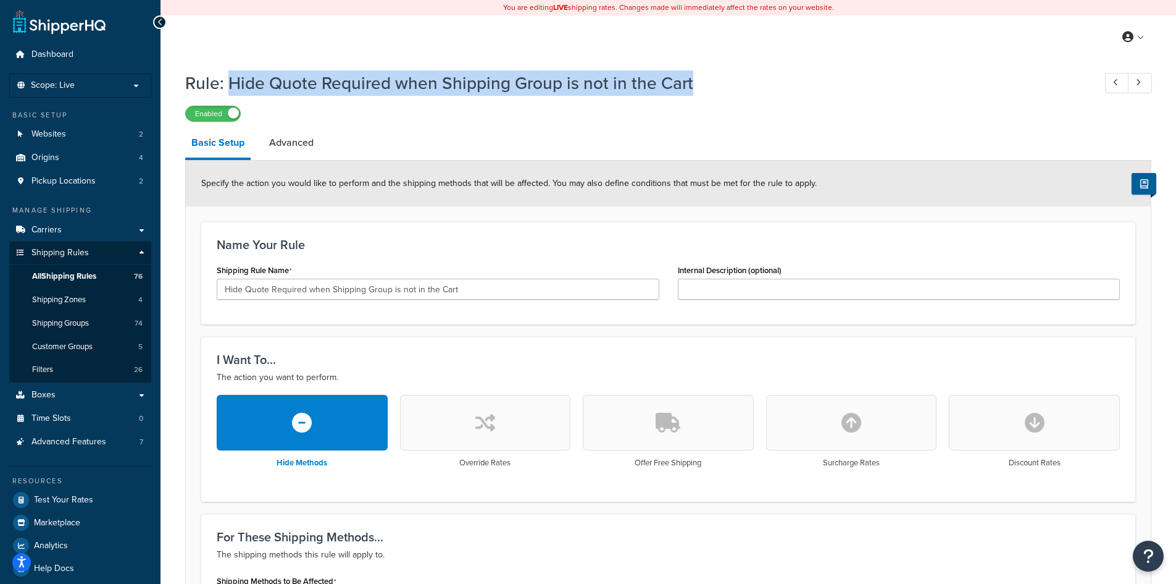
drag, startPoint x: 623, startPoint y: 79, endPoint x: 227, endPoint y: 76, distance: 395.8
click at [227, 76] on h1 "Rule: Hide Quote Required when Shipping Group is not in the Cart" at bounding box center [633, 83] width 897 height 24
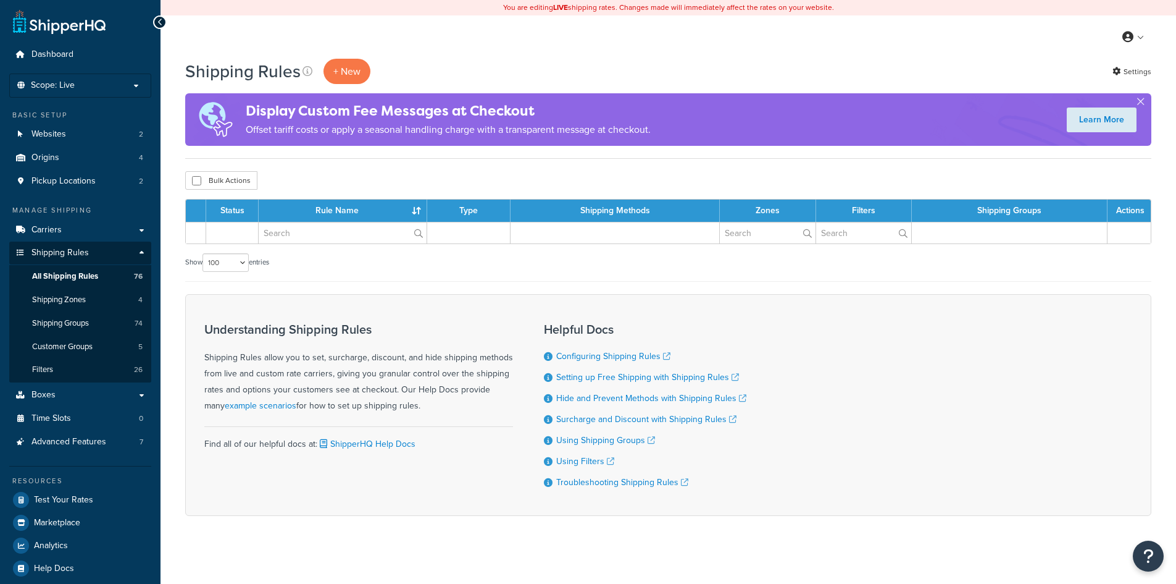
select select "100"
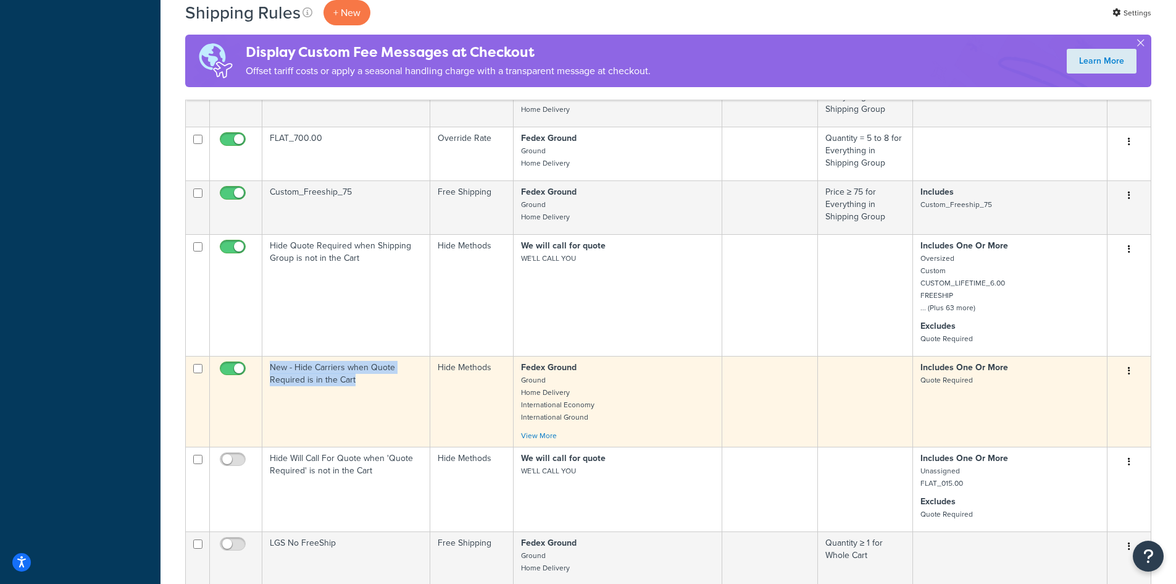
drag, startPoint x: 374, startPoint y: 385, endPoint x: 271, endPoint y: 366, distance: 105.0
click at [269, 365] on td "New - Hide Carriers when Quote Required is in the Cart" at bounding box center [346, 401] width 168 height 91
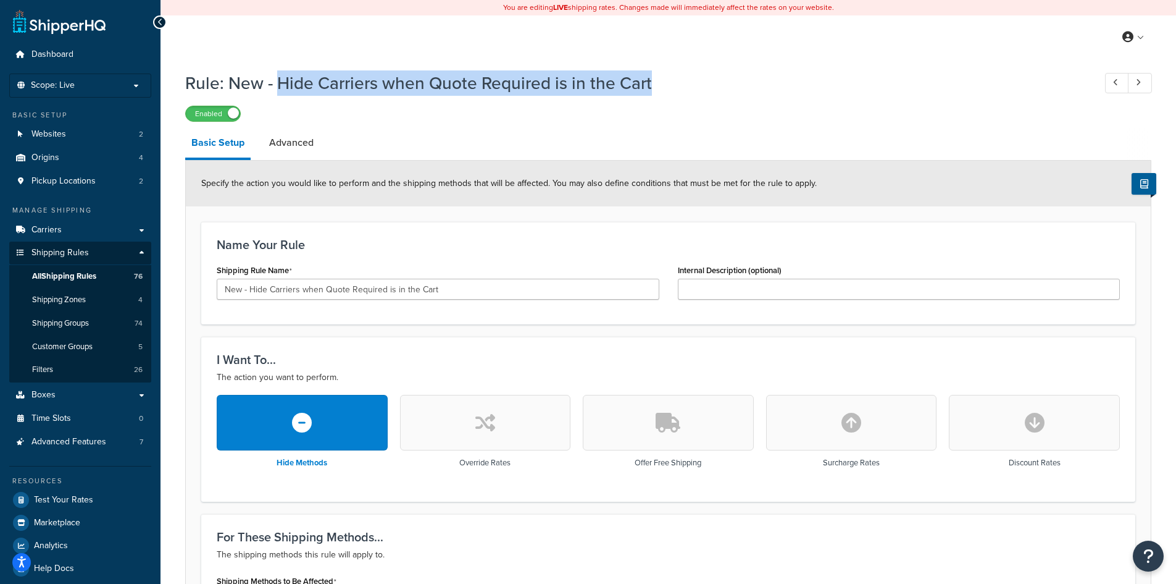
drag, startPoint x: 685, startPoint y: 82, endPoint x: 279, endPoint y: 89, distance: 405.8
click at [279, 89] on h1 "Rule: New - Hide Carriers when Quote Required is in the Cart" at bounding box center [633, 83] width 897 height 24
copy h1 "Hide Carriers when Quote Required is in the Cart"
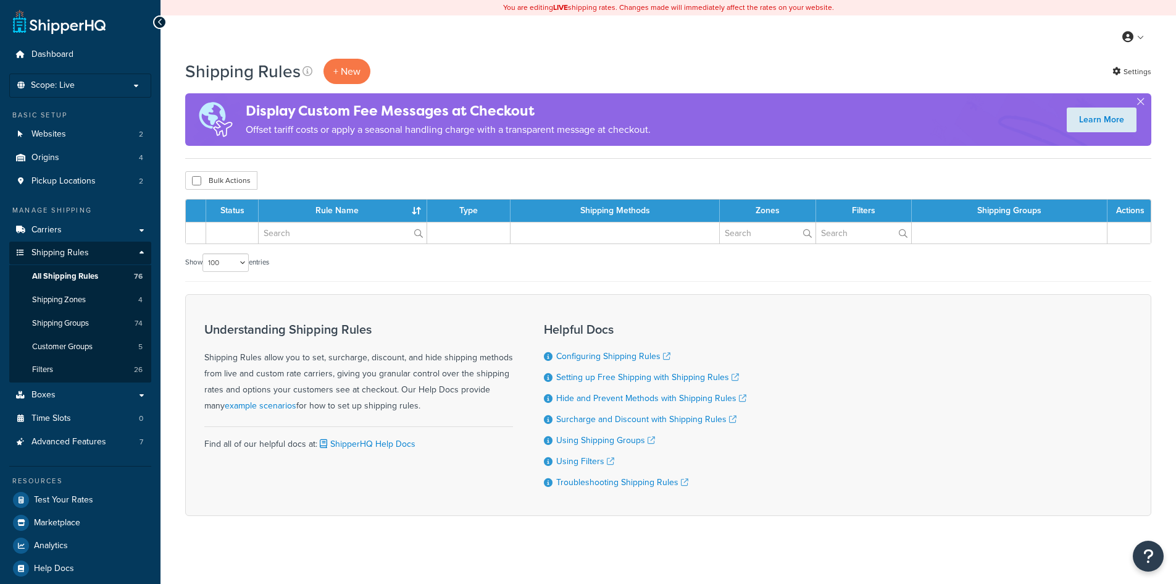
select select "100"
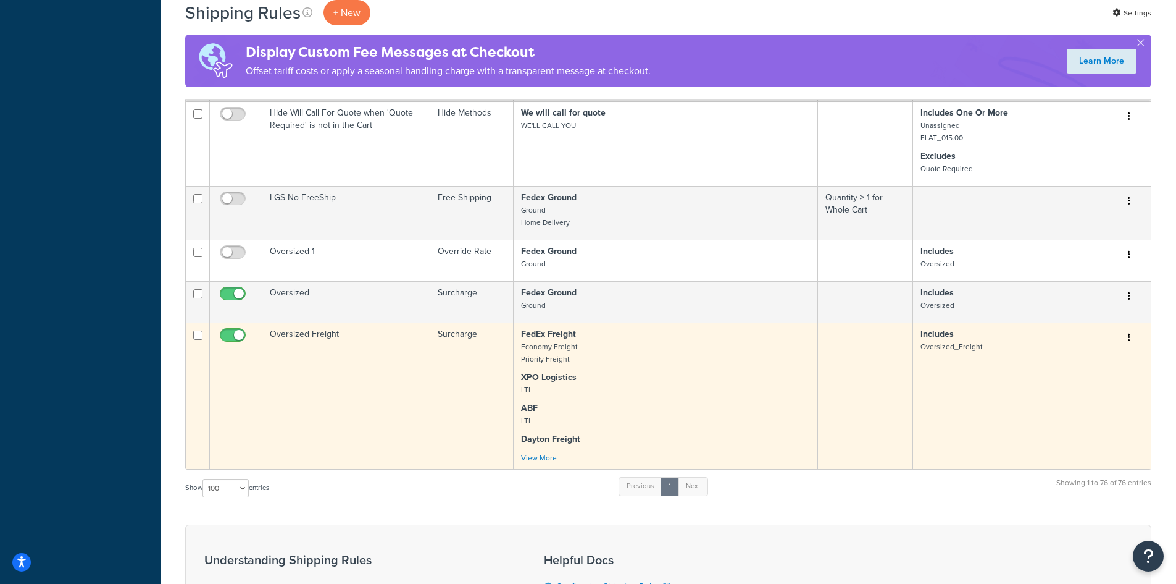
scroll to position [8162, 0]
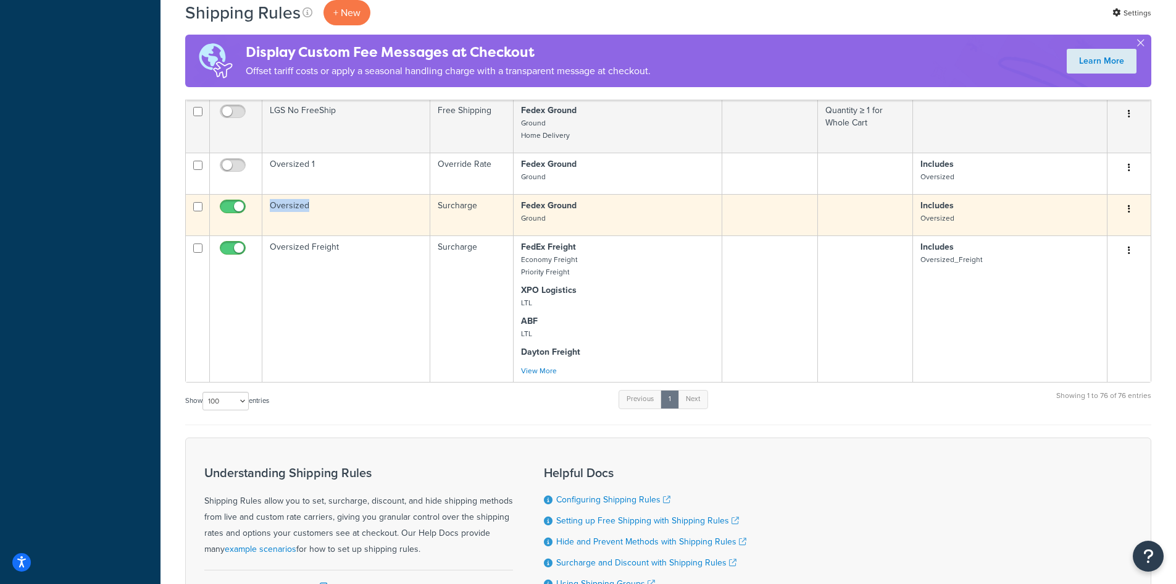
drag, startPoint x: 318, startPoint y: 208, endPoint x: 270, endPoint y: 206, distance: 47.6
click at [270, 206] on td "Oversized" at bounding box center [346, 214] width 168 height 41
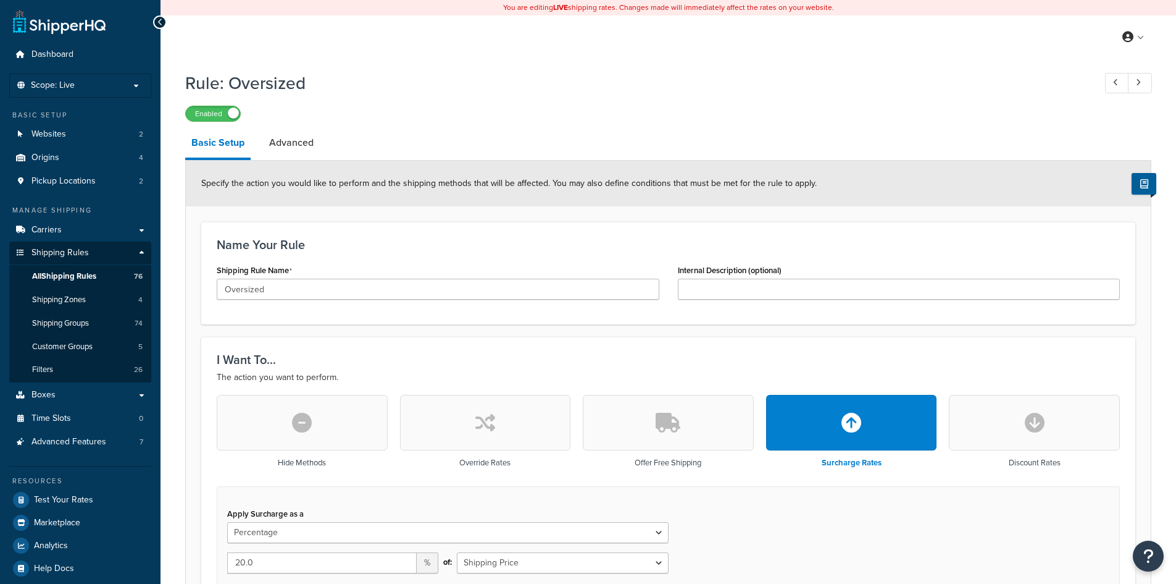
select select "PERCENTAGE"
select select "SHIPPING_GROUP"
drag, startPoint x: 241, startPoint y: 89, endPoint x: 222, endPoint y: 88, distance: 19.2
click at [222, 88] on h1 "Rule: Oversized" at bounding box center [633, 83] width 897 height 24
copy h1 "Oversized"
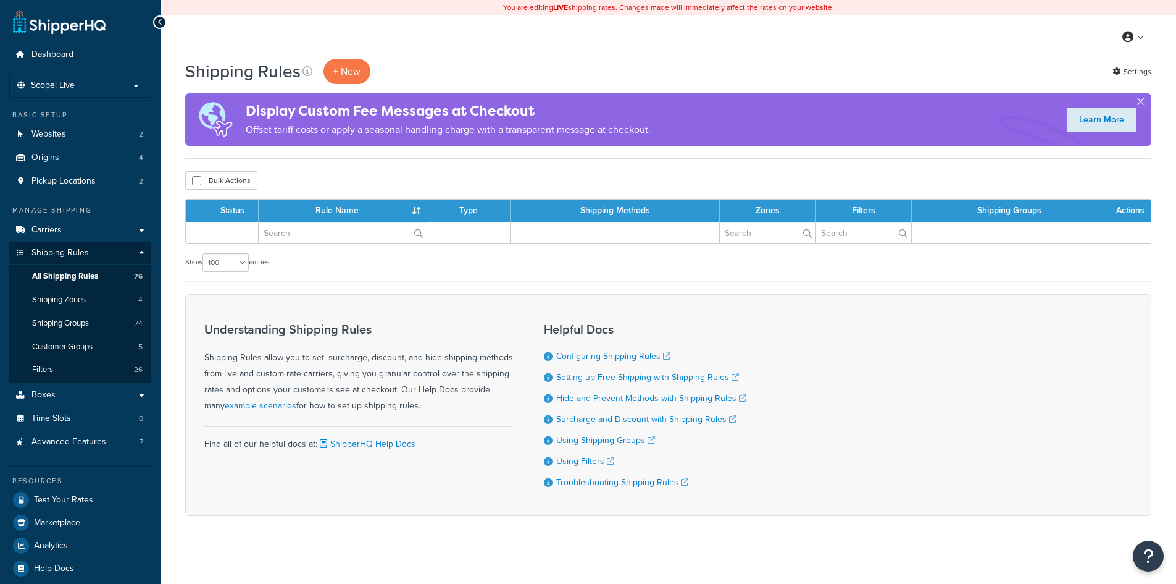
select select "100"
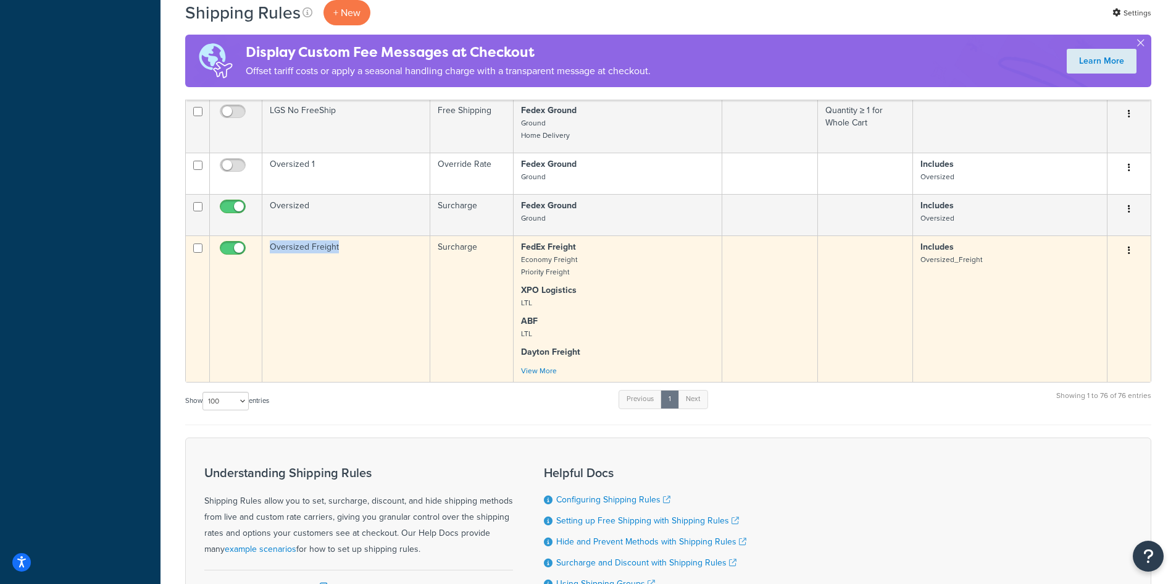
drag, startPoint x: 343, startPoint y: 245, endPoint x: 272, endPoint y: 248, distance: 71.7
click at [272, 248] on td "Oversized Freight" at bounding box center [346, 308] width 168 height 146
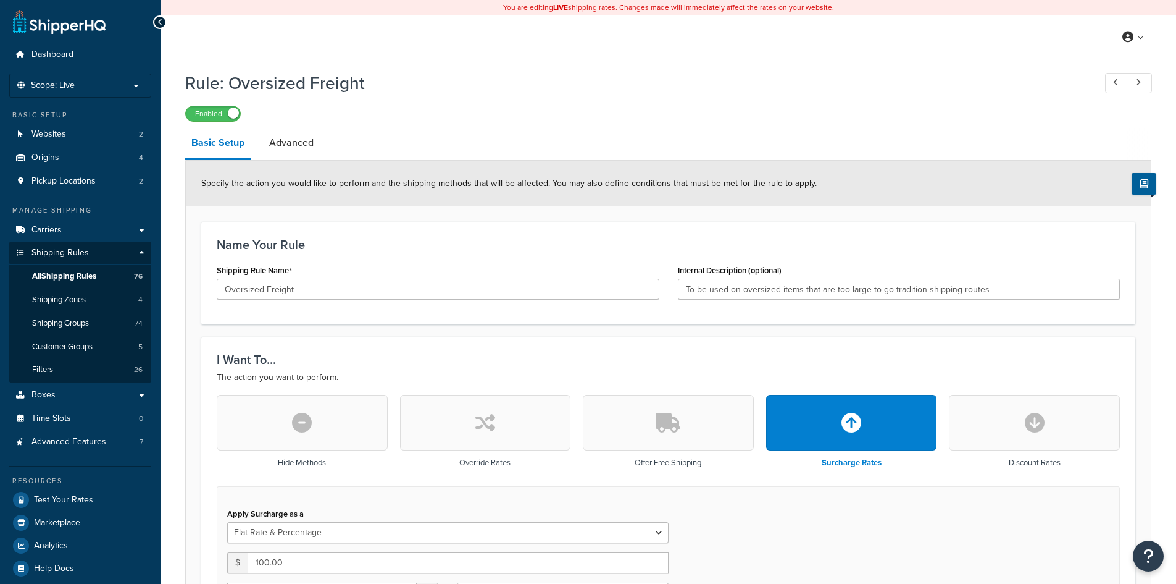
select select "FLAT_RATE_AND_PERCENTAGE"
select select "ITEM"
drag, startPoint x: 371, startPoint y: 88, endPoint x: 257, endPoint y: 86, distance: 114.2
click at [259, 86] on h1 "Rule: Oversized Freight" at bounding box center [633, 83] width 897 height 24
drag, startPoint x: 230, startPoint y: 83, endPoint x: 264, endPoint y: 92, distance: 34.4
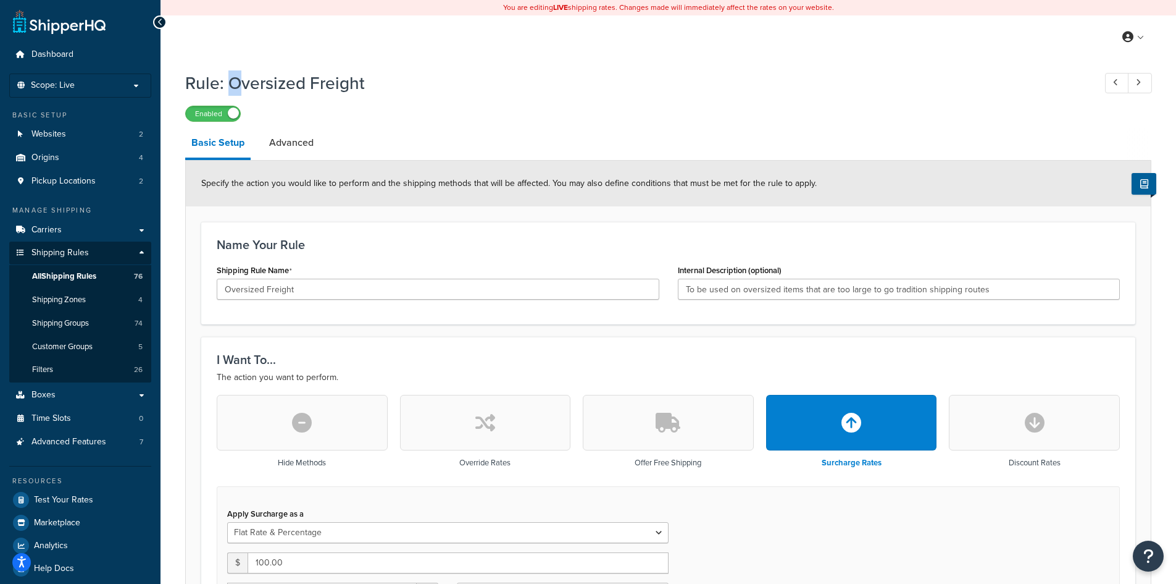
click at [235, 86] on h1 "Rule: Oversized Freight" at bounding box center [633, 83] width 897 height 24
drag, startPoint x: 400, startPoint y: 83, endPoint x: 233, endPoint y: 85, distance: 166.7
click at [240, 84] on h1 "Rule: Oversized Freight" at bounding box center [633, 83] width 897 height 24
click at [316, 103] on div "Rule: Oversized Freight Enabled" at bounding box center [668, 93] width 966 height 57
drag, startPoint x: 367, startPoint y: 82, endPoint x: 225, endPoint y: 82, distance: 142.0
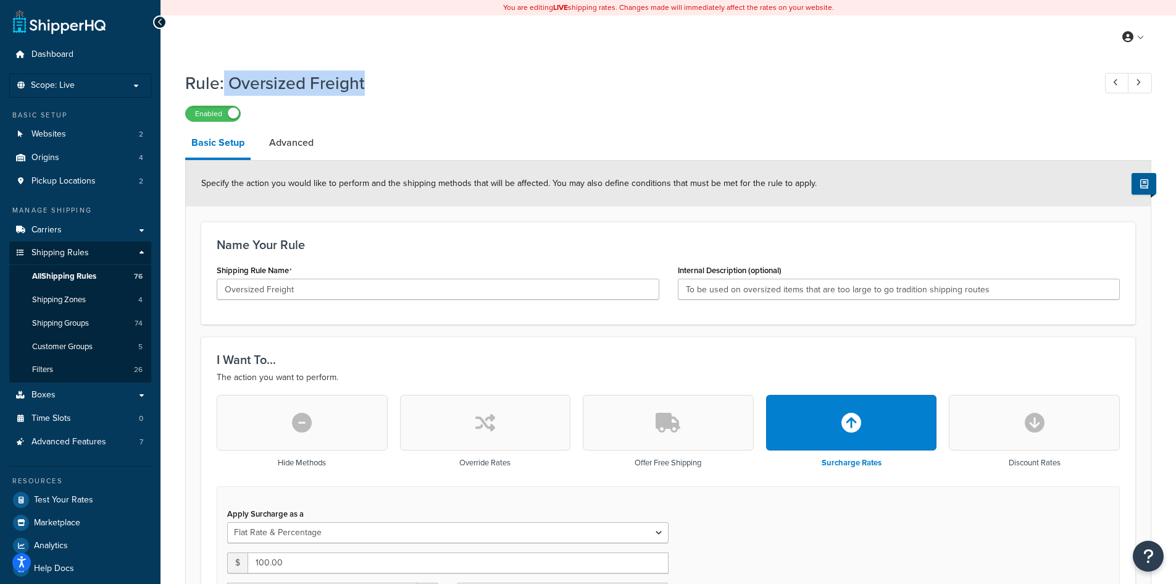
click at [225, 82] on h1 "Rule: Oversized Freight" at bounding box center [633, 83] width 897 height 24
click at [372, 88] on h1 "Rule: Oversized Freight" at bounding box center [633, 83] width 897 height 24
drag, startPoint x: 314, startPoint y: 85, endPoint x: 229, endPoint y: 85, distance: 84.6
click at [229, 85] on h1 "Rule: Oversized Freight" at bounding box center [633, 83] width 897 height 24
copy h1 "Oversized Freight"
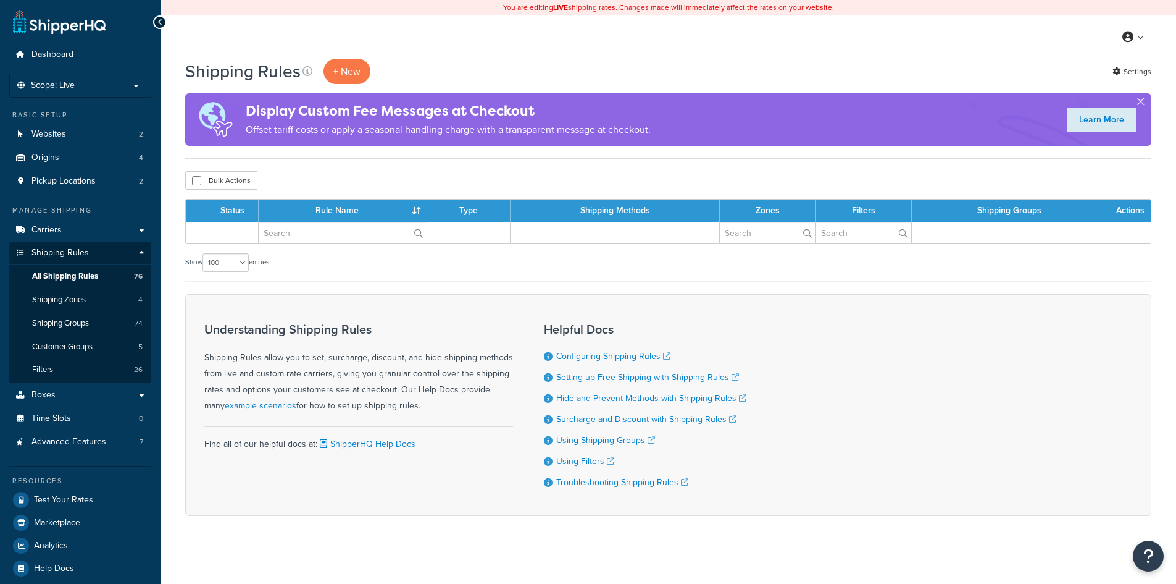
select select "100"
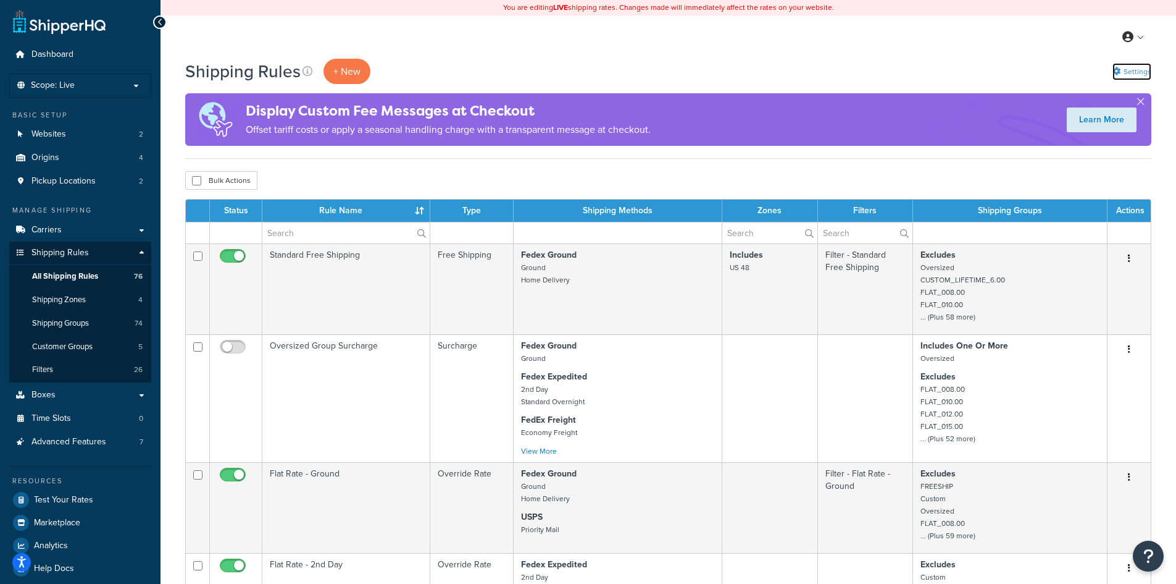
click at [1115, 75] on icon at bounding box center [1117, 71] width 8 height 8
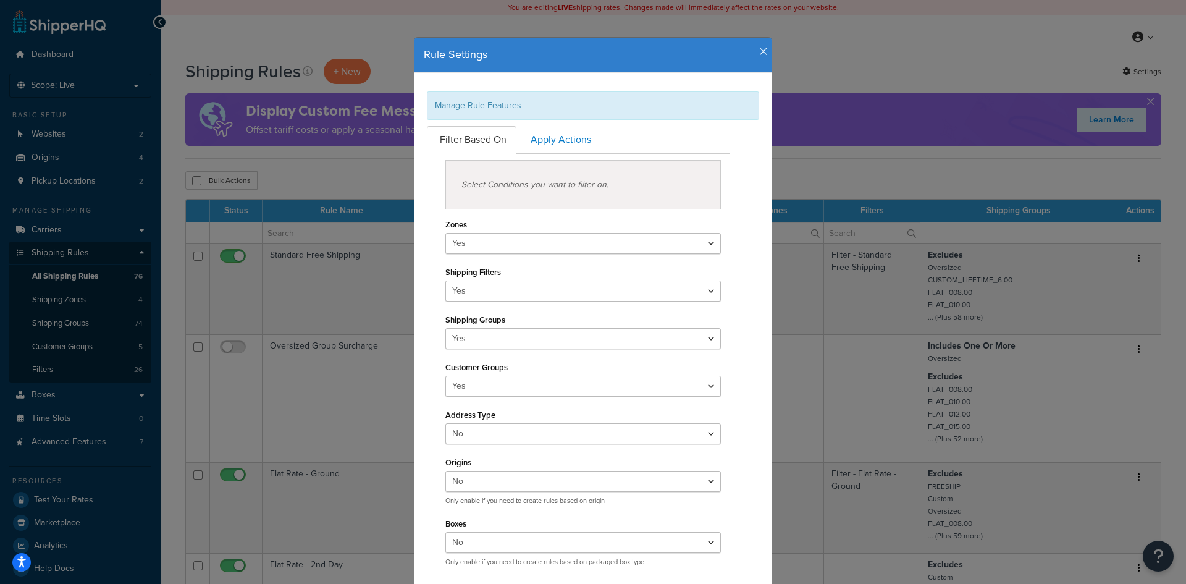
click at [759, 51] on icon "button" at bounding box center [763, 51] width 9 height 11
